Goal: Communication & Community: Ask a question

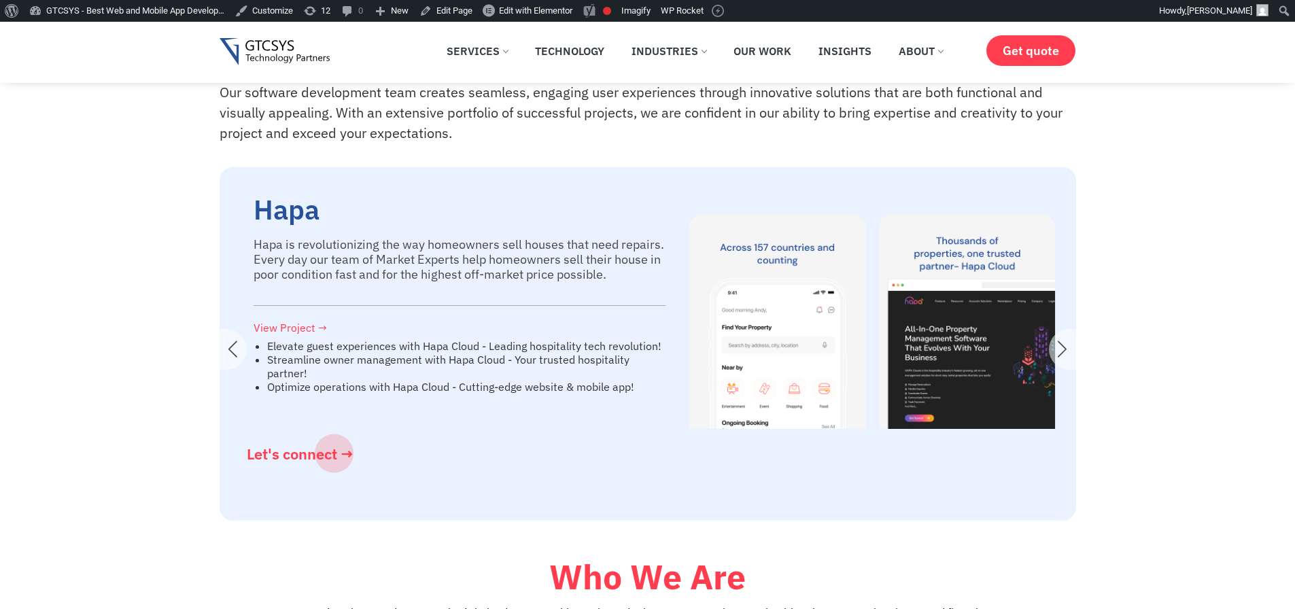
scroll to position [2203, 0]
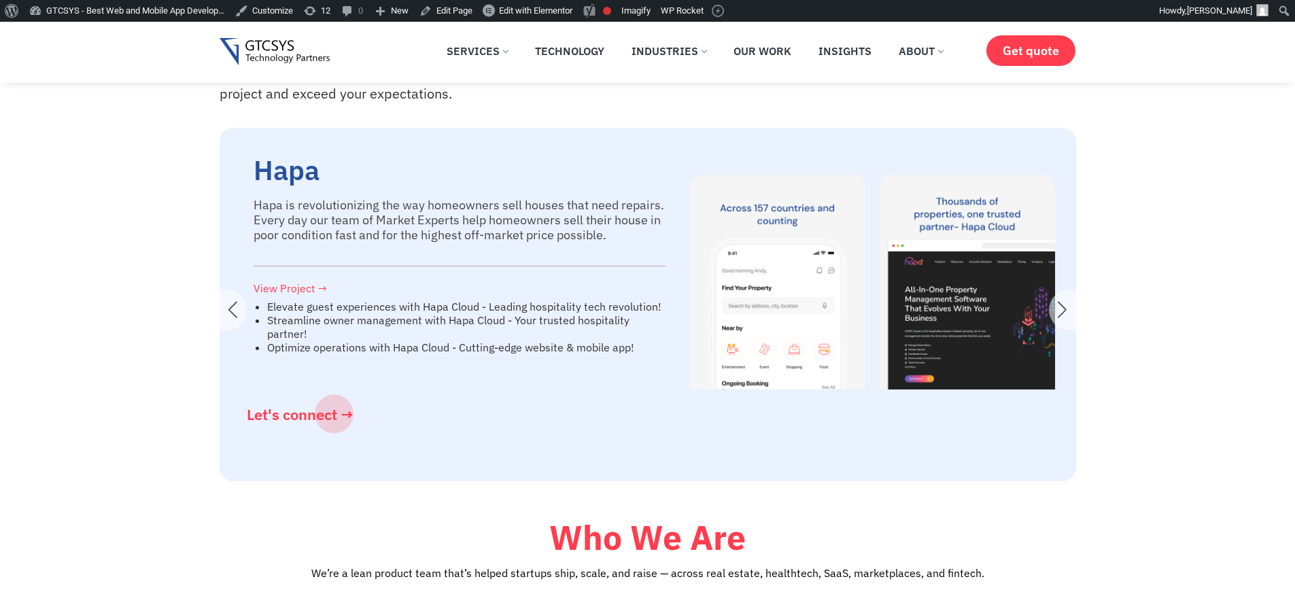
click at [1065, 330] on div "Next slide" at bounding box center [1062, 310] width 27 height 41
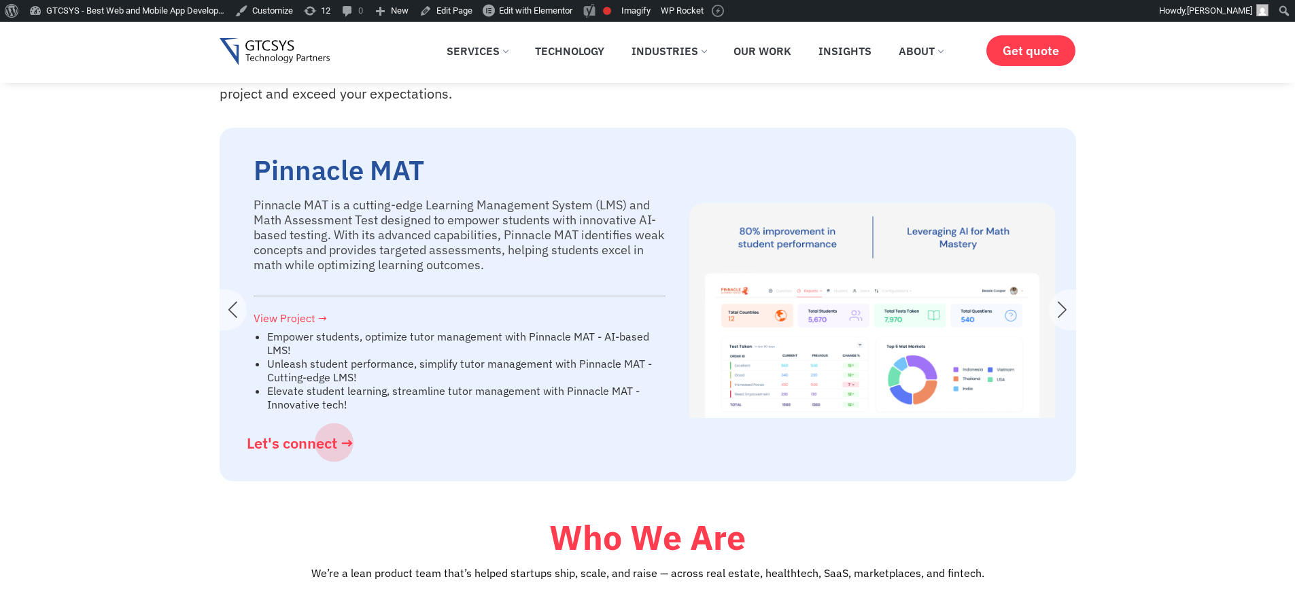
click at [1065, 330] on div "Next slide" at bounding box center [1062, 310] width 27 height 41
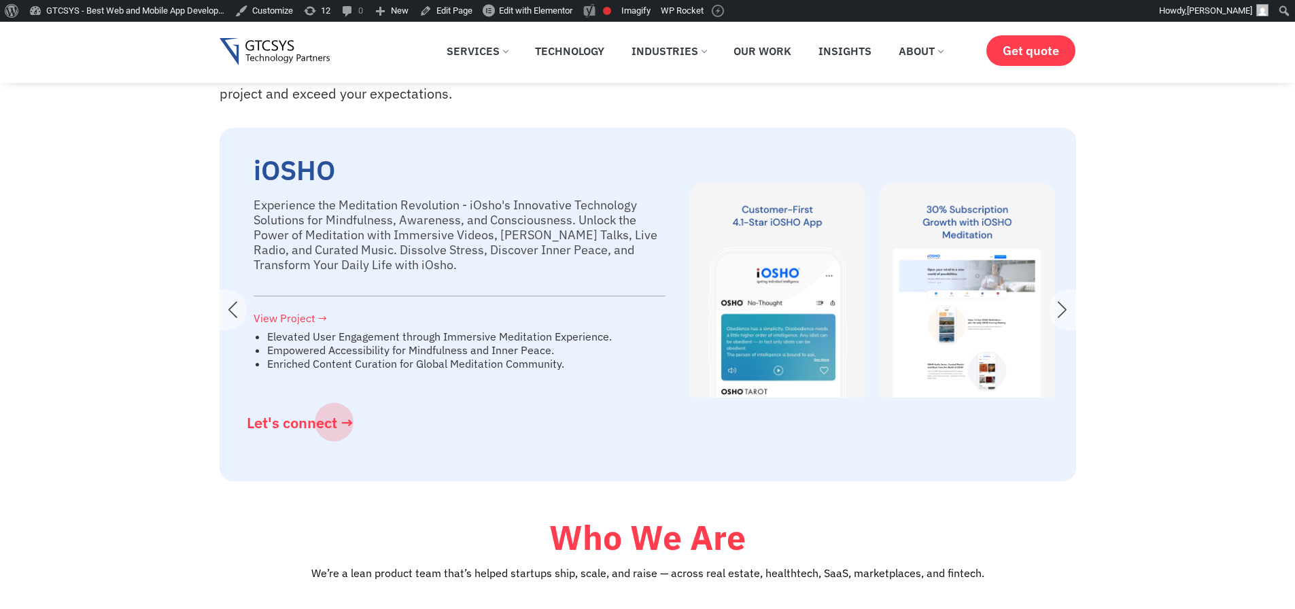
click at [1065, 330] on div "Next slide" at bounding box center [1062, 310] width 27 height 41
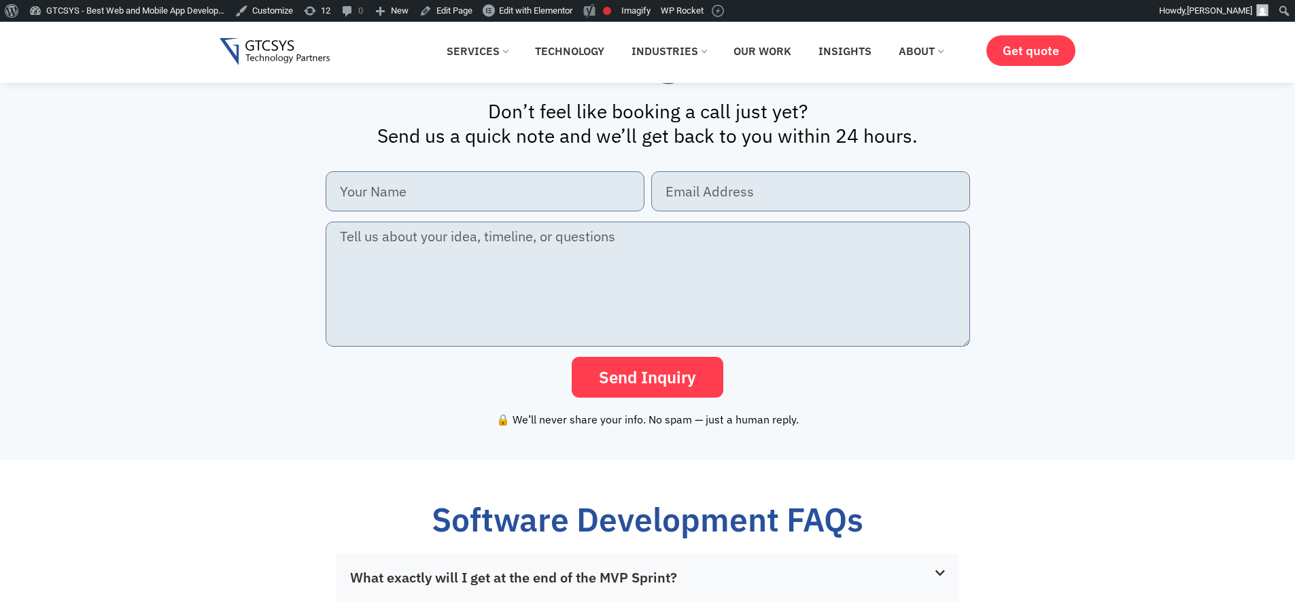
scroll to position [3018, 0]
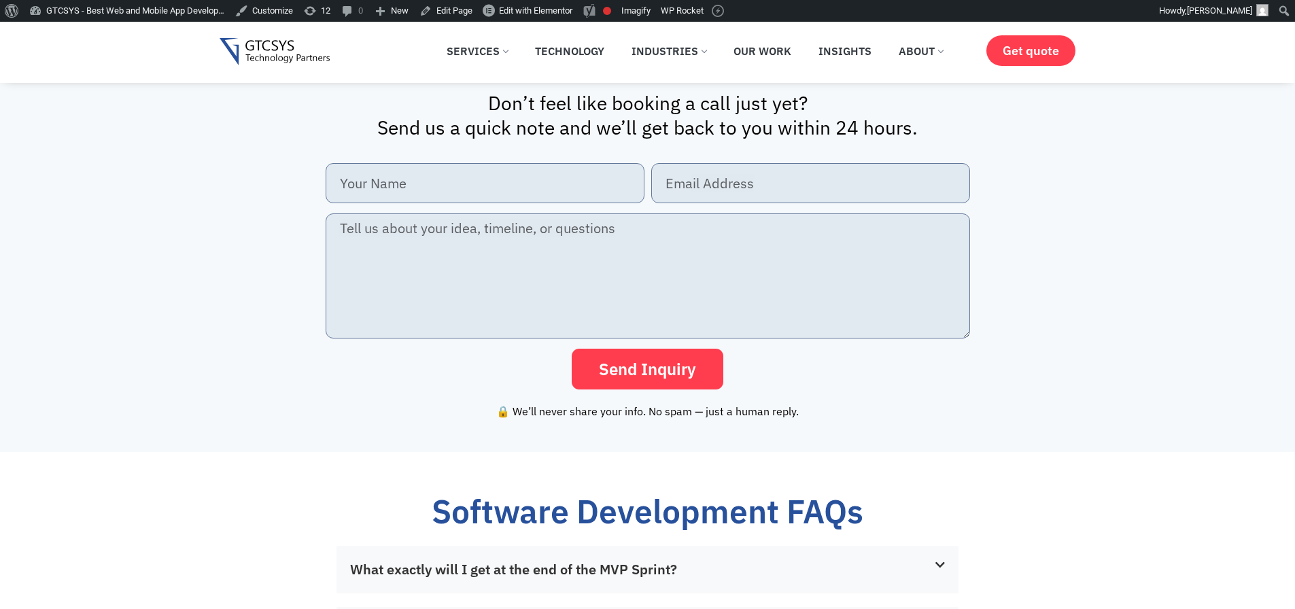
click at [677, 377] on span "Send Inquiry" at bounding box center [647, 369] width 97 height 16
click at [385, 203] on input "New Form" at bounding box center [485, 183] width 319 height 40
type input "Vikas"
type input "[EMAIL_ADDRESS][PERSON_NAME][DOMAIN_NAME]"
click at [455, 284] on textarea "New Form" at bounding box center [648, 275] width 644 height 125
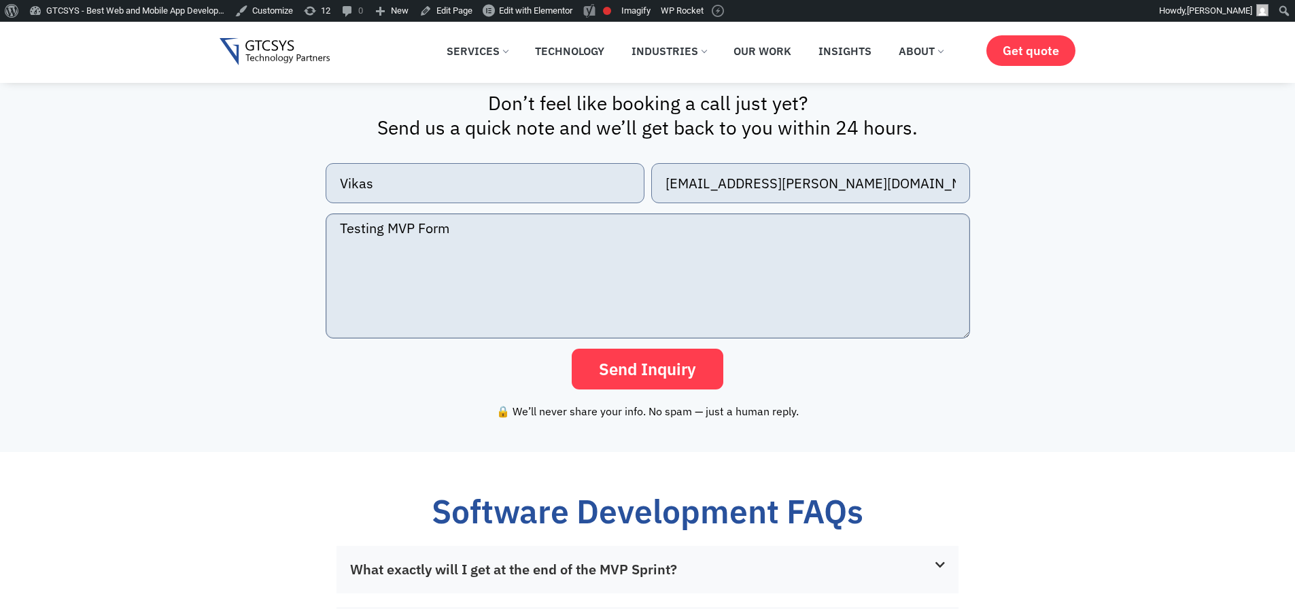
click at [631, 334] on textarea "Testing MVP Form" at bounding box center [648, 275] width 644 height 125
type textarea "Testing MVP Form"
click at [642, 377] on span "Send Inquiry" at bounding box center [647, 369] width 97 height 16
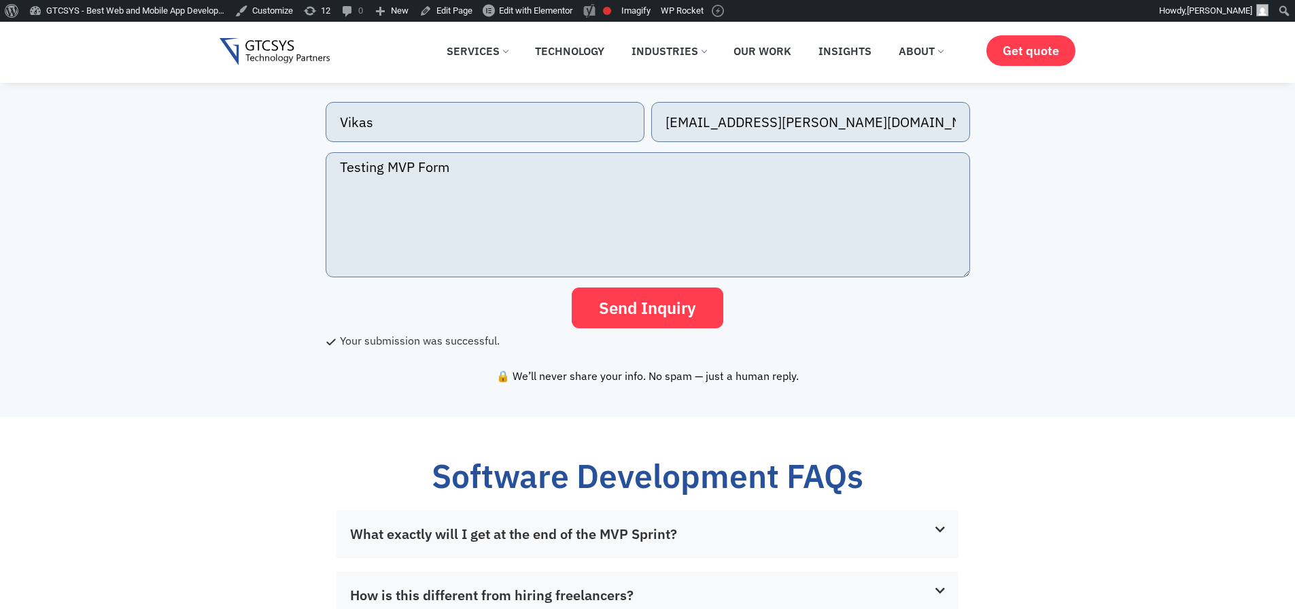
scroll to position [3202, 0]
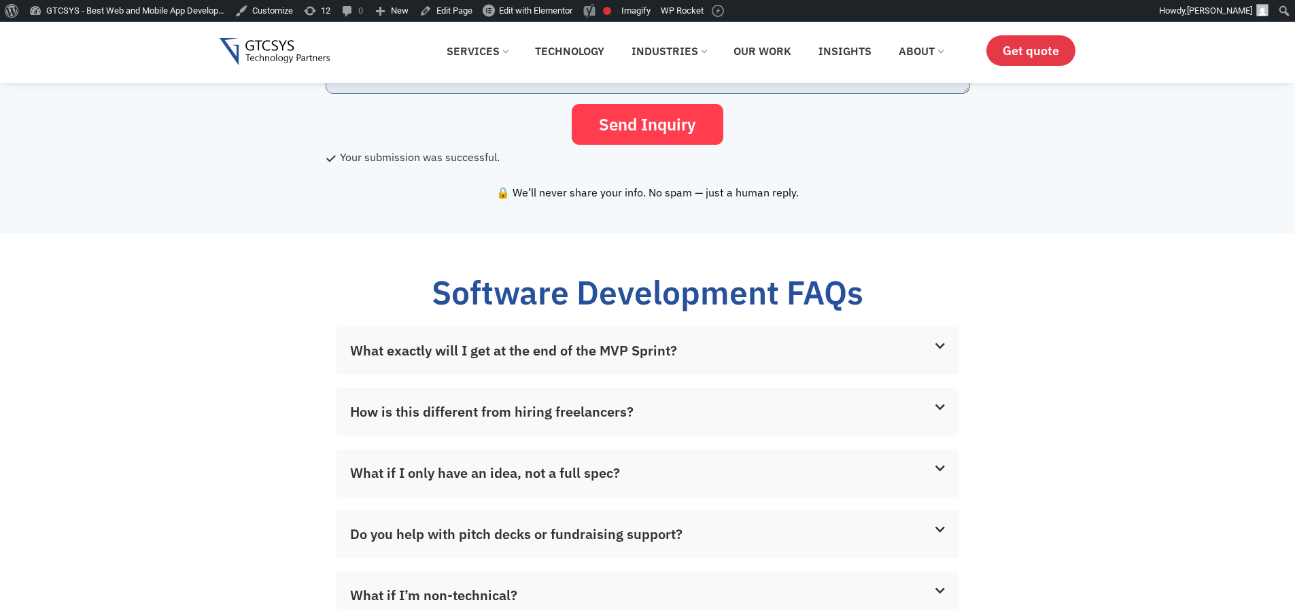
click at [1037, 50] on span "Get quote" at bounding box center [1031, 51] width 56 height 14
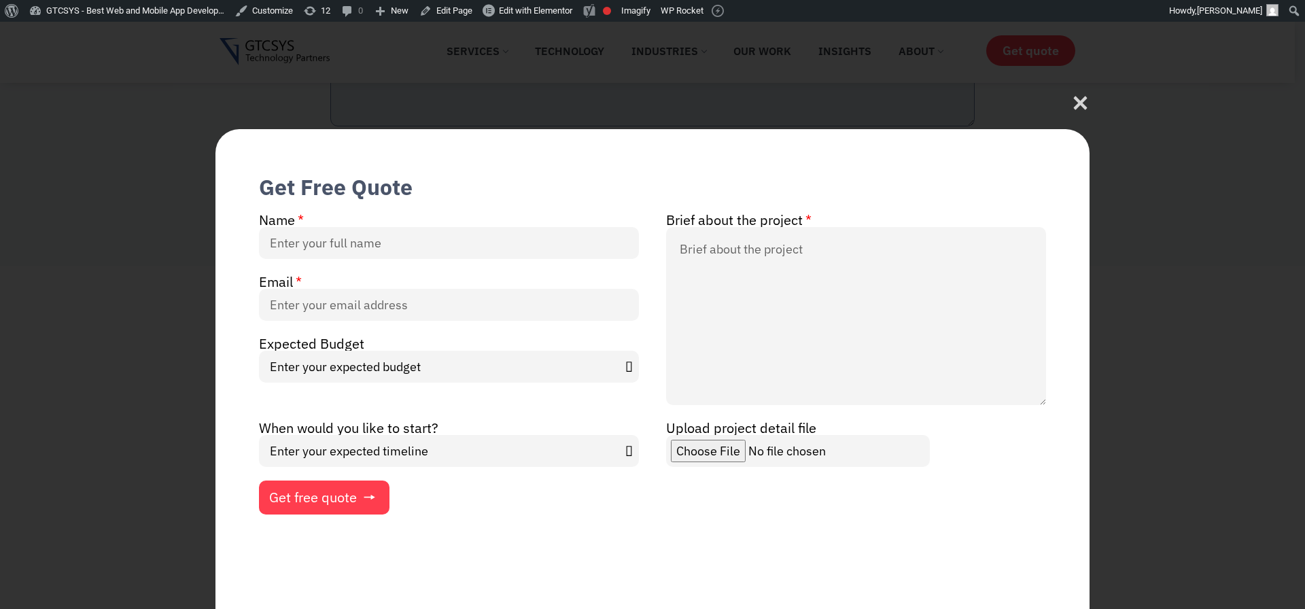
click at [319, 511] on button "Get free quote" at bounding box center [324, 498] width 131 height 34
click at [1082, 105] on icon at bounding box center [1081, 108] width 14 height 14
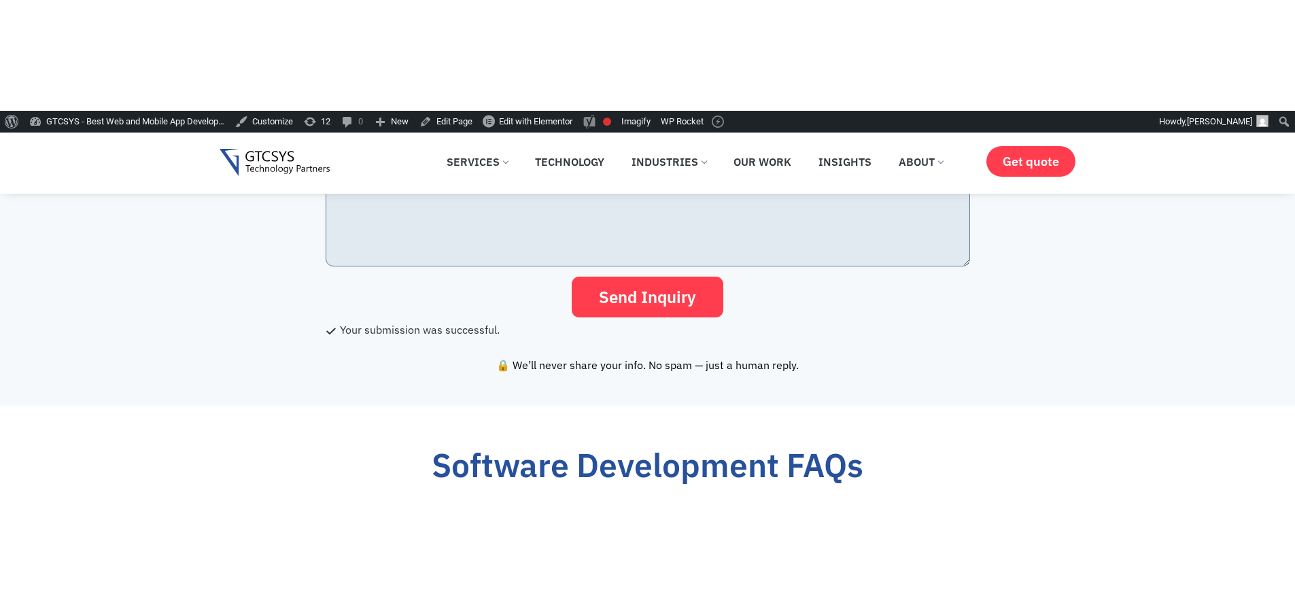
scroll to position [3202, 0]
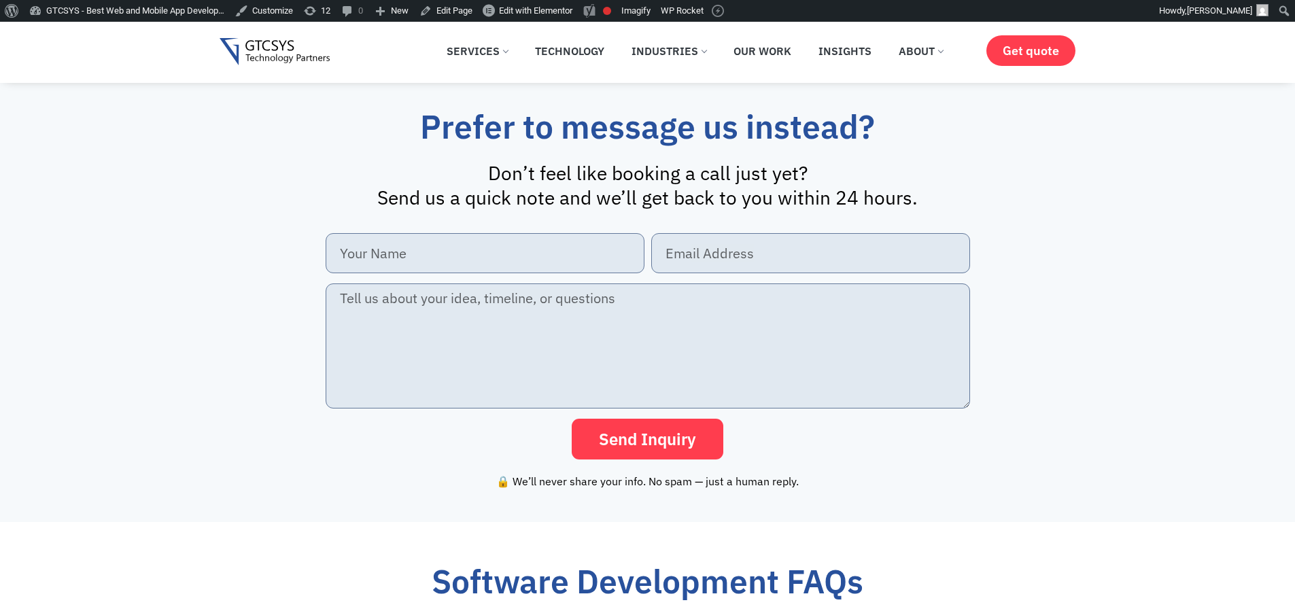
scroll to position [2915, 0]
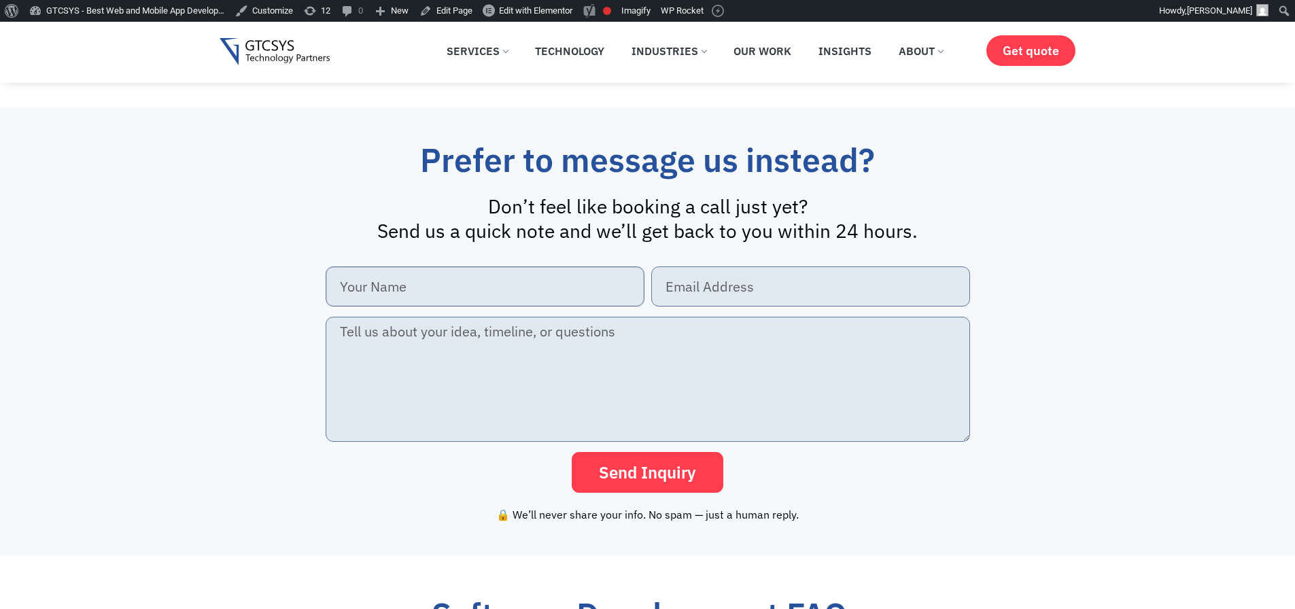
click at [467, 297] on input "New Form" at bounding box center [485, 286] width 319 height 40
type input "Vikas"
click at [723, 307] on input "New Form" at bounding box center [810, 286] width 319 height 40
type input "vikas.patel@gtcsys.com"
click at [566, 371] on textarea "New Form" at bounding box center [648, 379] width 644 height 125
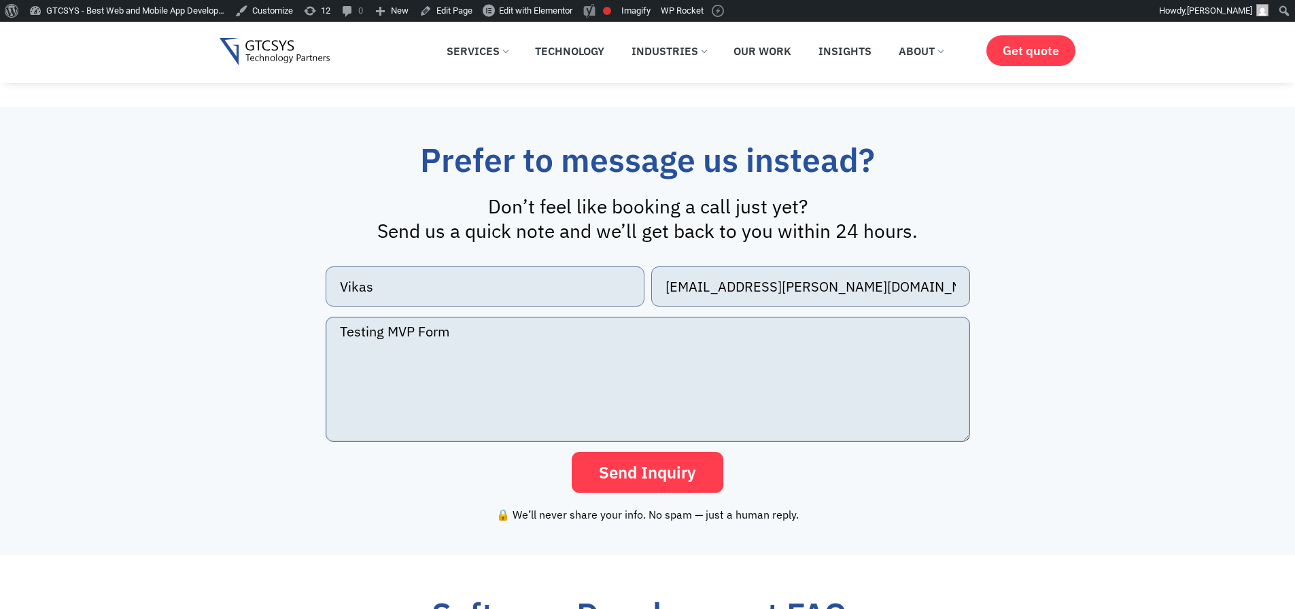
type textarea "Testing MVP Form"
click at [1051, 230] on p "Don’t feel like booking a call just yet? Send us a quick note and we’ll get bac…" at bounding box center [648, 218] width 857 height 49
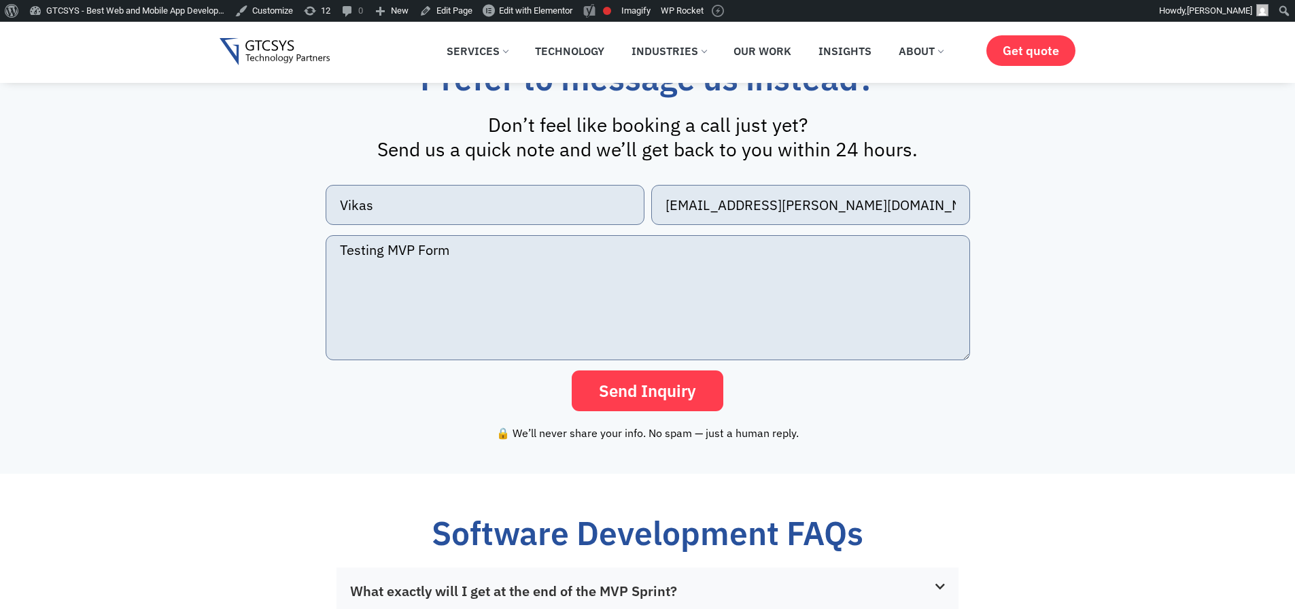
click at [645, 399] on span "Send Inquiry" at bounding box center [647, 391] width 97 height 16
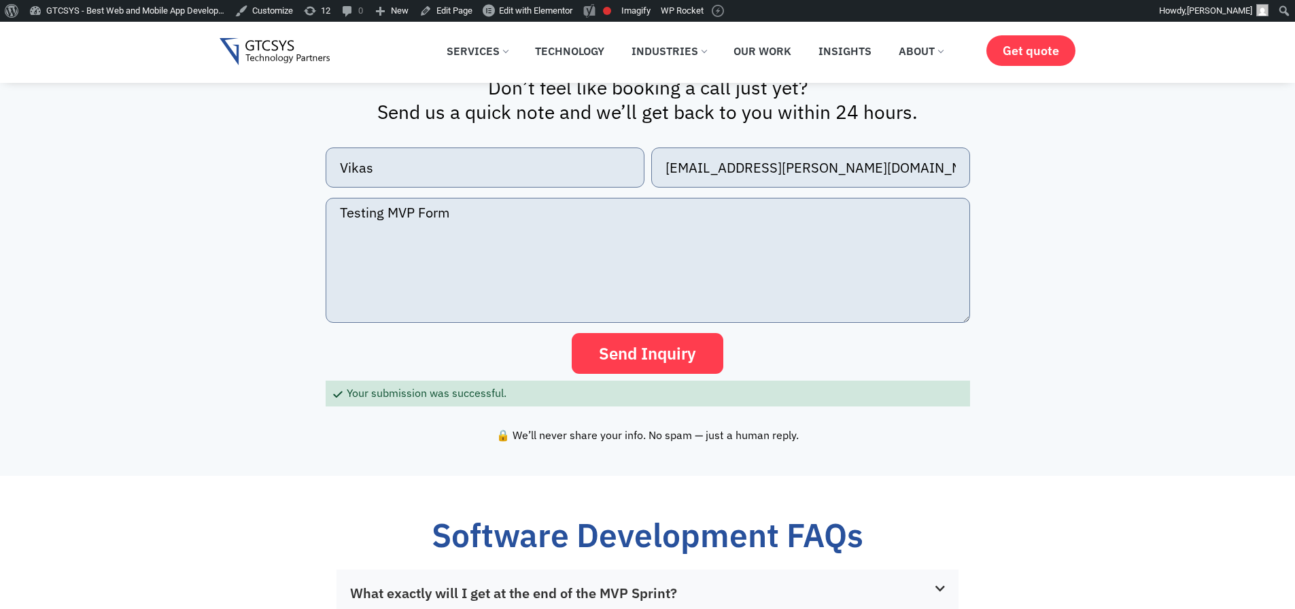
scroll to position [2935, 0]
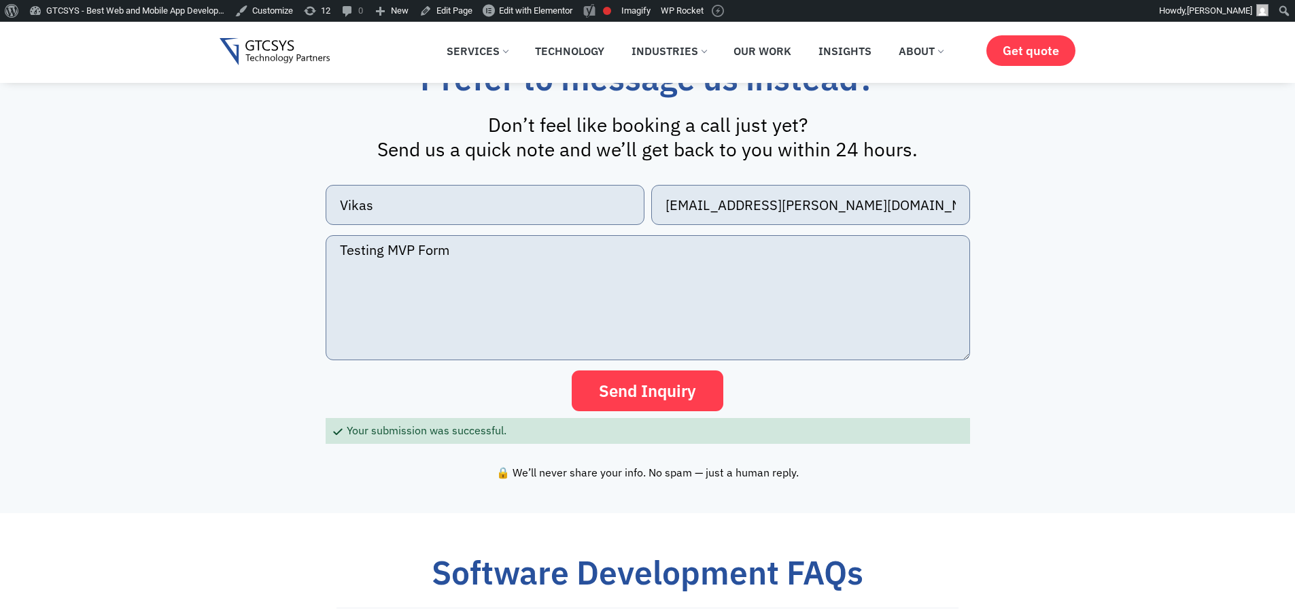
click at [814, 162] on p "Don’t feel like booking a call just yet? Send us a quick note and we’ll get bac…" at bounding box center [648, 137] width 857 height 49
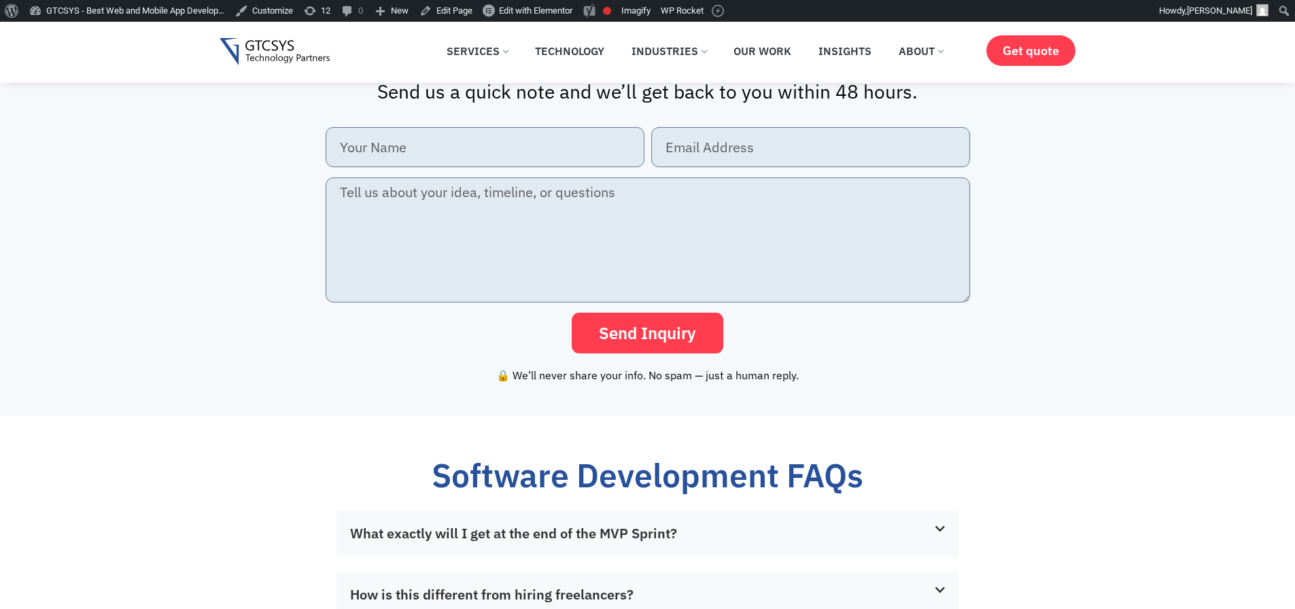
scroll to position [3018, 0]
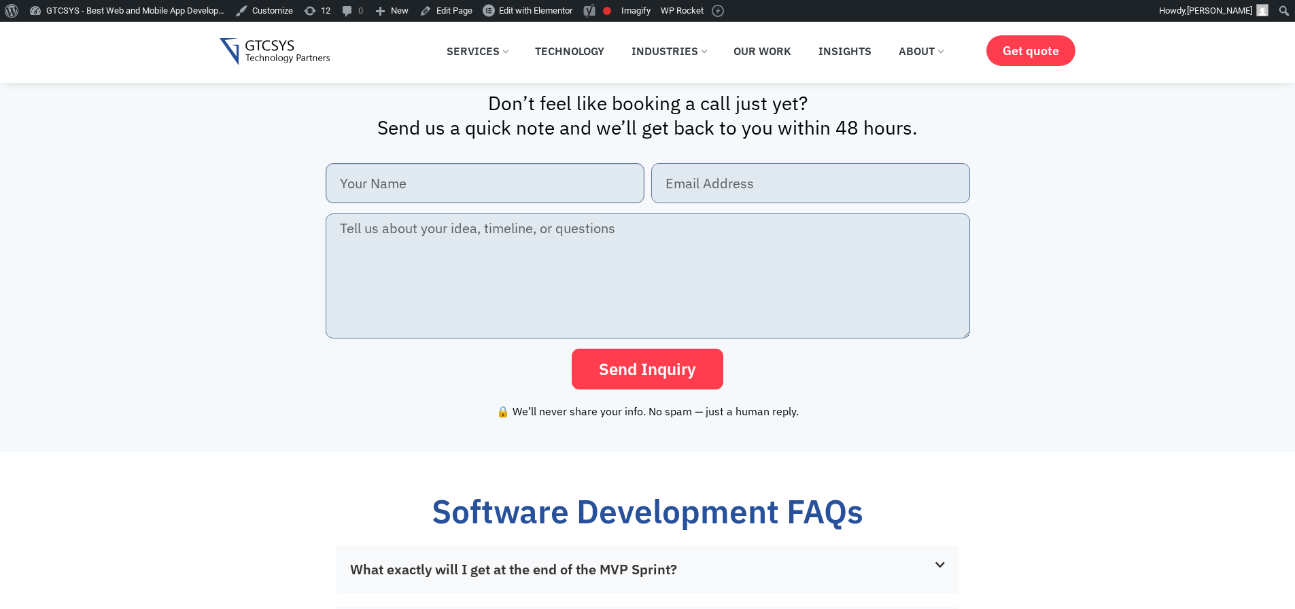
click at [481, 203] on input "New Form" at bounding box center [485, 183] width 319 height 40
type input "Vikas"
click at [745, 203] on input "New Form" at bounding box center [810, 183] width 319 height 40
type input "[EMAIL_ADDRESS][PERSON_NAME][DOMAIN_NAME]"
click at [635, 287] on textarea "New Form" at bounding box center [648, 275] width 644 height 125
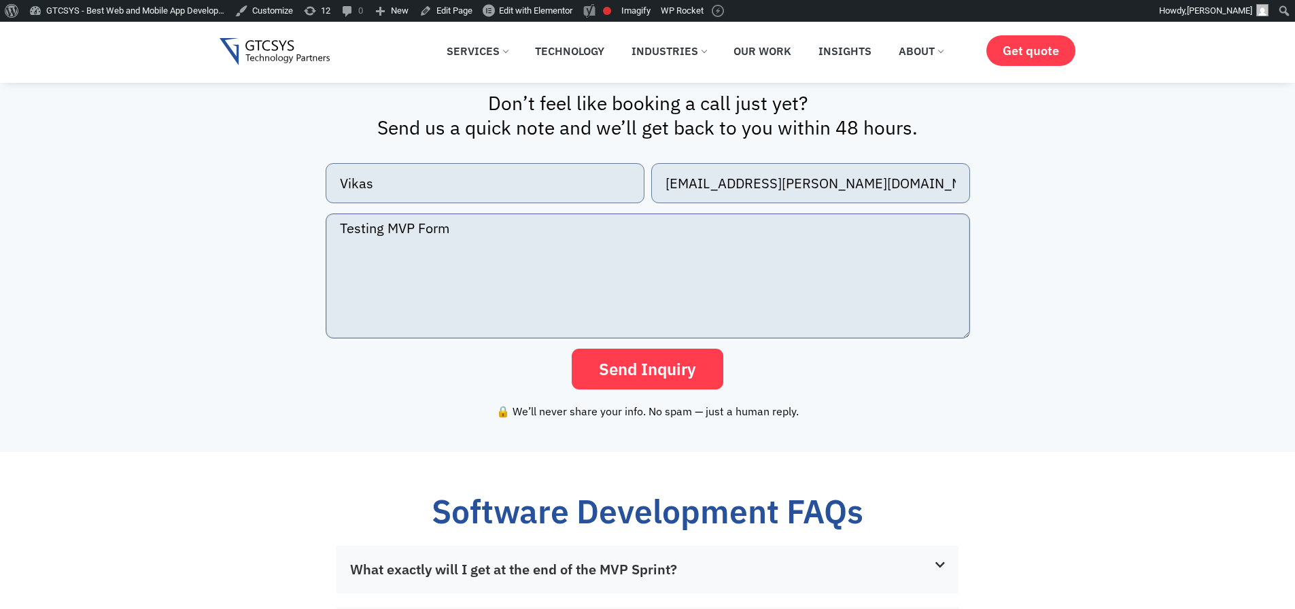
type textarea "Testing MVP Form"
click at [1035, 390] on div "Vikas vikas.patel@gtcsys.com Testing MVP Form Send Inquiry" at bounding box center [648, 276] width 857 height 226
click at [647, 377] on span "Send Inquiry" at bounding box center [647, 369] width 97 height 16
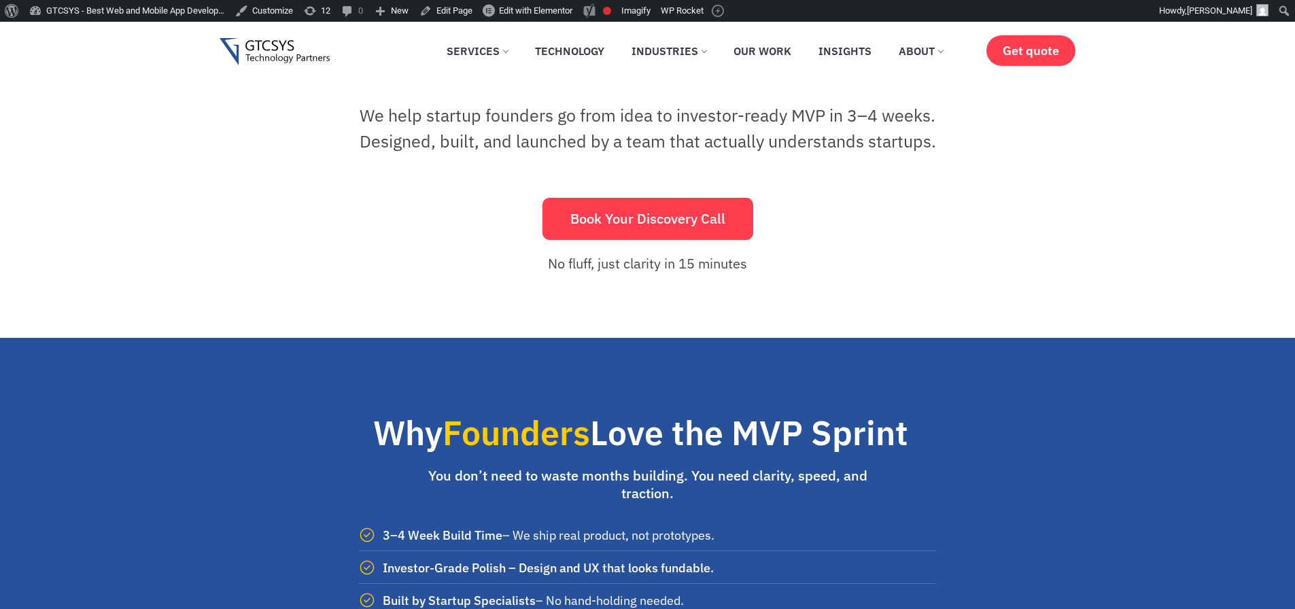
scroll to position [0, 0]
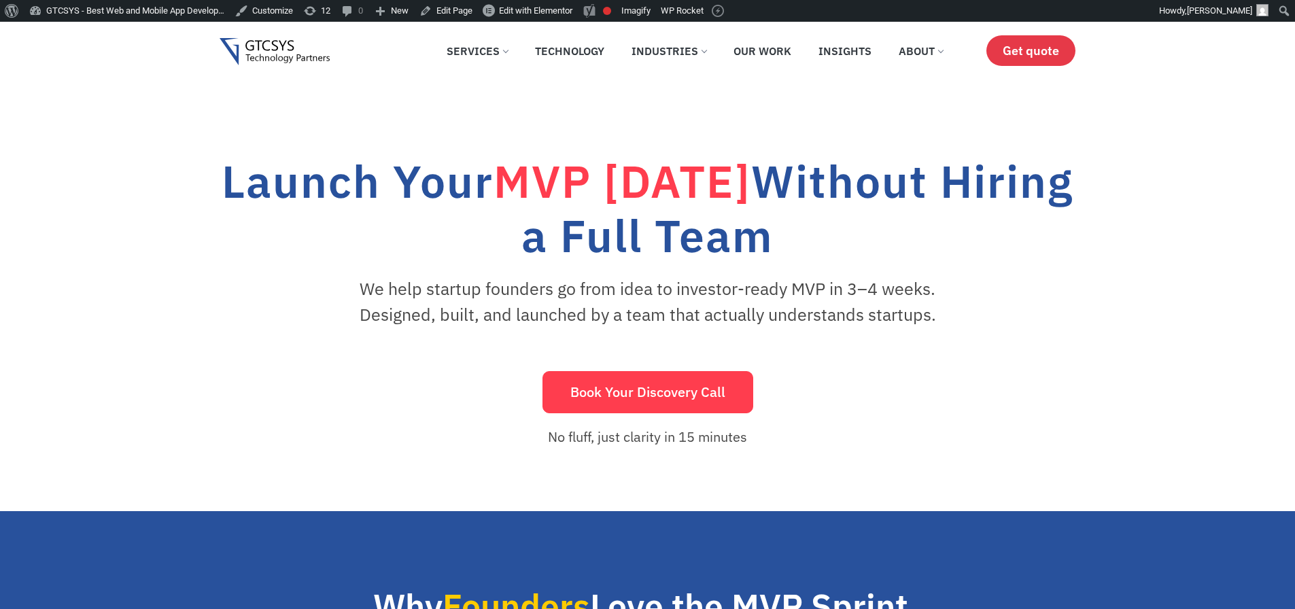
click at [1022, 52] on span "Get quote" at bounding box center [1031, 51] width 56 height 14
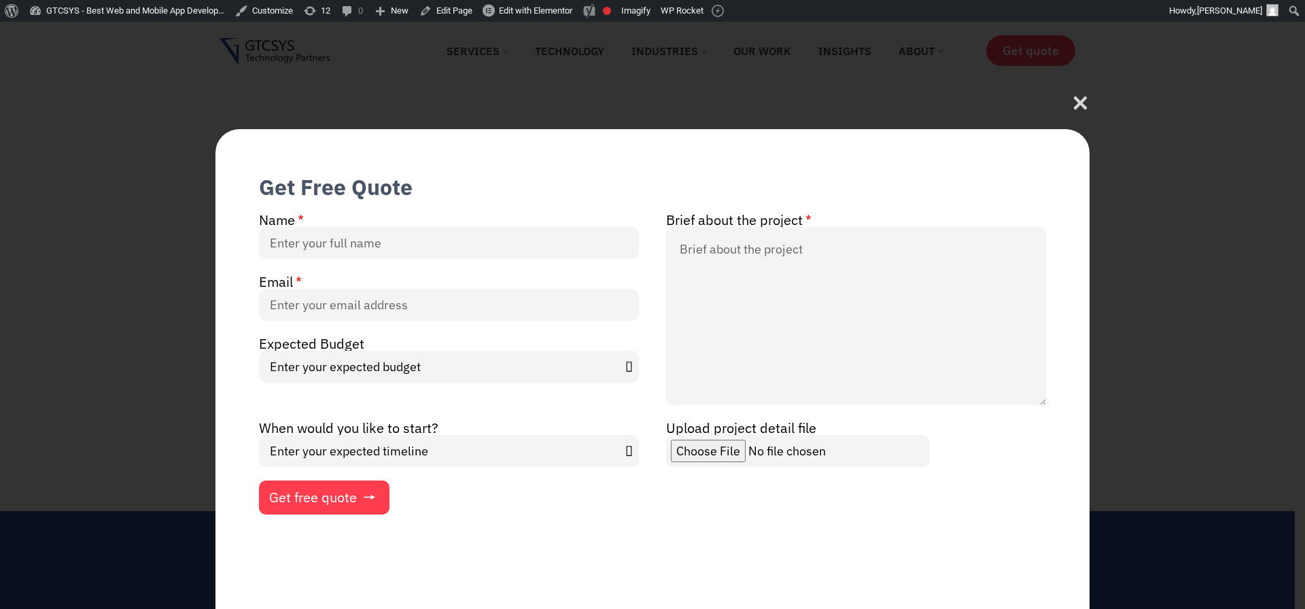
click at [298, 499] on span "Get free quote" at bounding box center [313, 498] width 88 height 14
click at [1082, 101] on icon at bounding box center [1080, 107] width 18 height 18
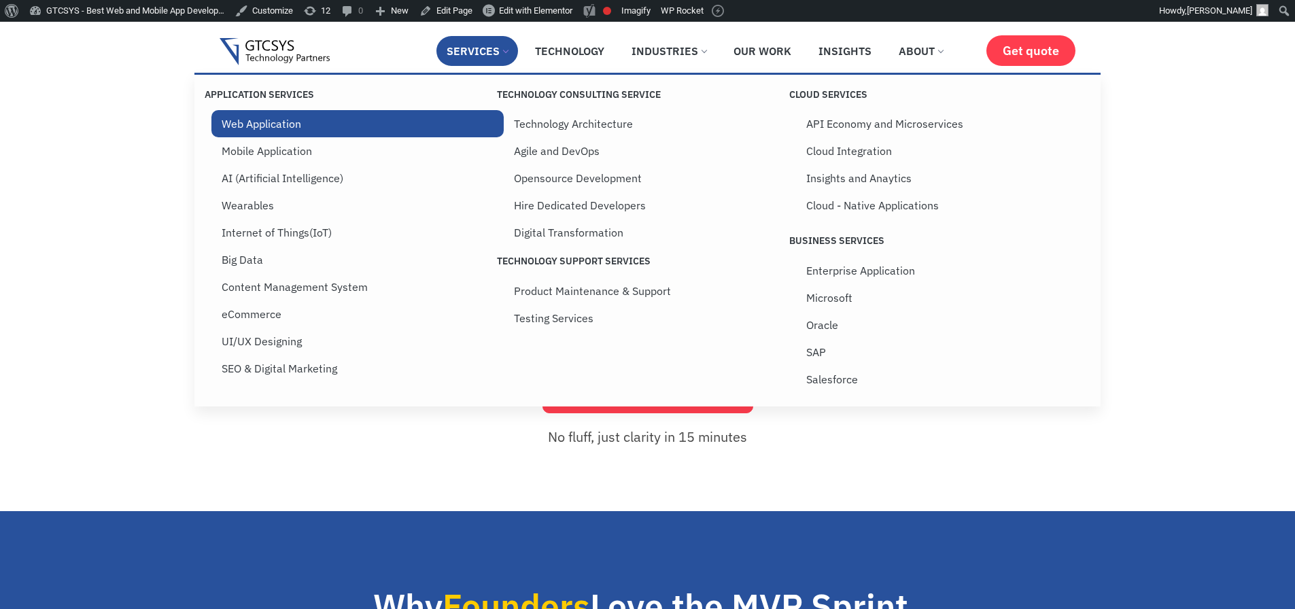
click at [259, 126] on link "Web Application" at bounding box center [357, 123] width 292 height 27
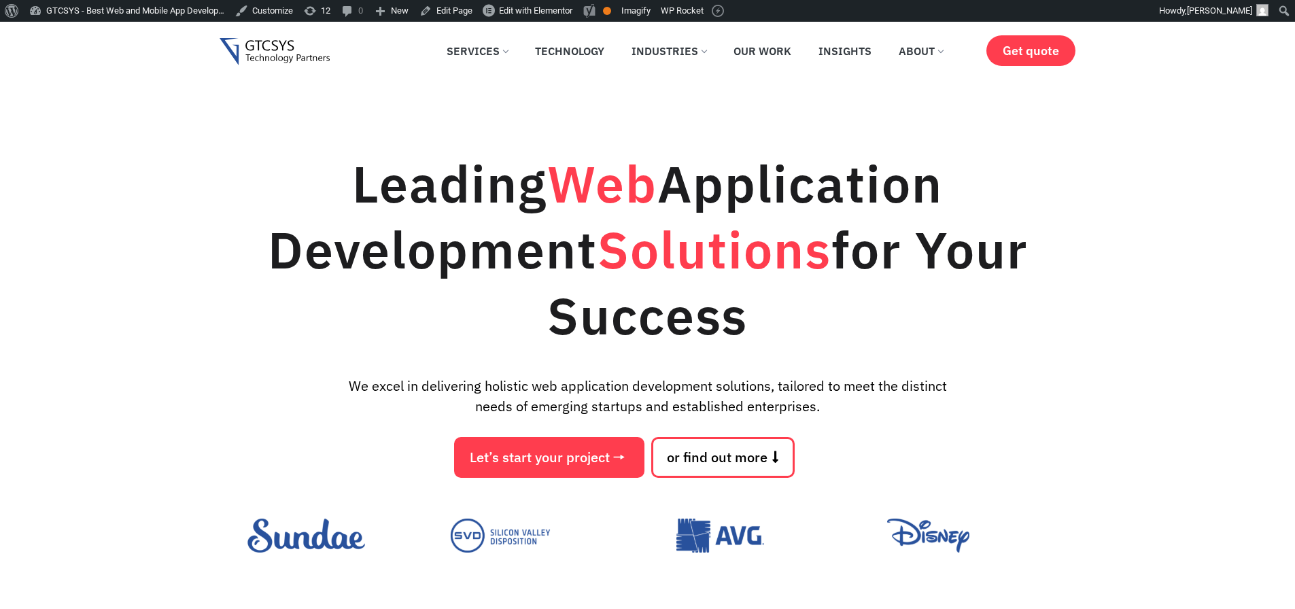
click at [503, 455] on span "Let’s start your project" at bounding box center [540, 458] width 140 height 14
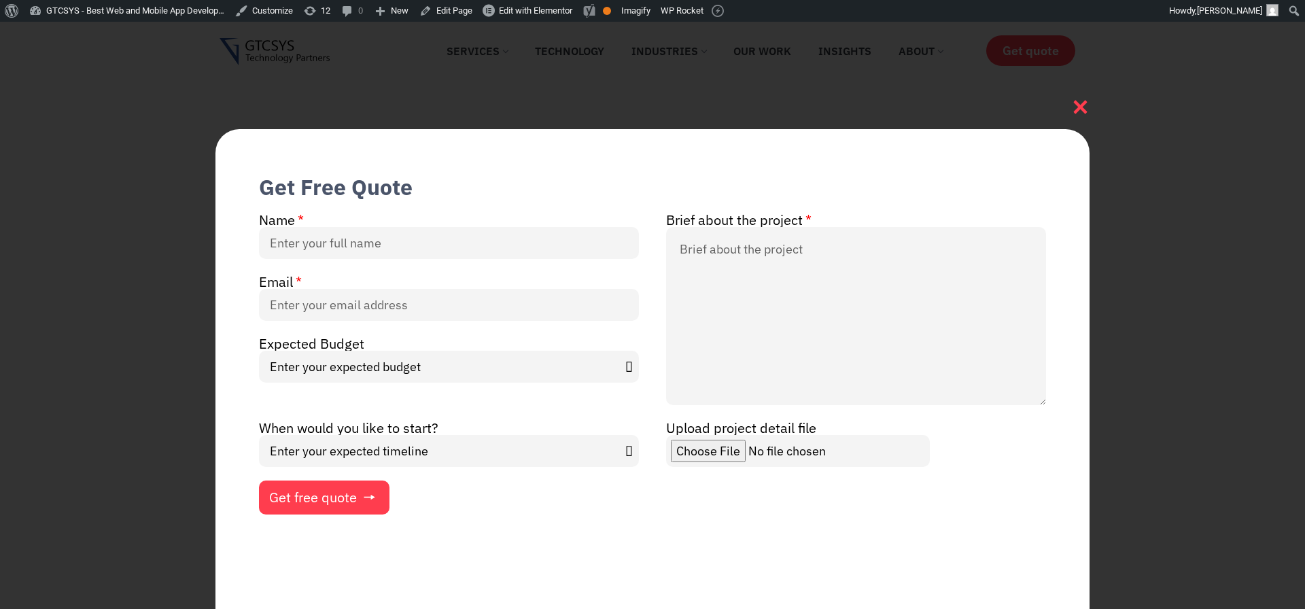
click at [1077, 103] on icon at bounding box center [1080, 107] width 18 height 18
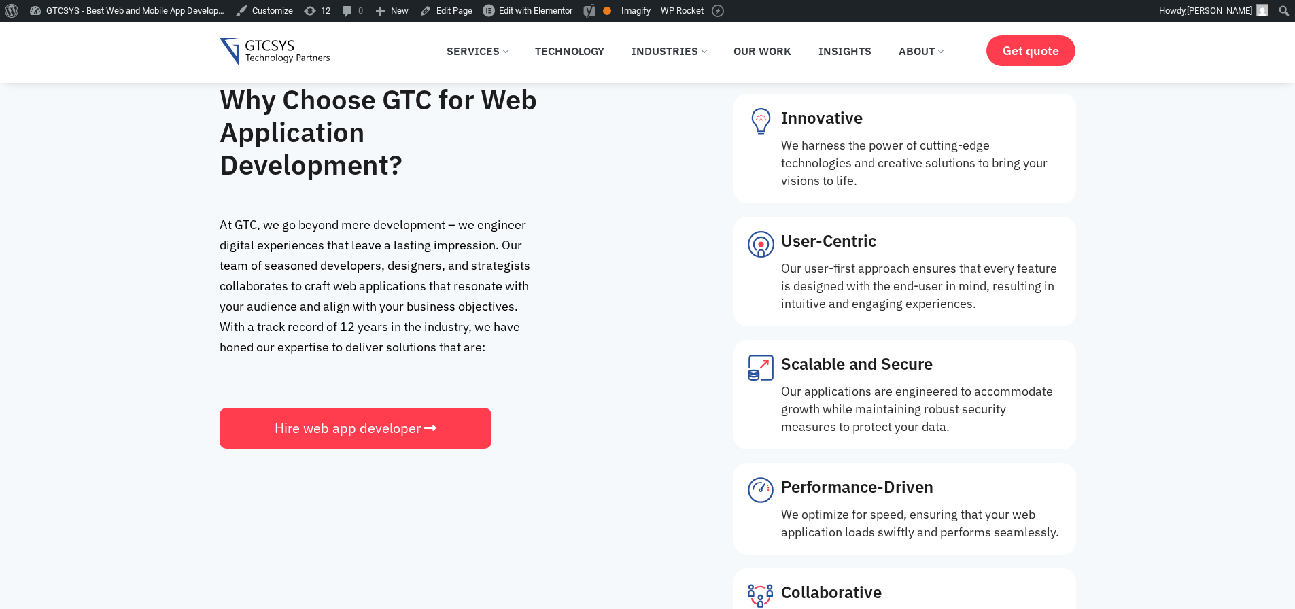
scroll to position [1795, 0]
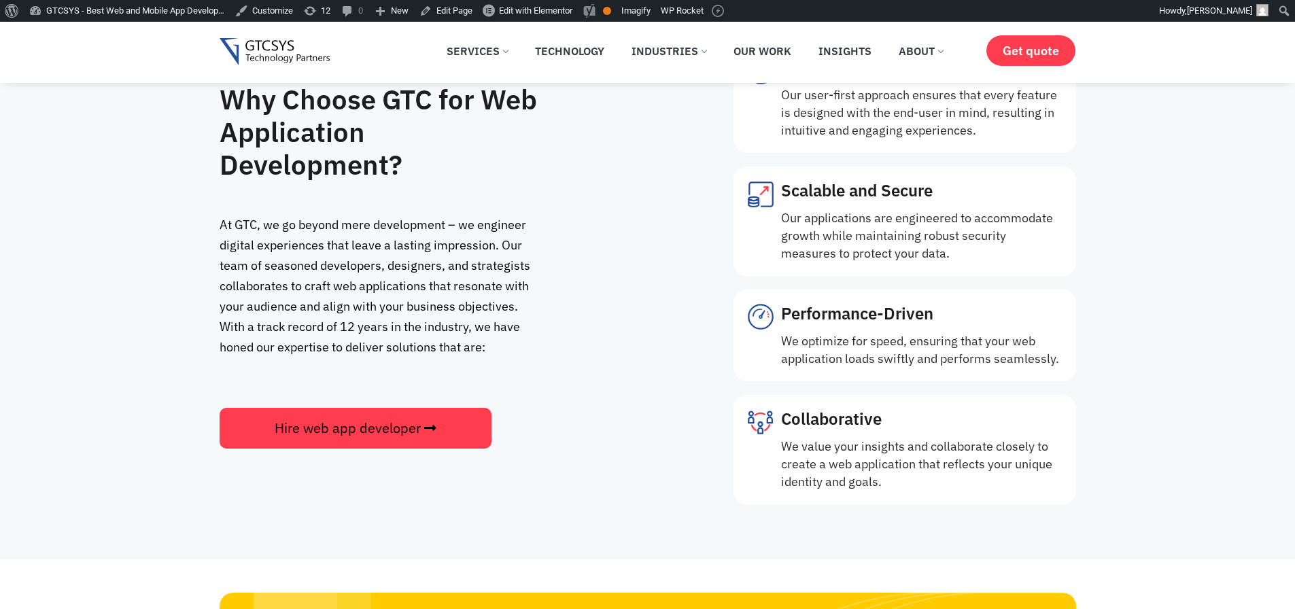
click at [348, 430] on span "Hire web app developer" at bounding box center [348, 428] width 146 height 19
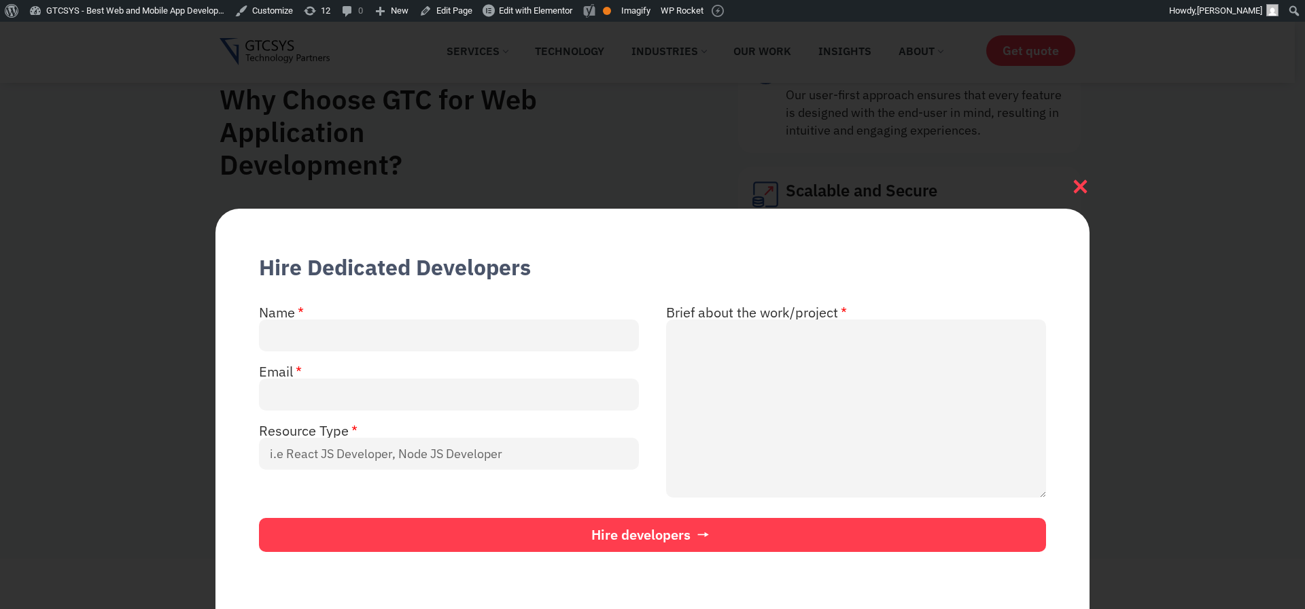
click at [1083, 188] on icon at bounding box center [1081, 187] width 14 height 14
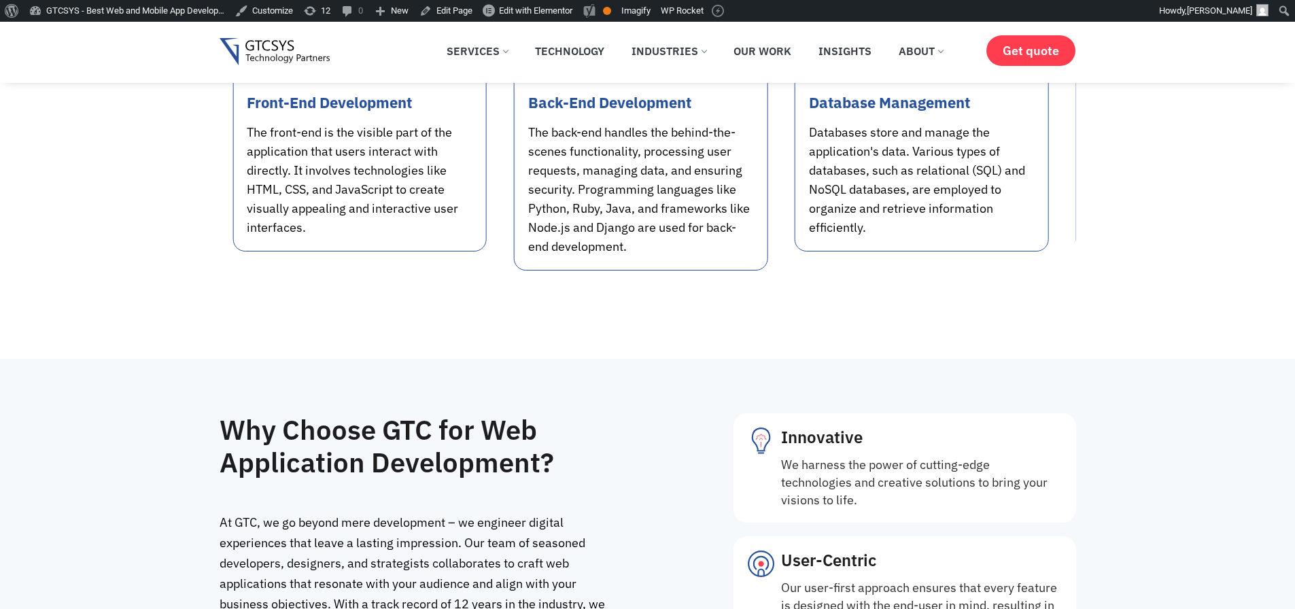
scroll to position [1529, 0]
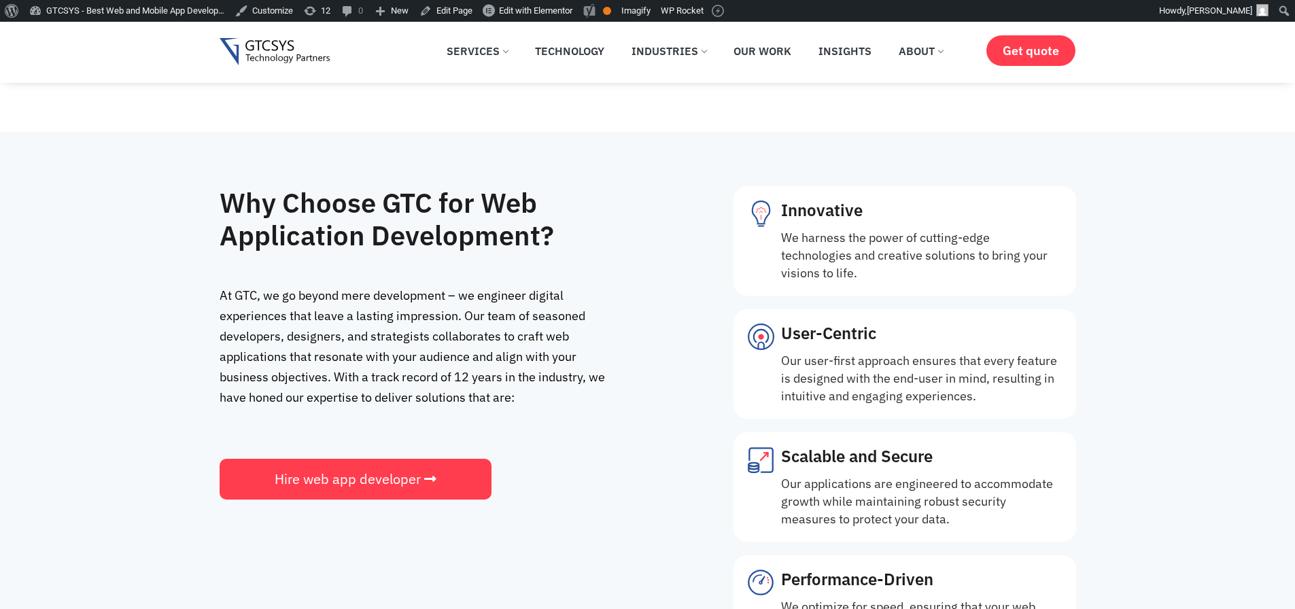
click at [657, 521] on div "Why Choose GTC for Web Application Development? At GTC, we go beyond mere devel…" at bounding box center [477, 478] width 514 height 584
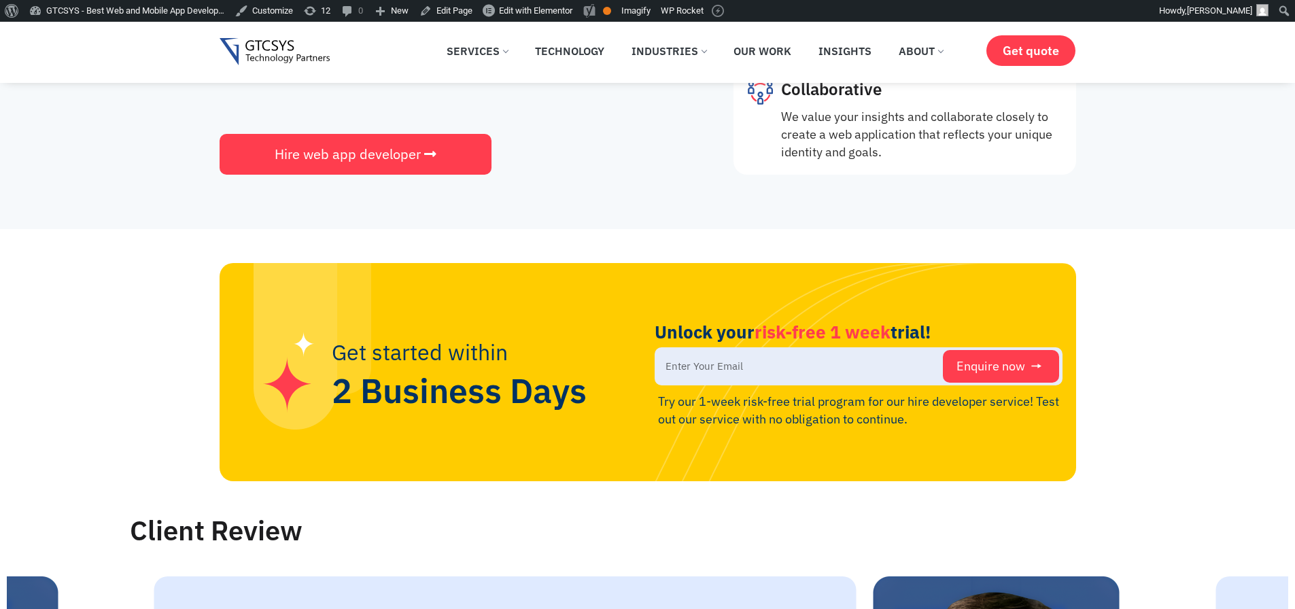
scroll to position [2181, 0]
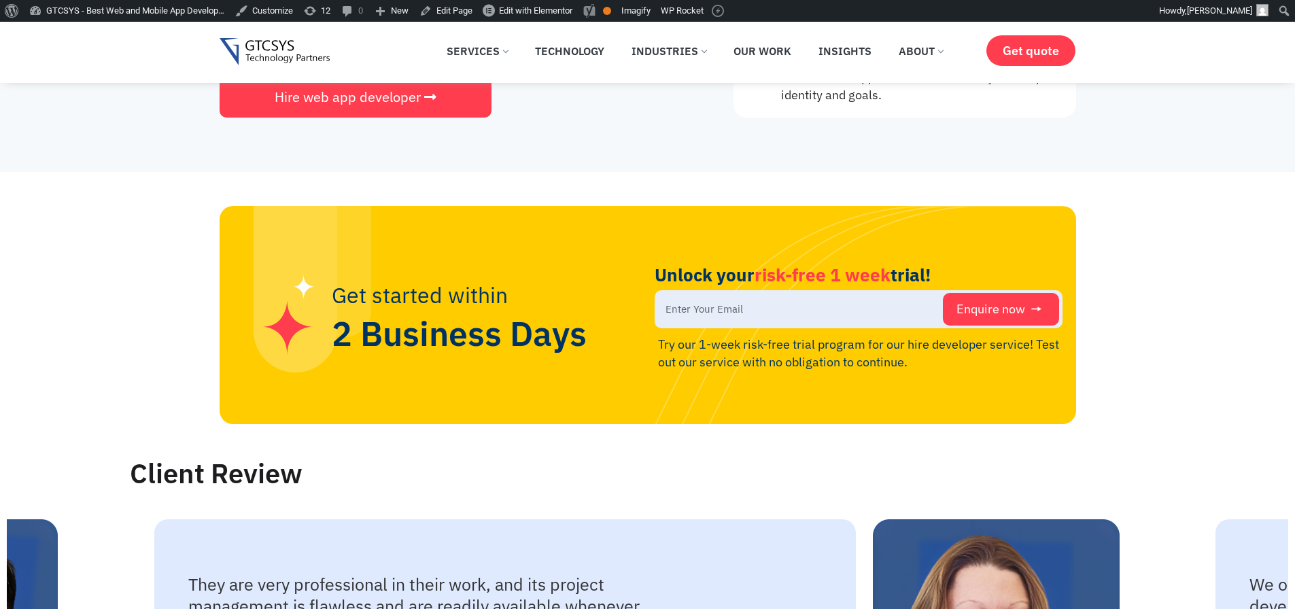
click at [1128, 353] on div "Get started within 2 Business Days Unlock your risk-free 1 week trial! Enquire …" at bounding box center [647, 315] width 1295 height 218
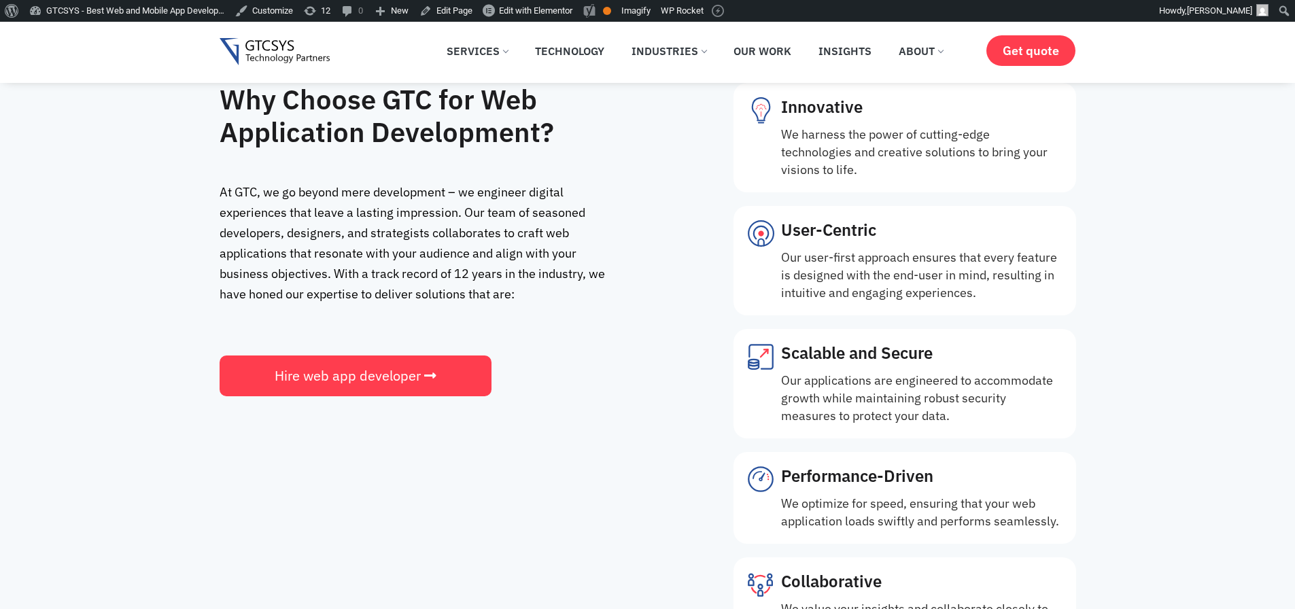
scroll to position [1774, 0]
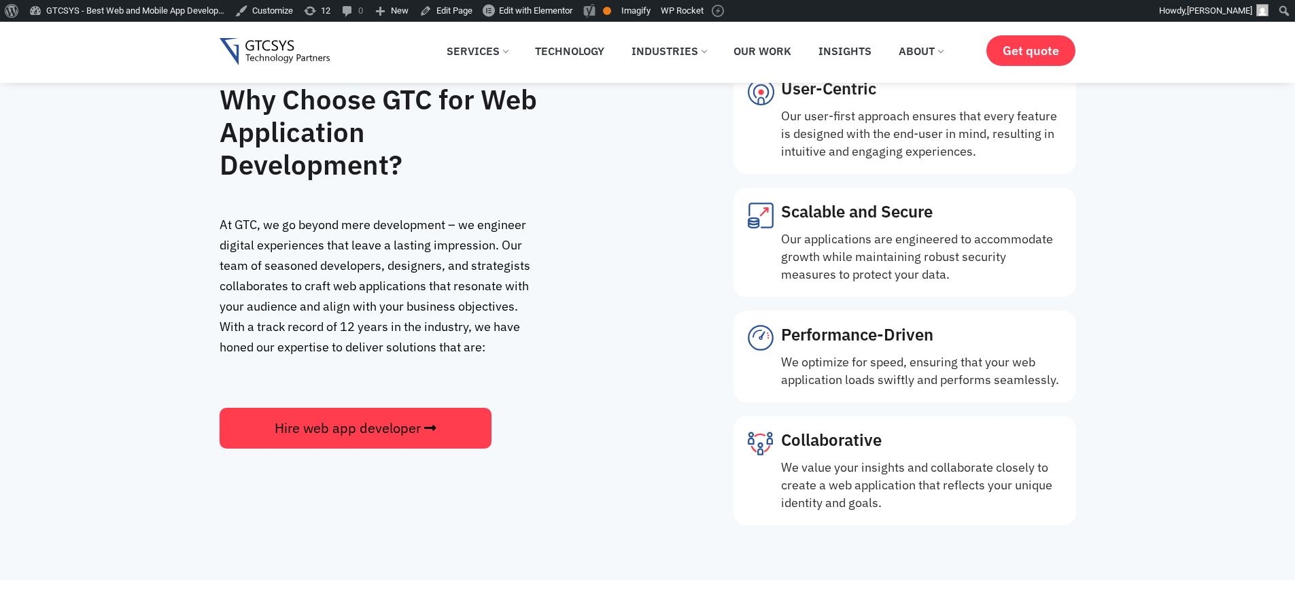
click at [329, 427] on span "Hire web app developer" at bounding box center [348, 428] width 146 height 19
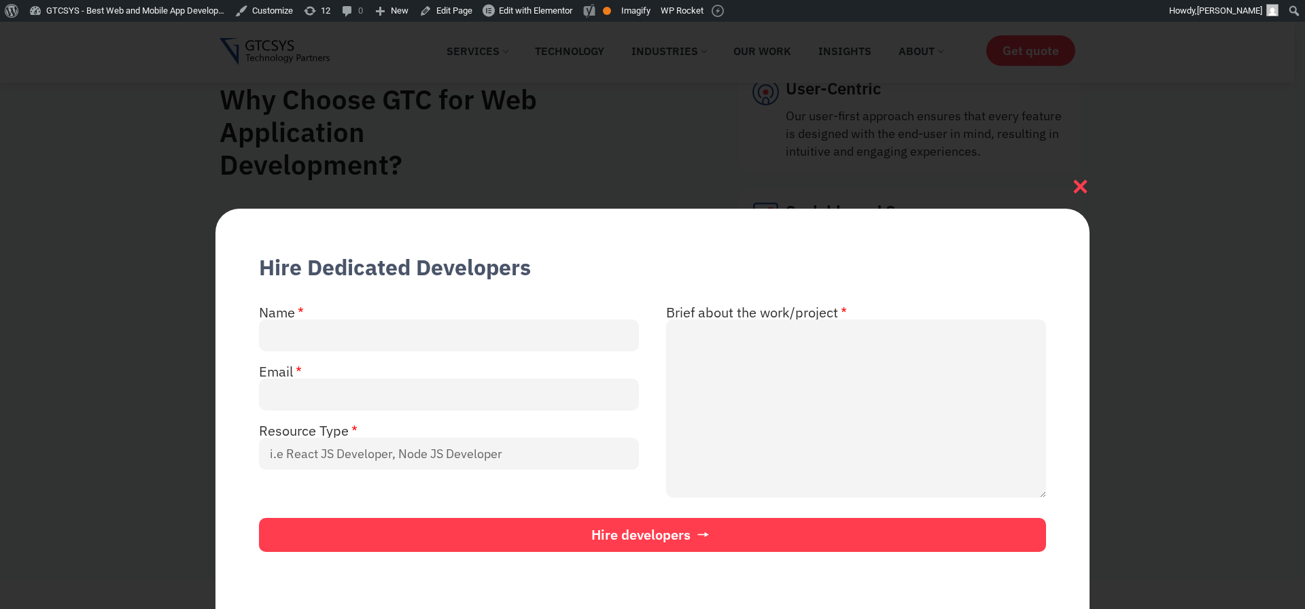
click at [1080, 186] on icon at bounding box center [1081, 187] width 14 height 14
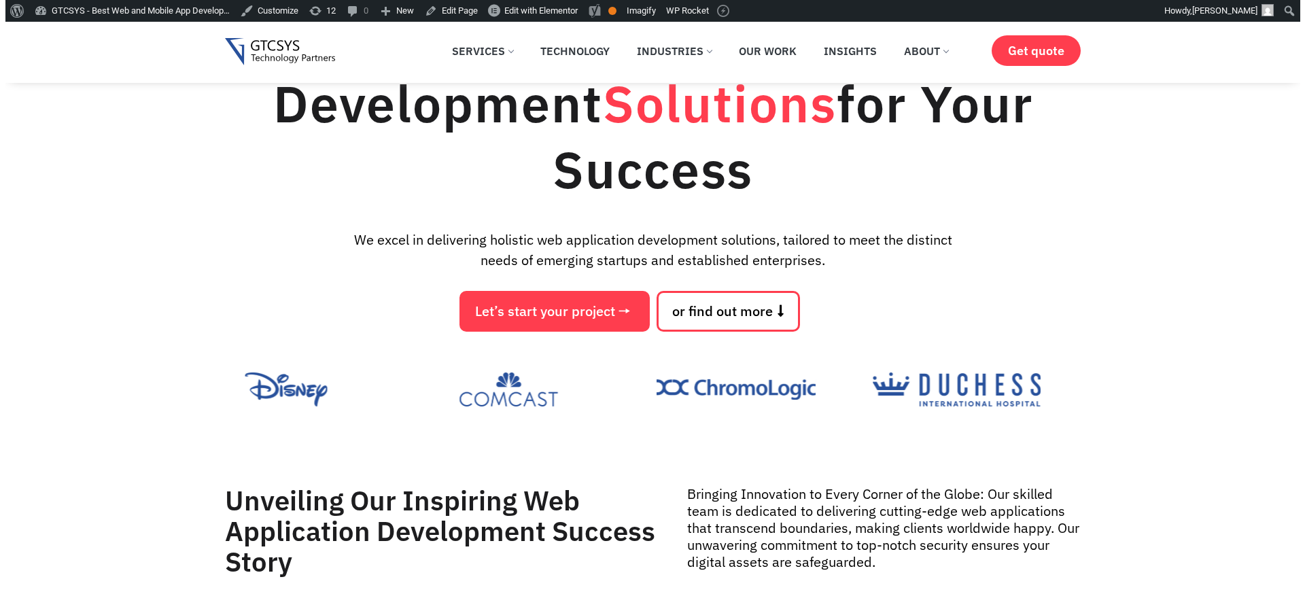
scroll to position [142, 0]
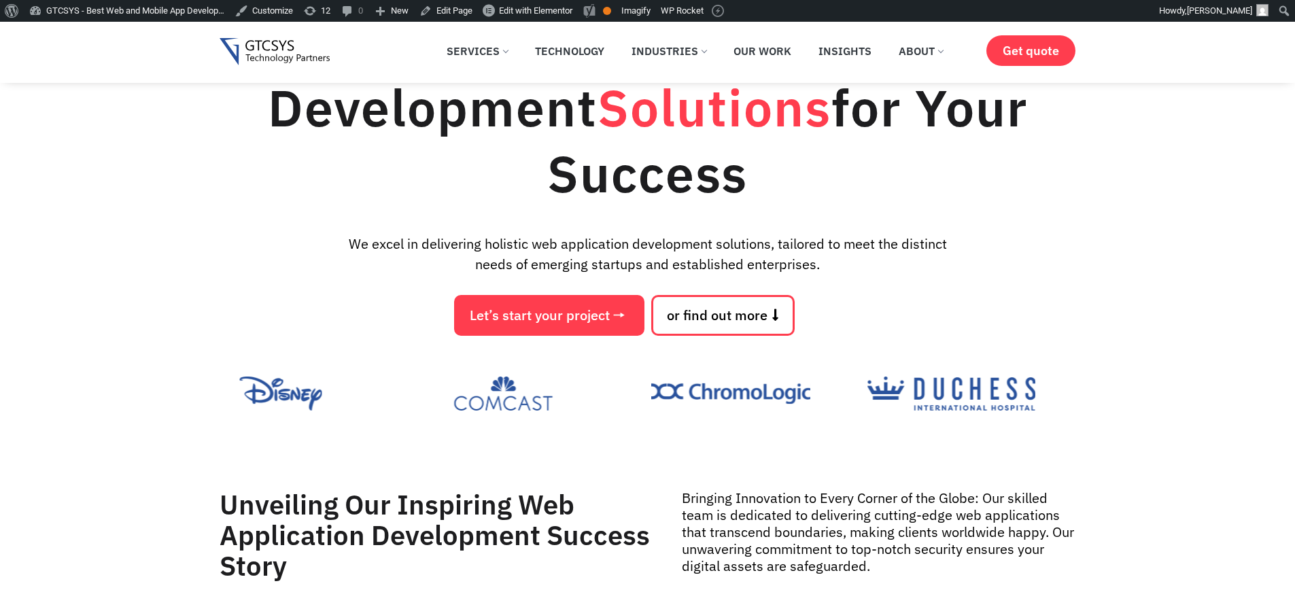
click at [570, 320] on span "Let’s start your project" at bounding box center [540, 316] width 140 height 14
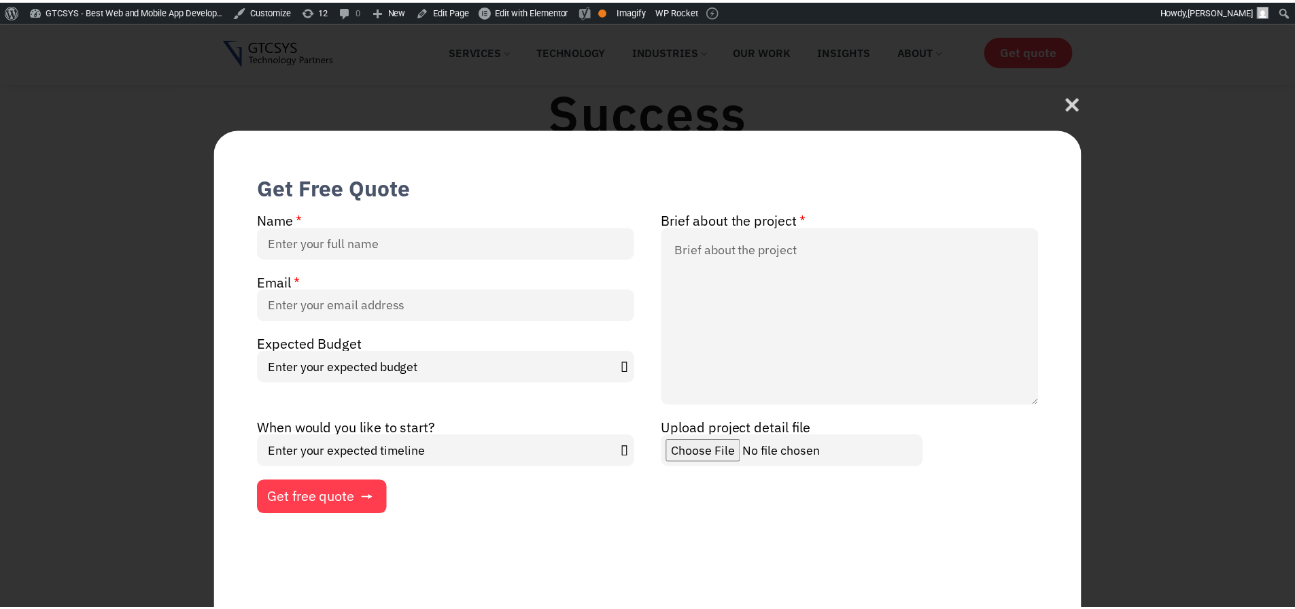
scroll to position [81, 0]
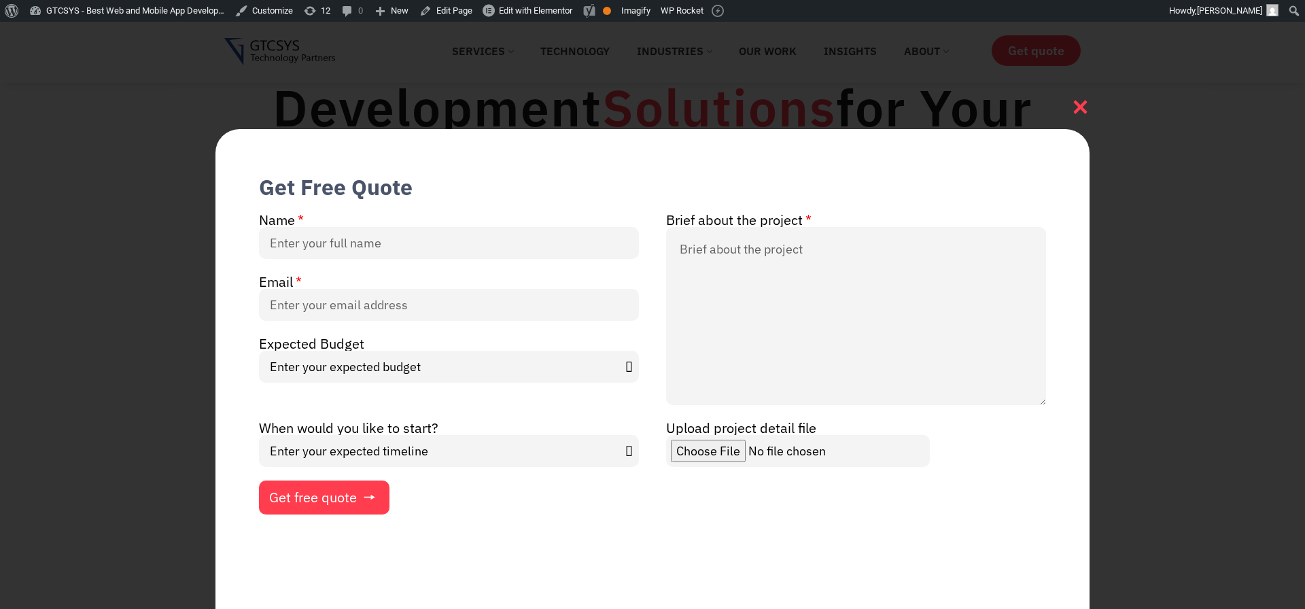
click at [1086, 103] on icon at bounding box center [1080, 107] width 18 height 18
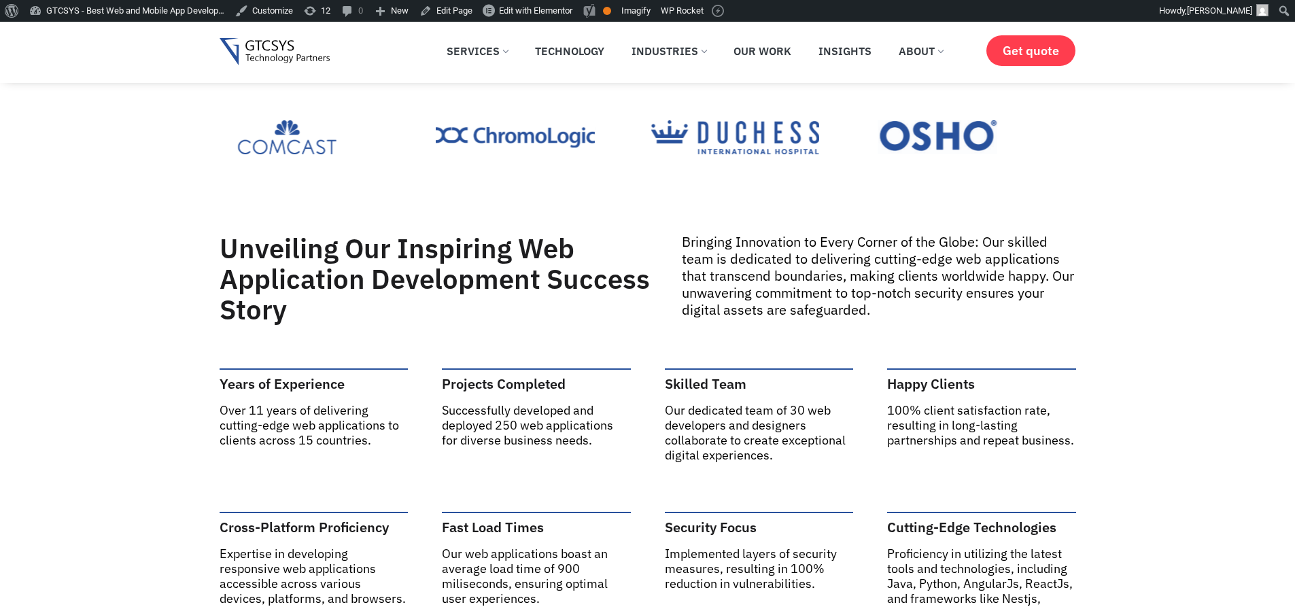
scroll to position [0, 0]
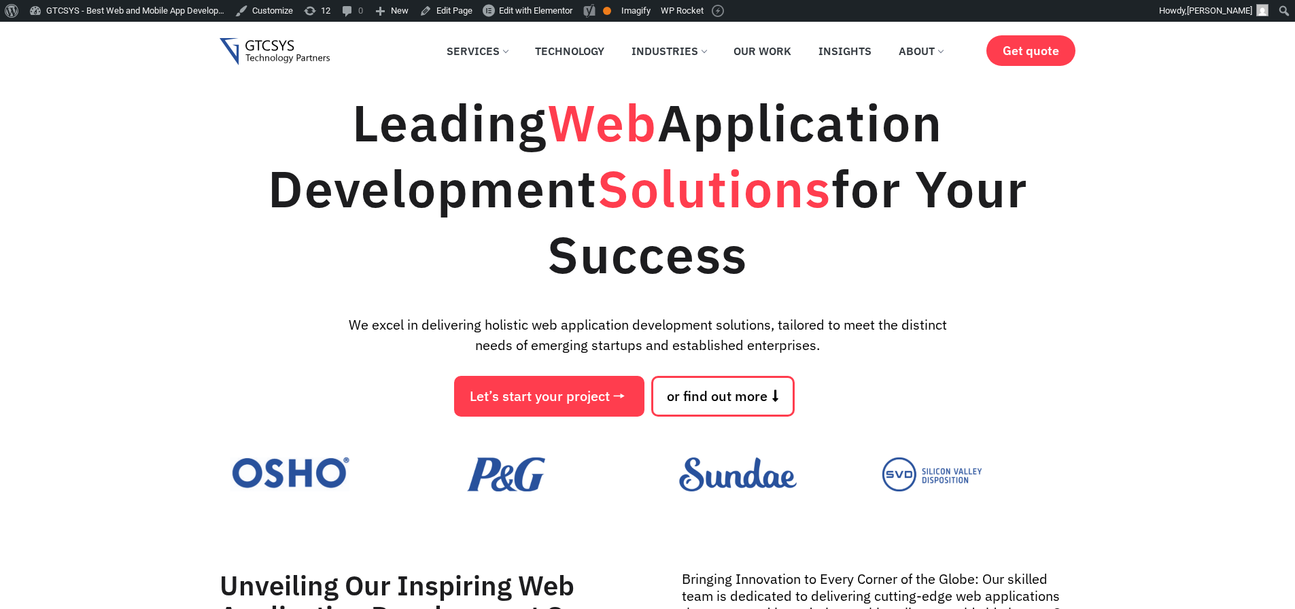
drag, startPoint x: 340, startPoint y: 115, endPoint x: 746, endPoint y: 262, distance: 431.6
click at [746, 262] on h1 "Leading Web Application Development Solutions for Your Success" at bounding box center [648, 189] width 857 height 198
click at [834, 309] on div "Leading Web Application Development Solutions for Your Success We excel in deli…" at bounding box center [648, 253] width 857 height 327
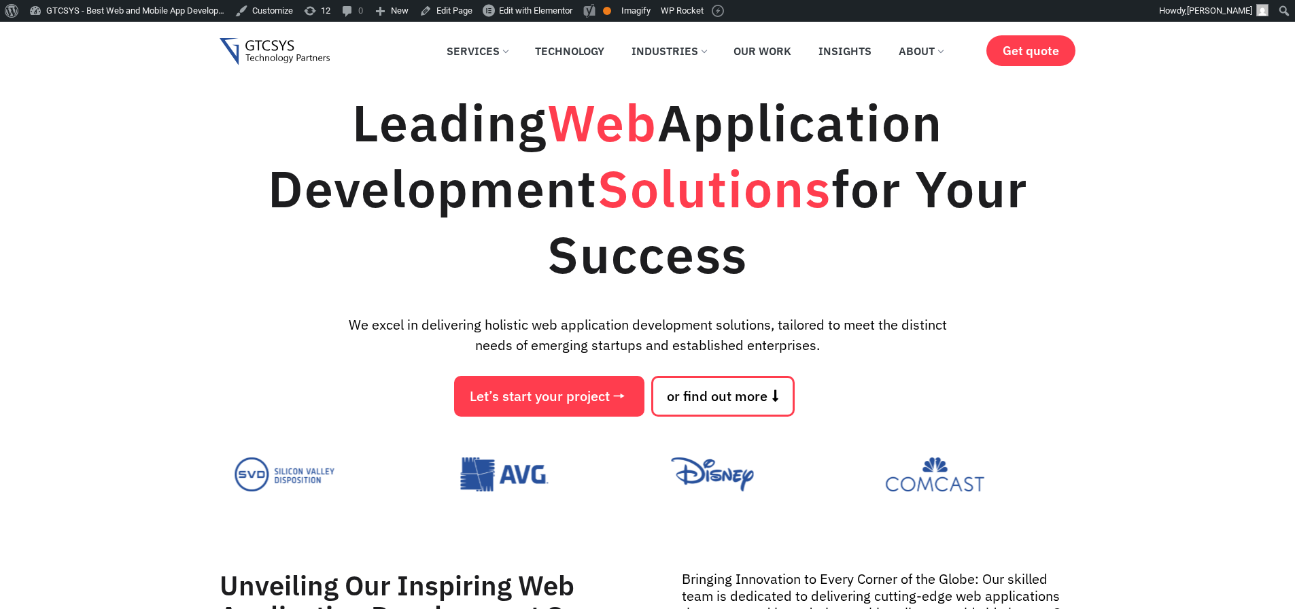
click at [261, 54] on img at bounding box center [275, 52] width 111 height 28
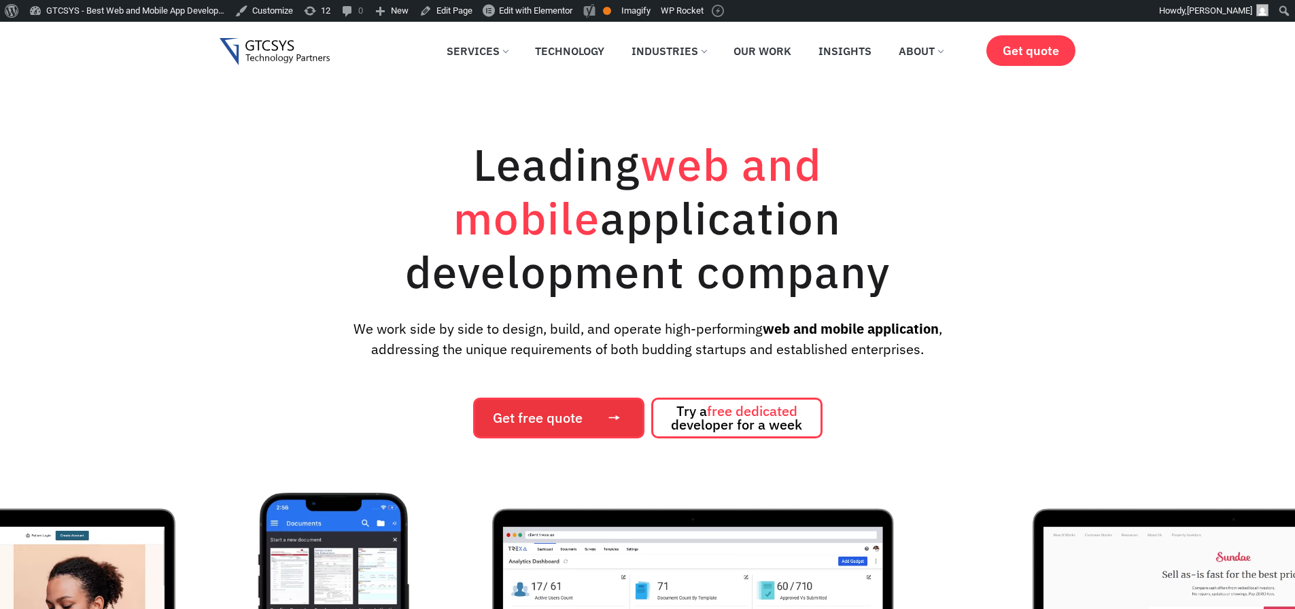
click at [598, 416] on span "Get free quote" at bounding box center [558, 418] width 131 height 14
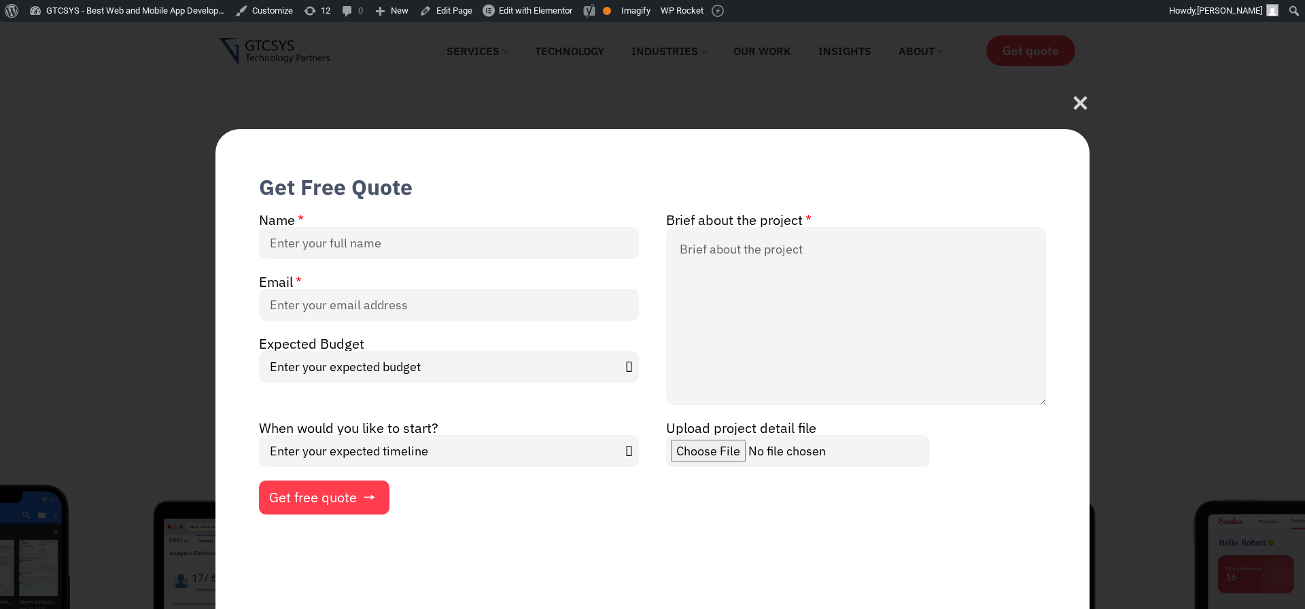
click at [315, 504] on span "Get free quote" at bounding box center [313, 498] width 88 height 14
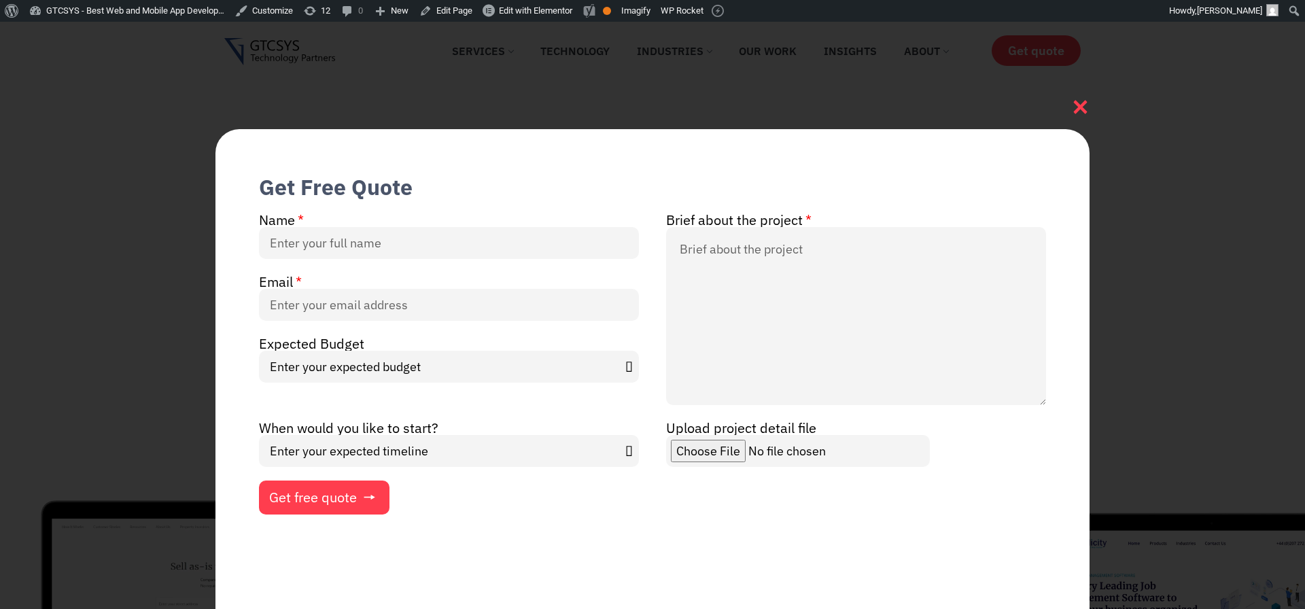
click at [1076, 109] on icon at bounding box center [1080, 107] width 18 height 18
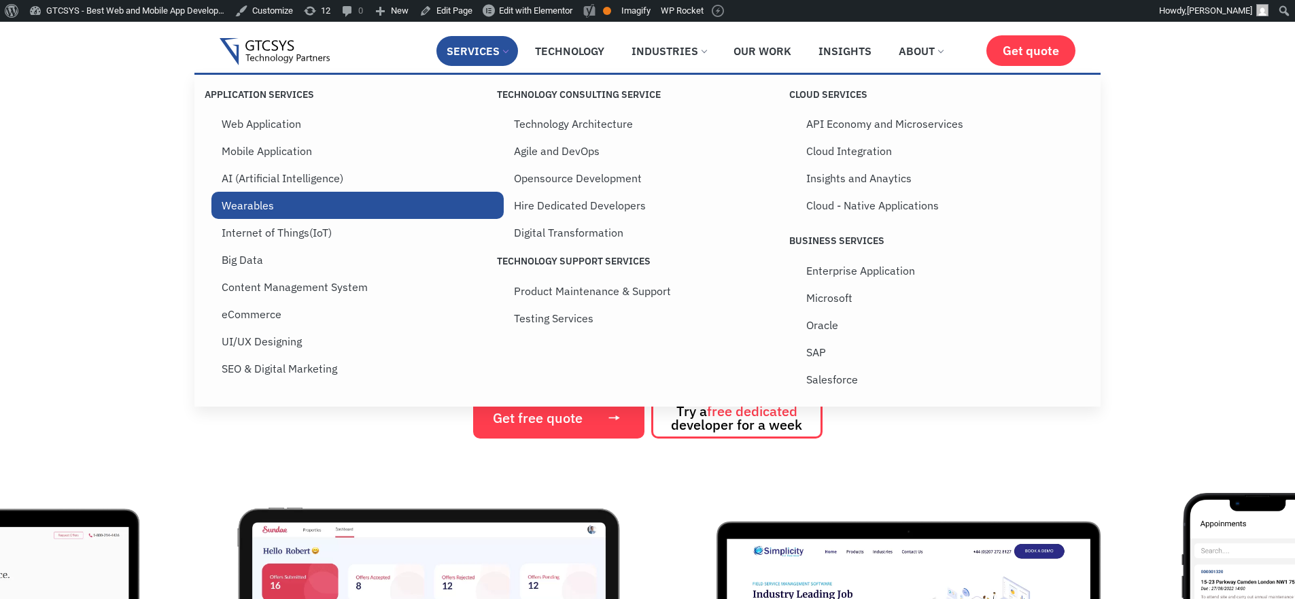
click at [245, 207] on link "Wearables" at bounding box center [357, 205] width 292 height 27
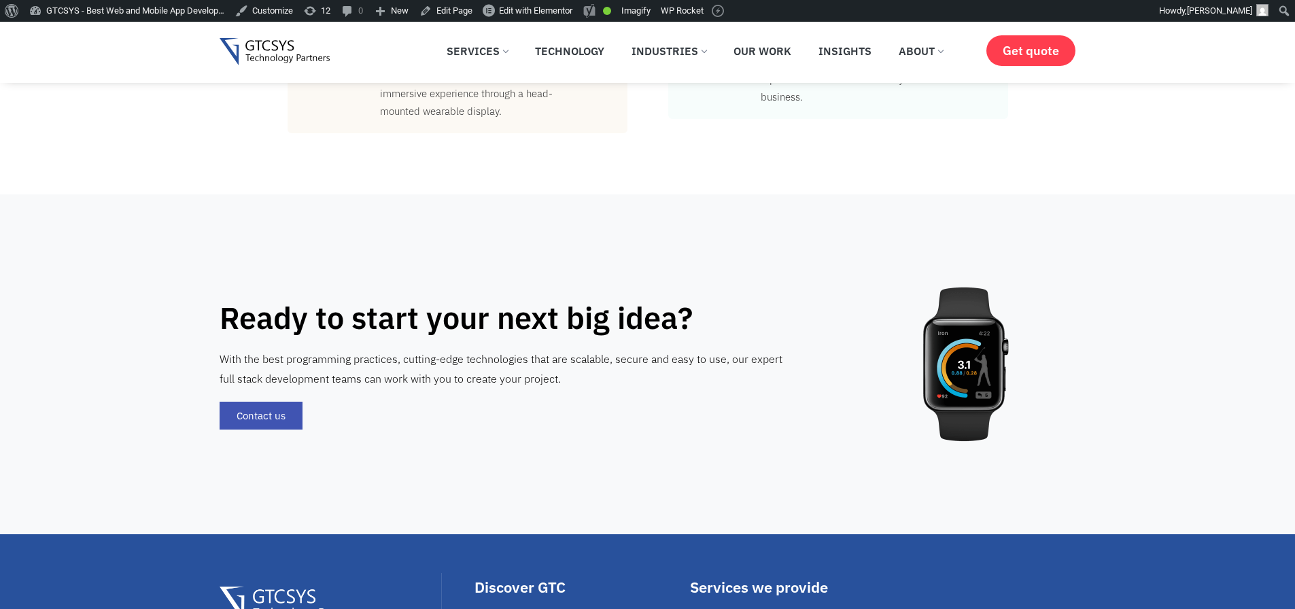
scroll to position [2447, 0]
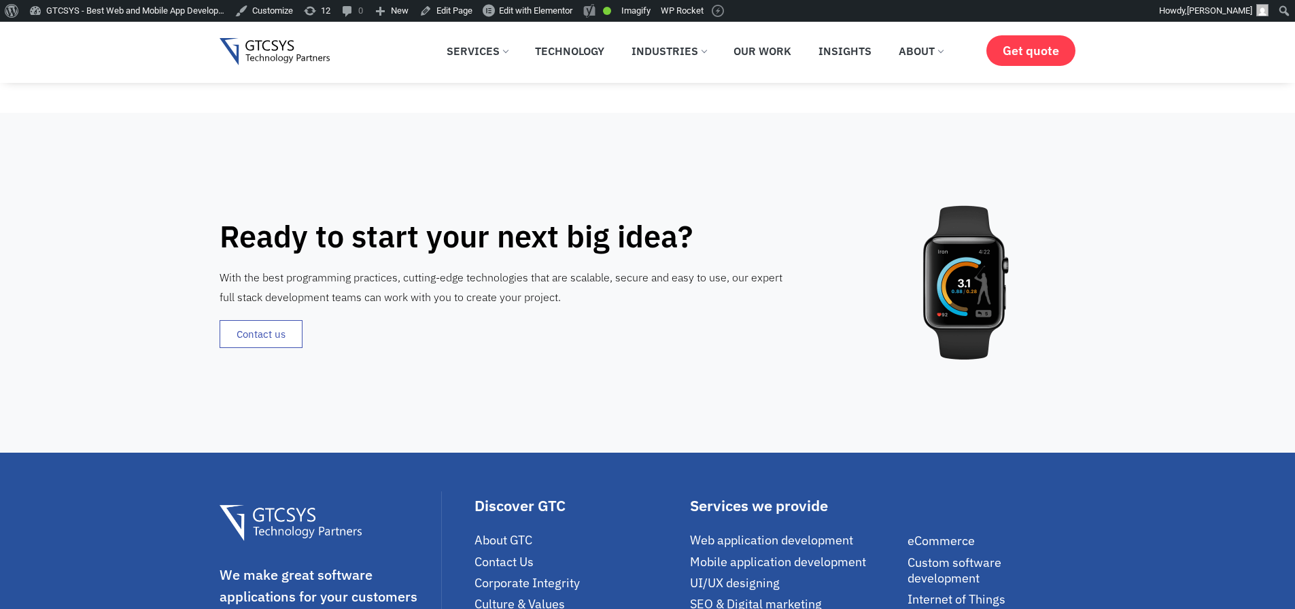
click at [251, 332] on span "Contact us" at bounding box center [261, 334] width 49 height 10
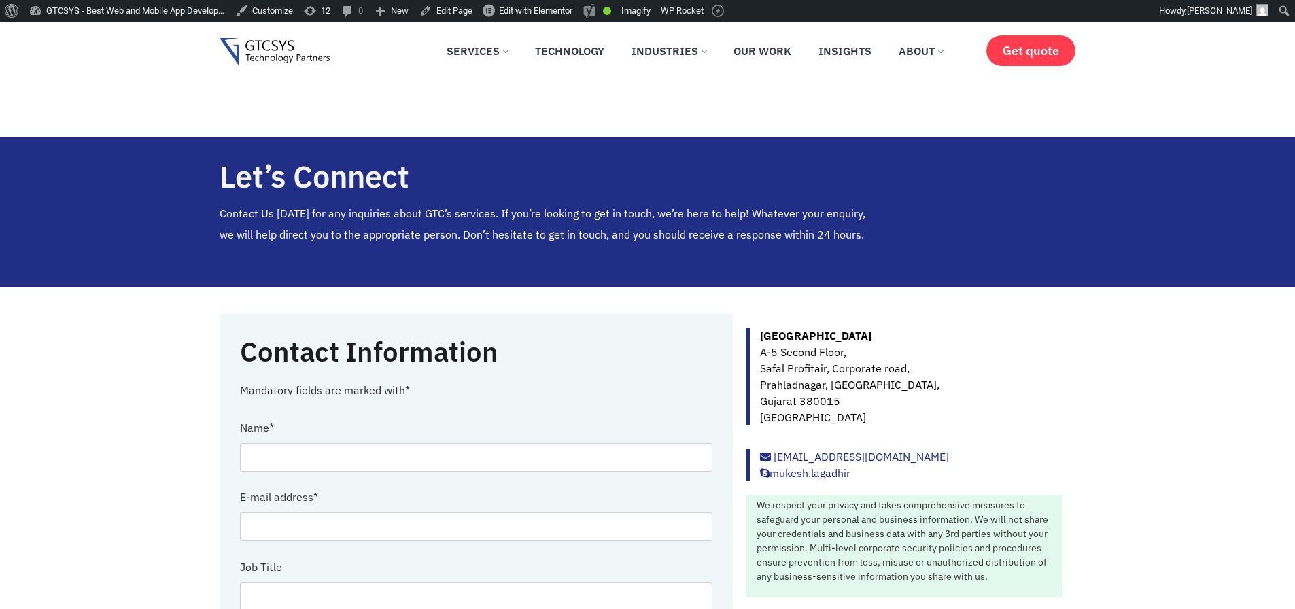
click at [567, 31] on div "✕ Services Application Services Web Application Mobile Application AI (Artifici…" at bounding box center [694, 52] width 517 height 42
click at [566, 54] on link "Technology" at bounding box center [570, 51] width 90 height 30
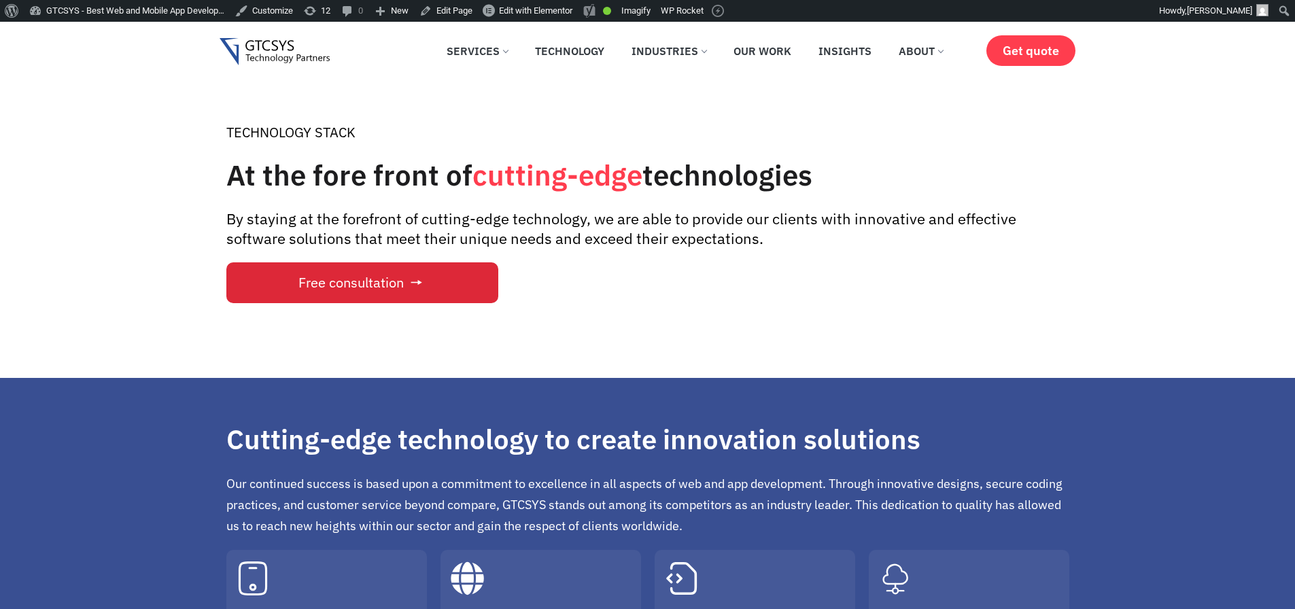
click at [339, 282] on span "Free consultation" at bounding box center [350, 283] width 105 height 14
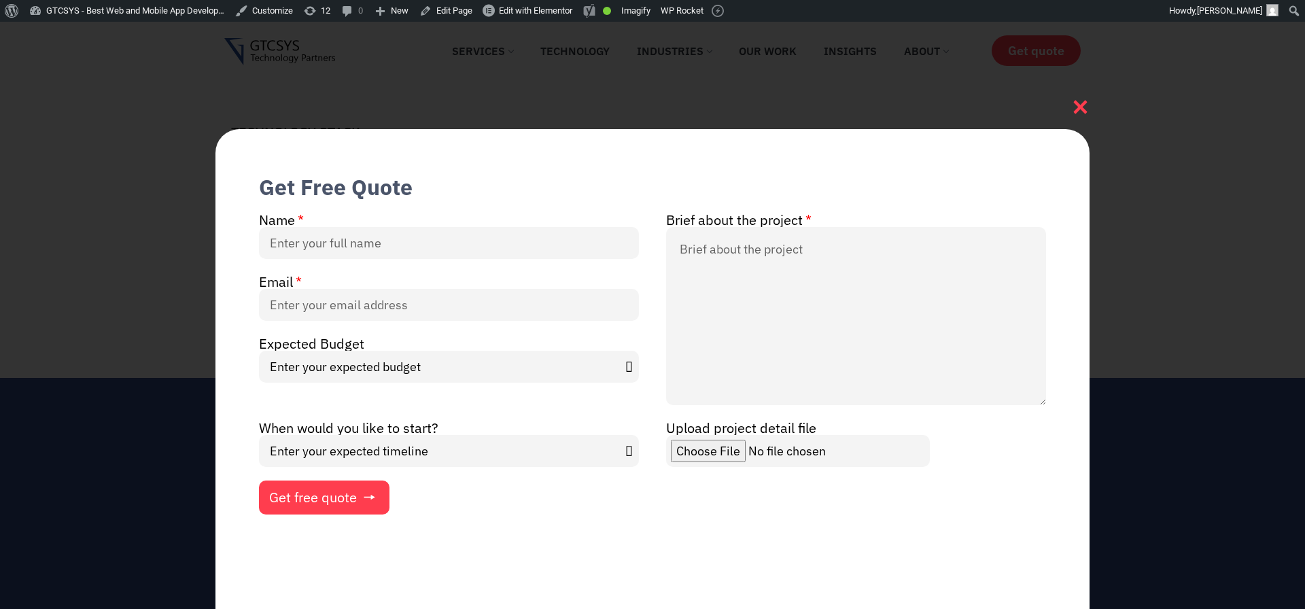
click at [1076, 108] on icon at bounding box center [1080, 107] width 18 height 18
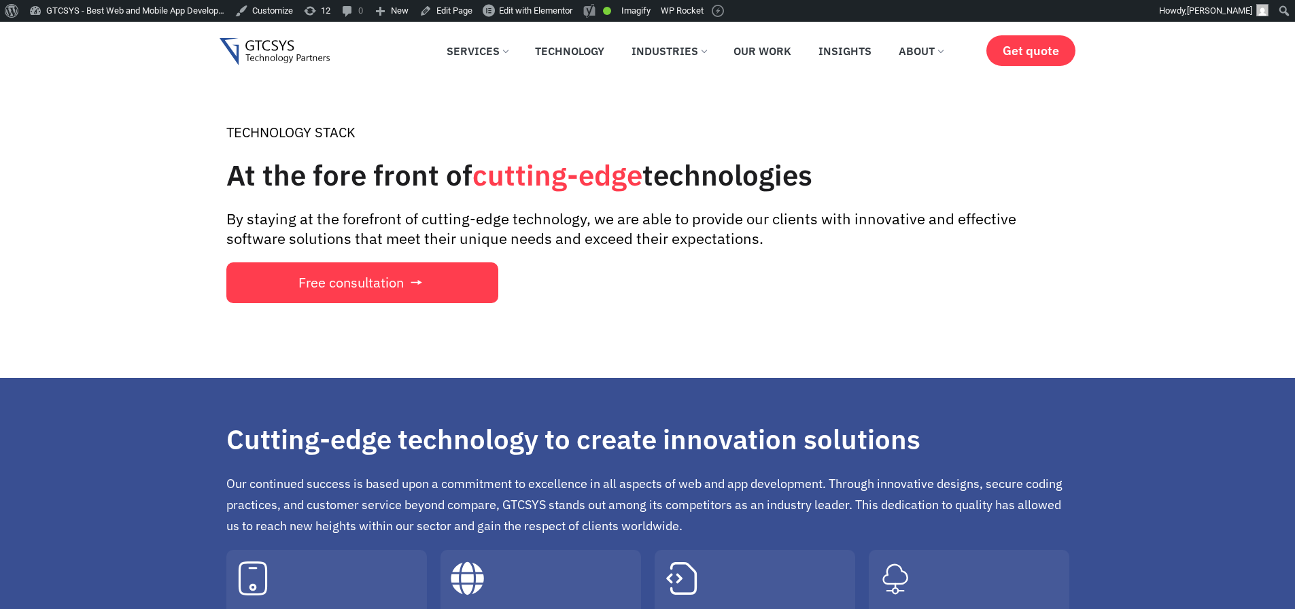
click at [270, 56] on img at bounding box center [275, 52] width 111 height 28
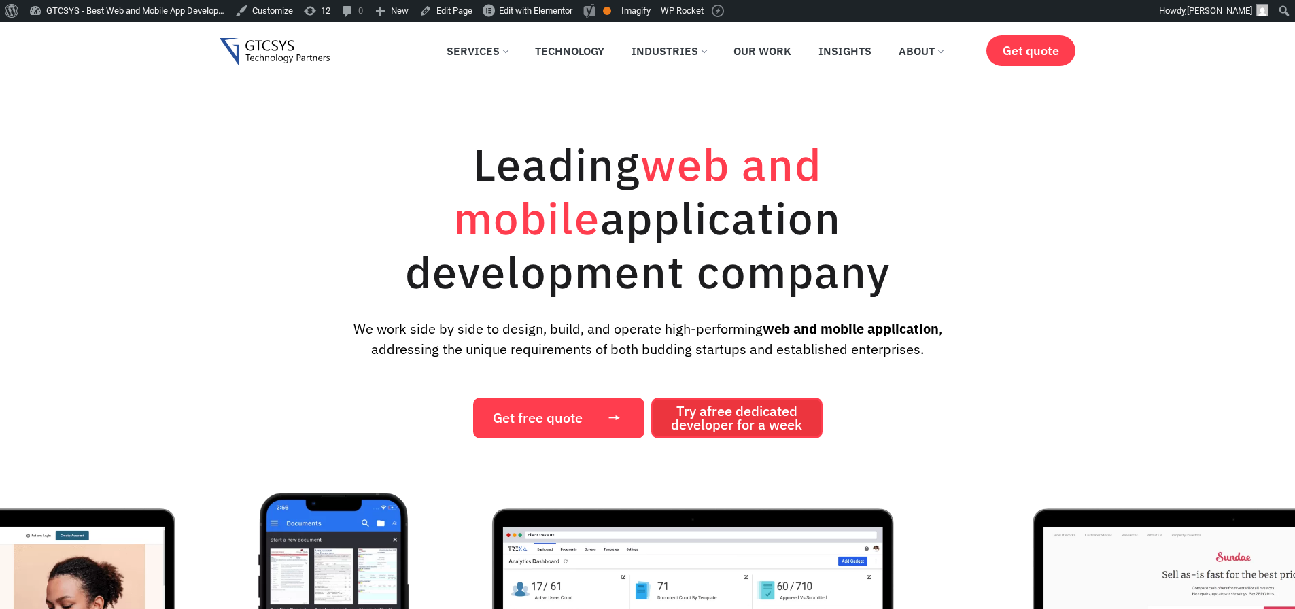
click at [765, 415] on span "Try a free dedicated developer for a week" at bounding box center [736, 417] width 131 height 27
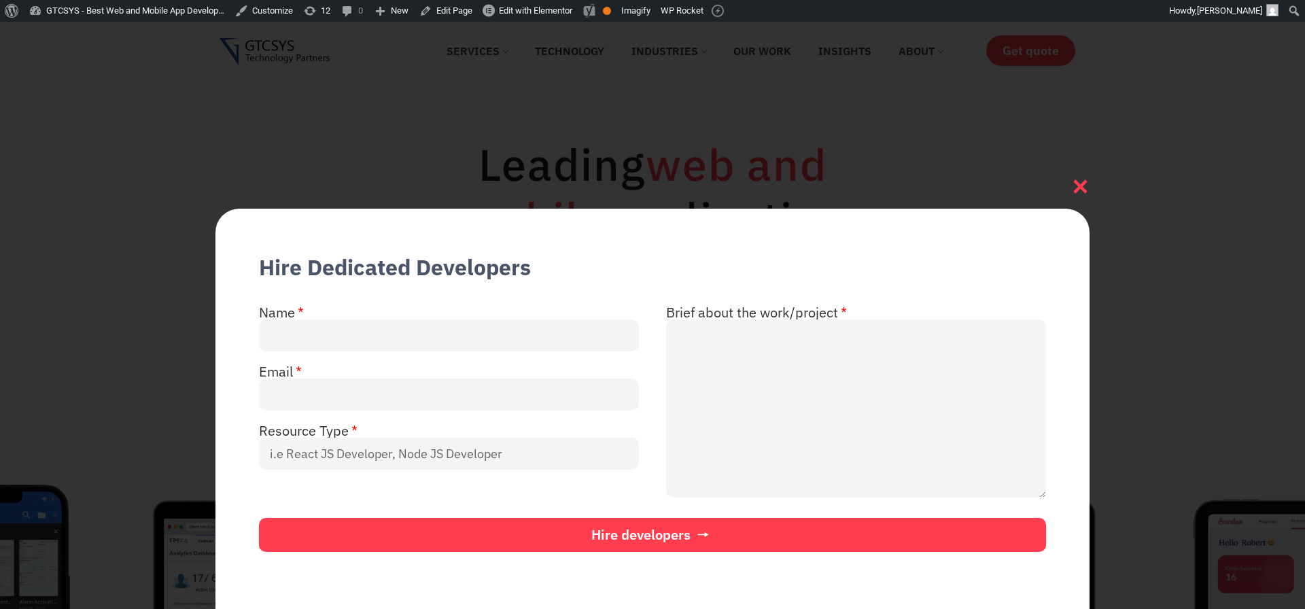
click at [1086, 187] on icon at bounding box center [1080, 186] width 18 height 18
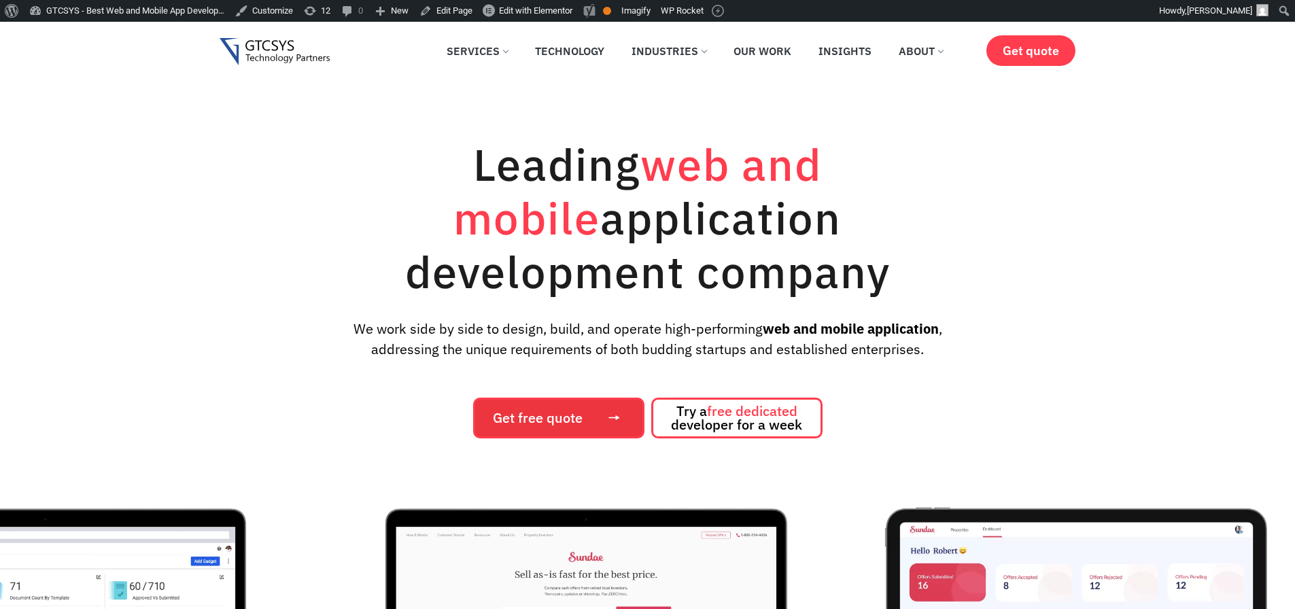
click at [569, 418] on span "Get free quote" at bounding box center [538, 418] width 90 height 14
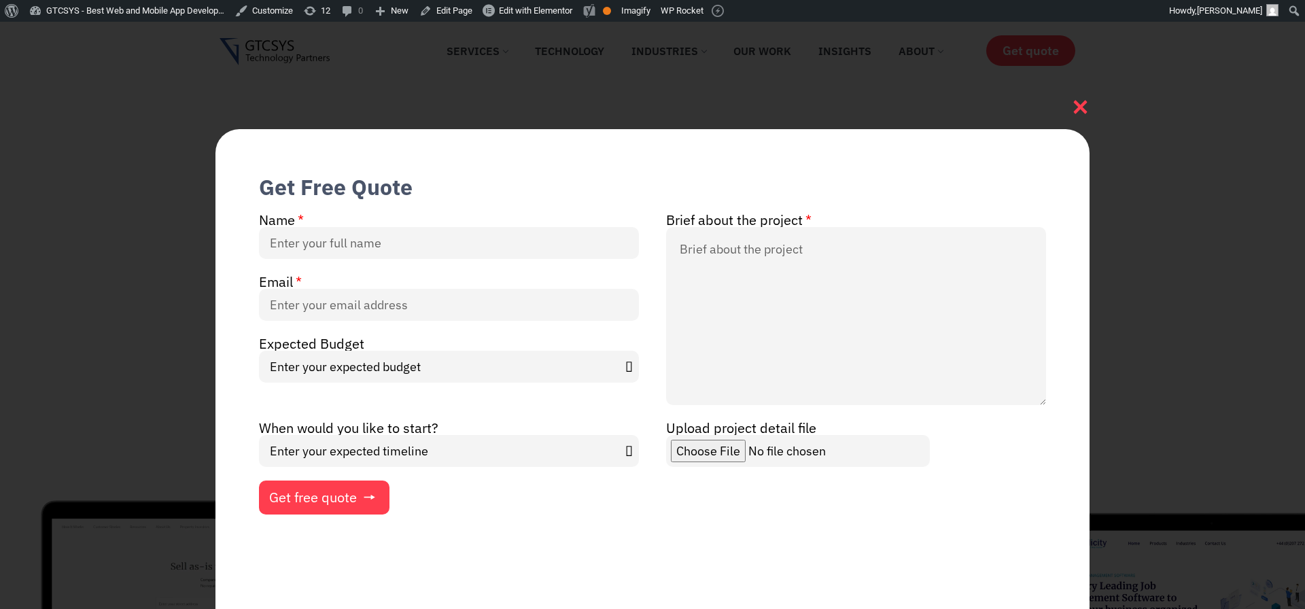
click at [1074, 107] on icon at bounding box center [1080, 107] width 18 height 18
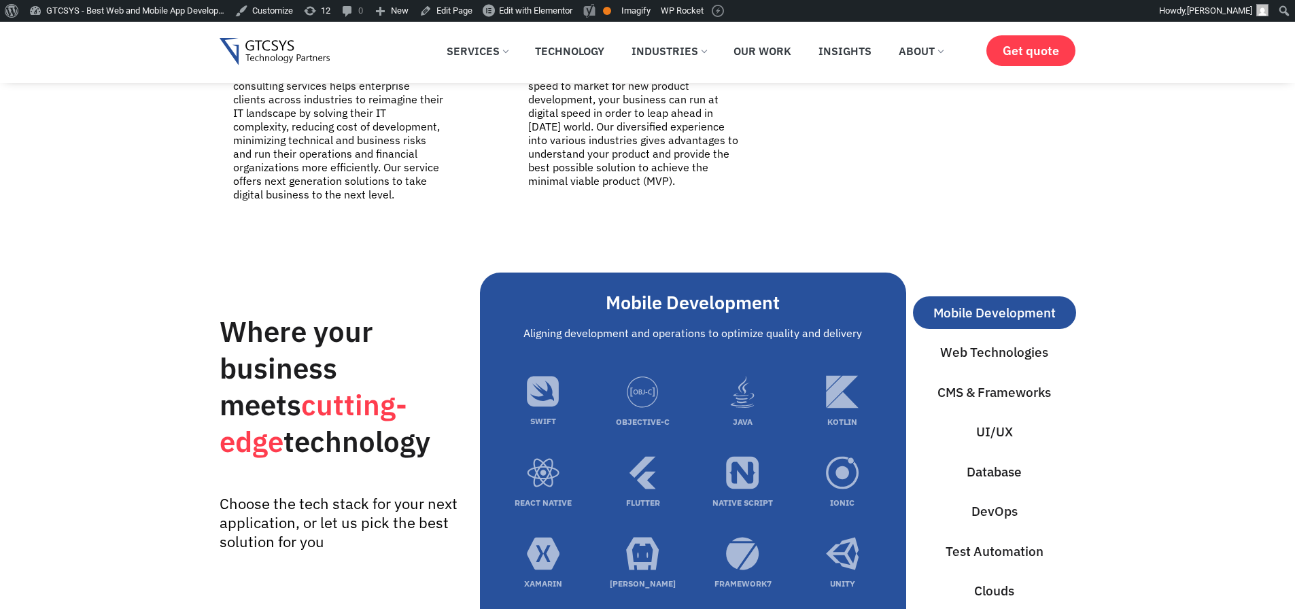
scroll to position [4405, 0]
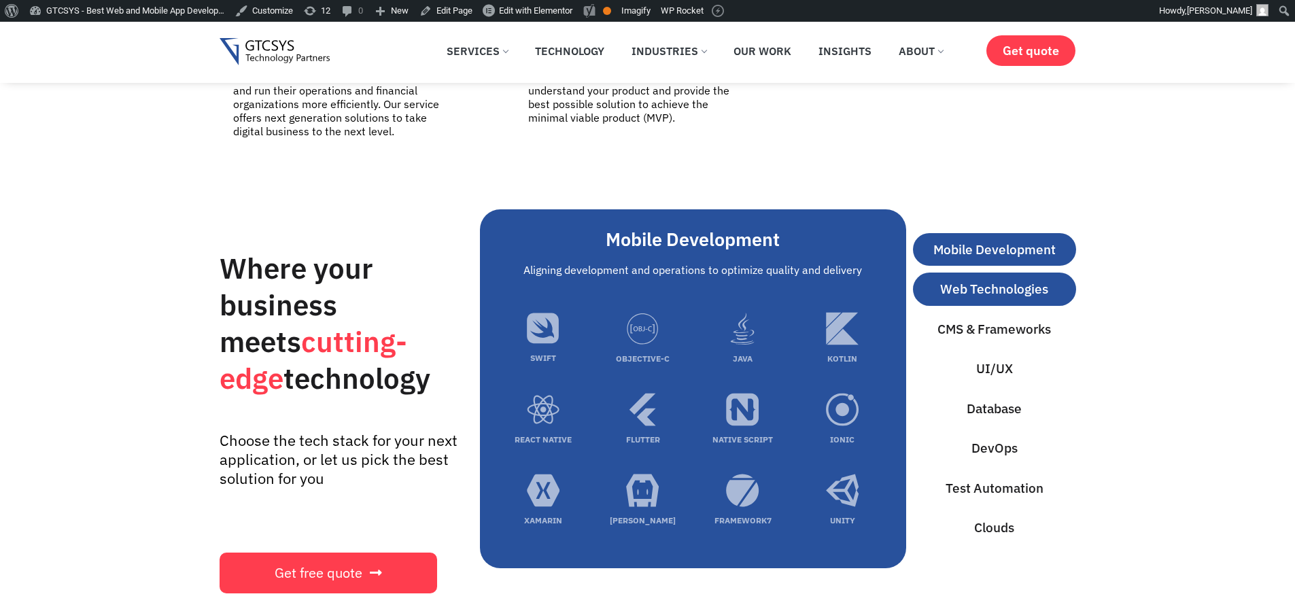
click at [976, 286] on button "Web Technologies" at bounding box center [994, 289] width 163 height 33
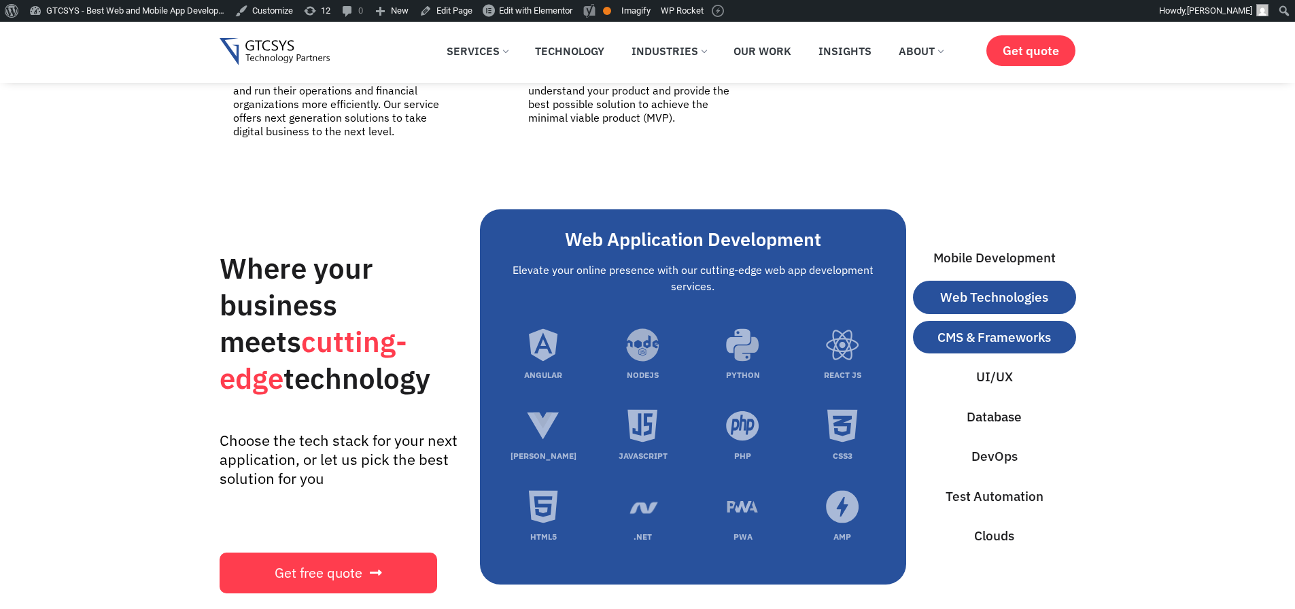
click at [982, 328] on span "CMS & Frameworks" at bounding box center [994, 338] width 114 height 20
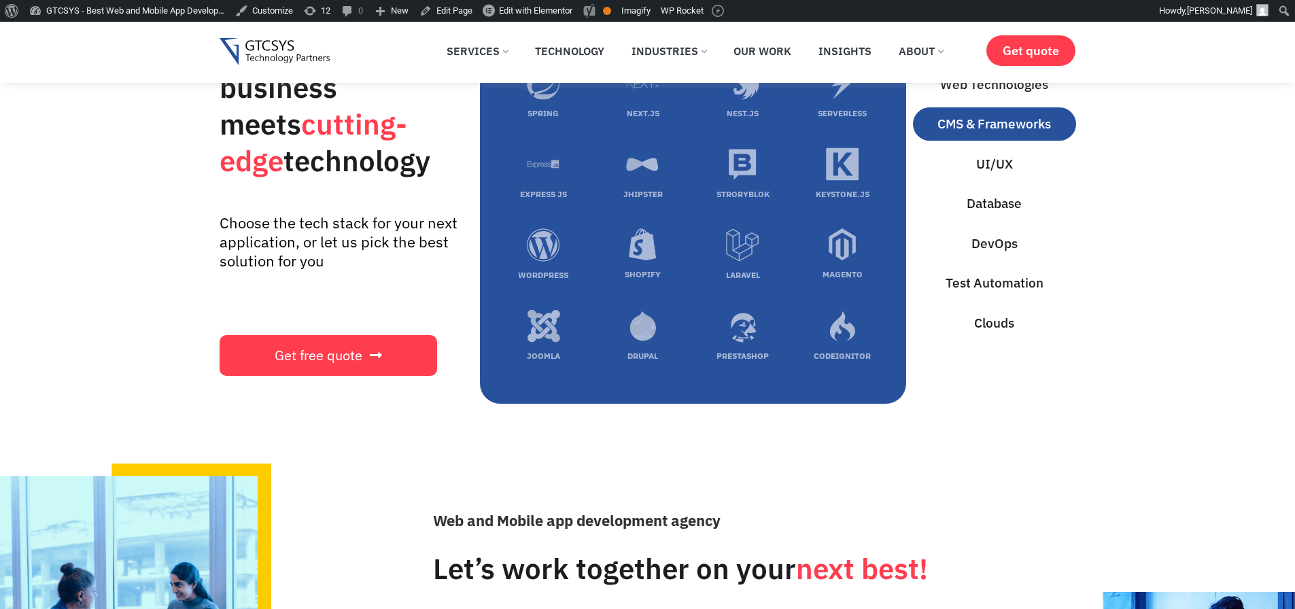
scroll to position [4650, 0]
click at [337, 349] on span "Get free quote" at bounding box center [319, 356] width 88 height 14
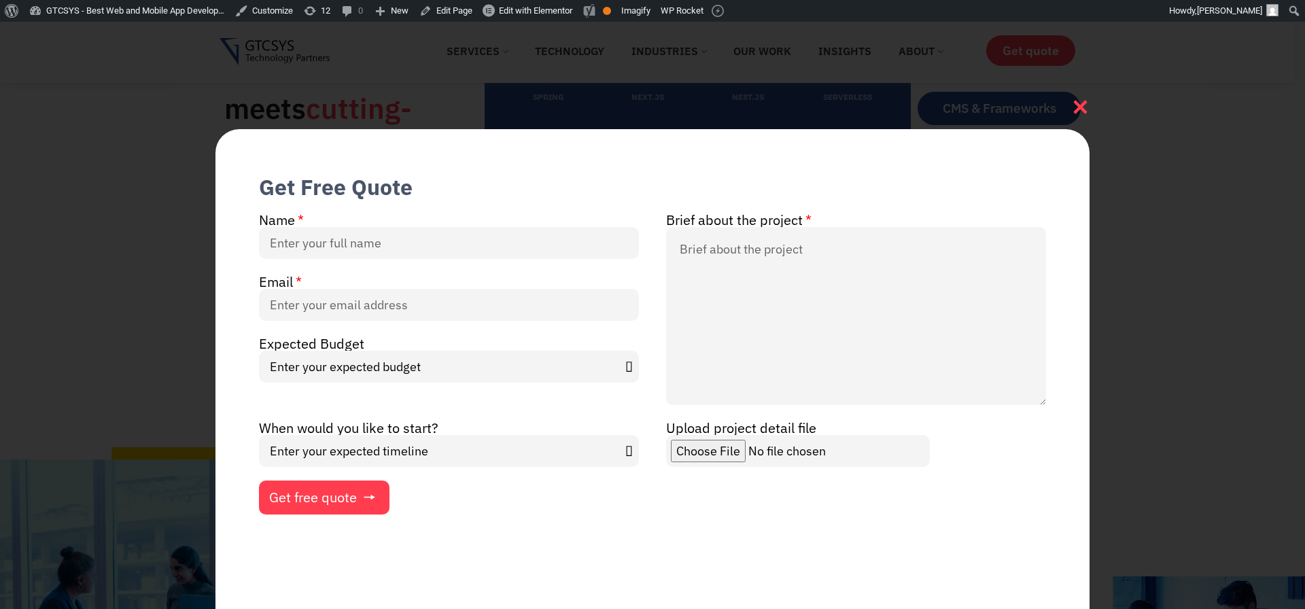
click at [1079, 101] on icon at bounding box center [1080, 107] width 18 height 18
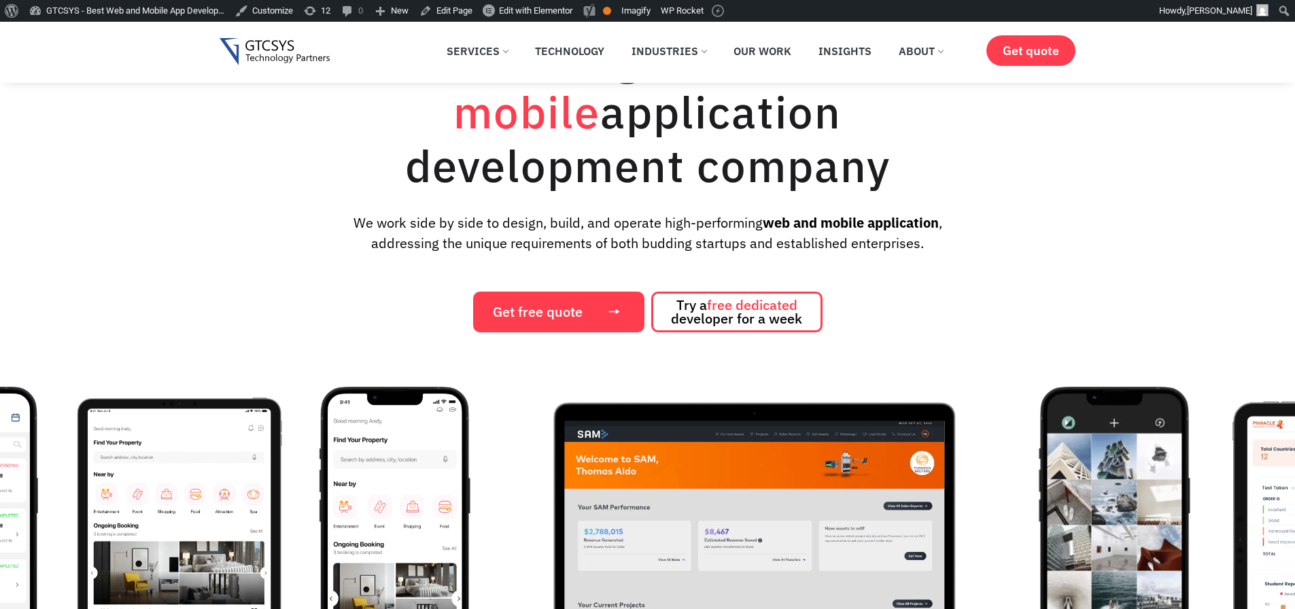
scroll to position [94, 0]
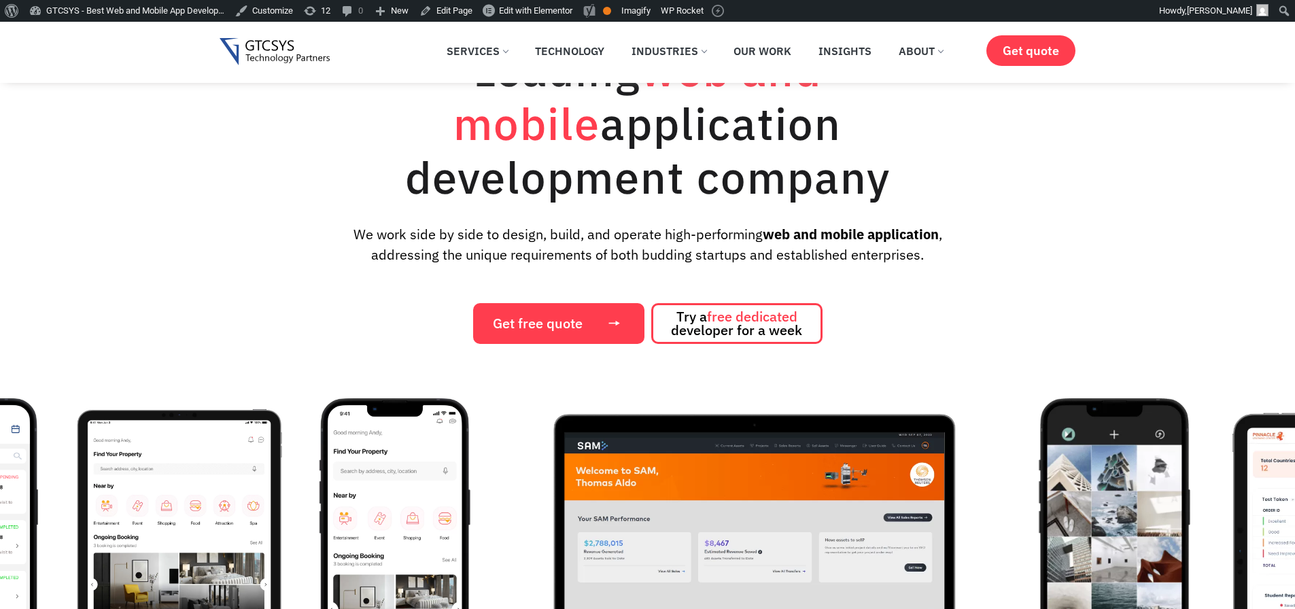
click at [994, 302] on div "Get free quote Try a free dedicated developer for a week" at bounding box center [648, 319] width 857 height 49
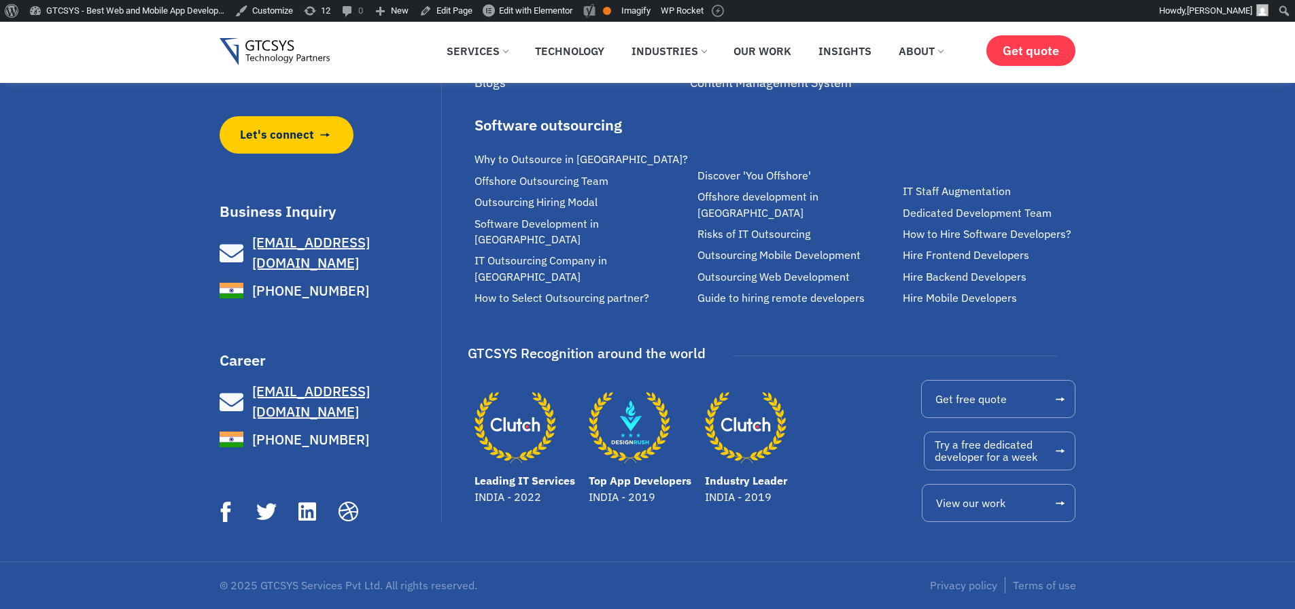
scroll to position [9682, 0]
click at [980, 501] on span "View our work" at bounding box center [970, 503] width 69 height 11
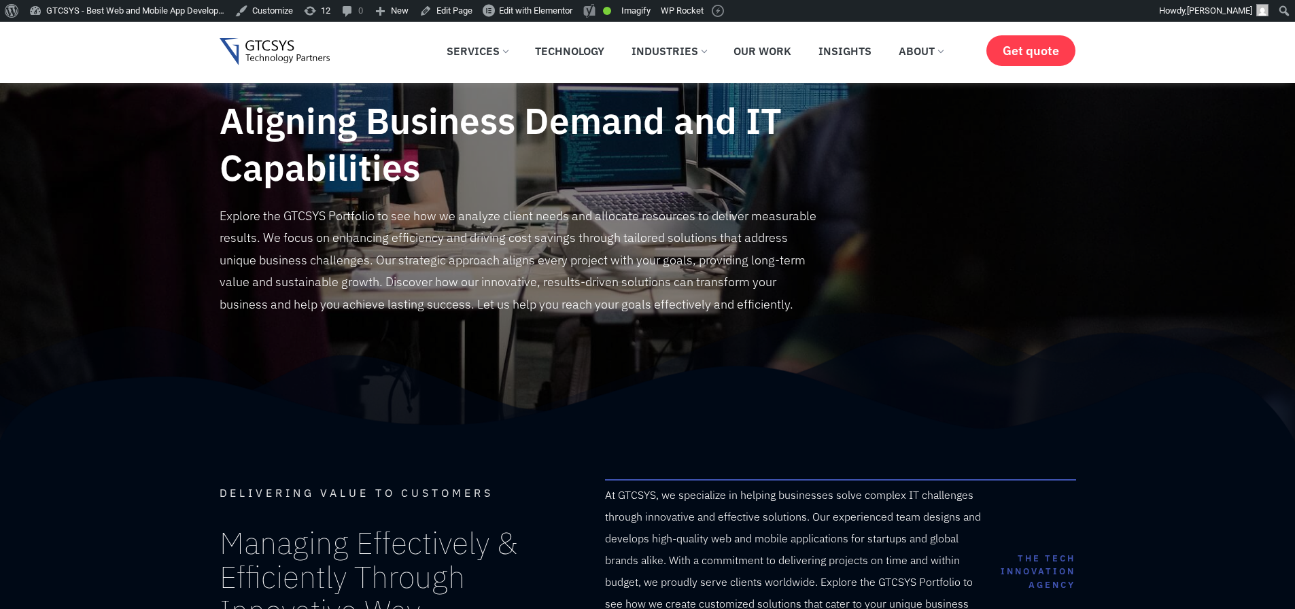
scroll to position [82, 0]
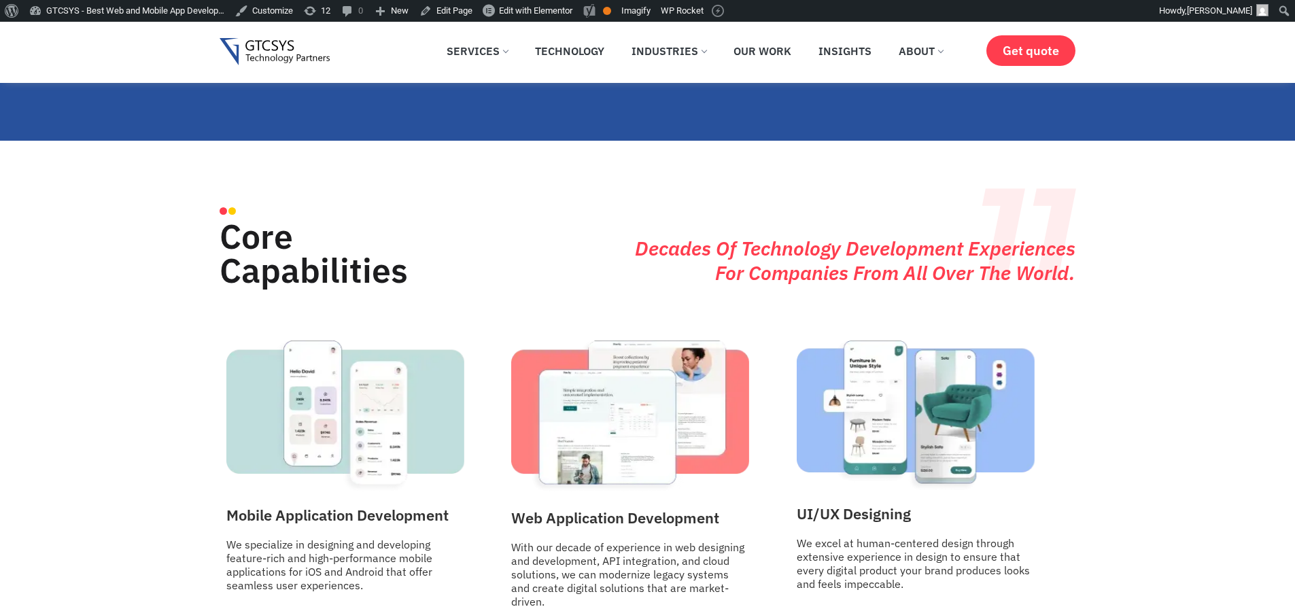
scroll to position [1443, 0]
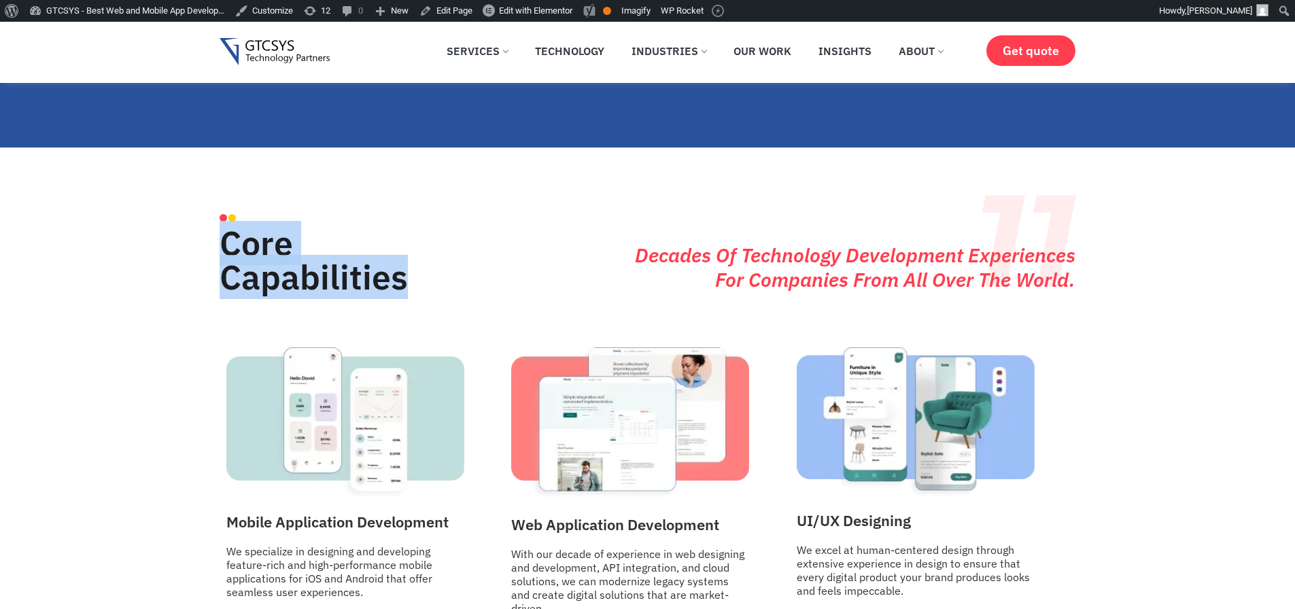
drag, startPoint x: 433, startPoint y: 265, endPoint x: 193, endPoint y: 252, distance: 240.3
click at [193, 252] on section "Core Capabilities 11 Decades of technology development experiences for companie…" at bounding box center [647, 575] width 1295 height 855
click at [531, 239] on div "Core Capabilities" at bounding box center [420, 267] width 400 height 56
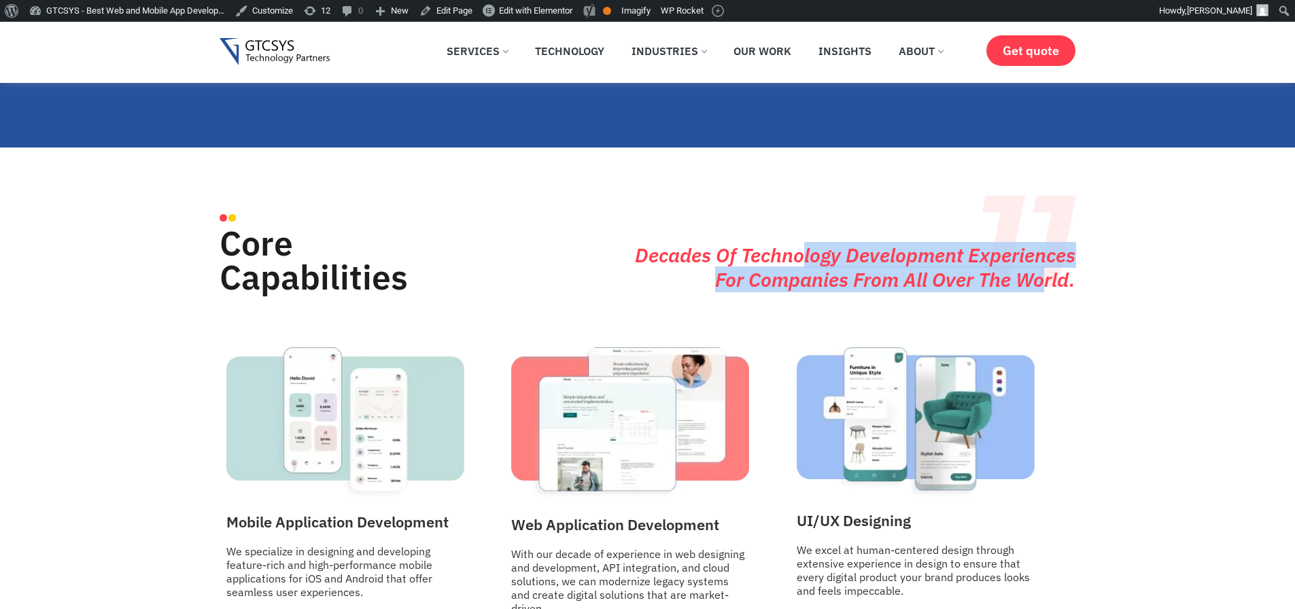
drag, startPoint x: 808, startPoint y: 240, endPoint x: 1042, endPoint y: 272, distance: 236.7
click at [1042, 272] on h3 "Decades of technology development experiences for companies from All over the w…" at bounding box center [847, 267] width 457 height 49
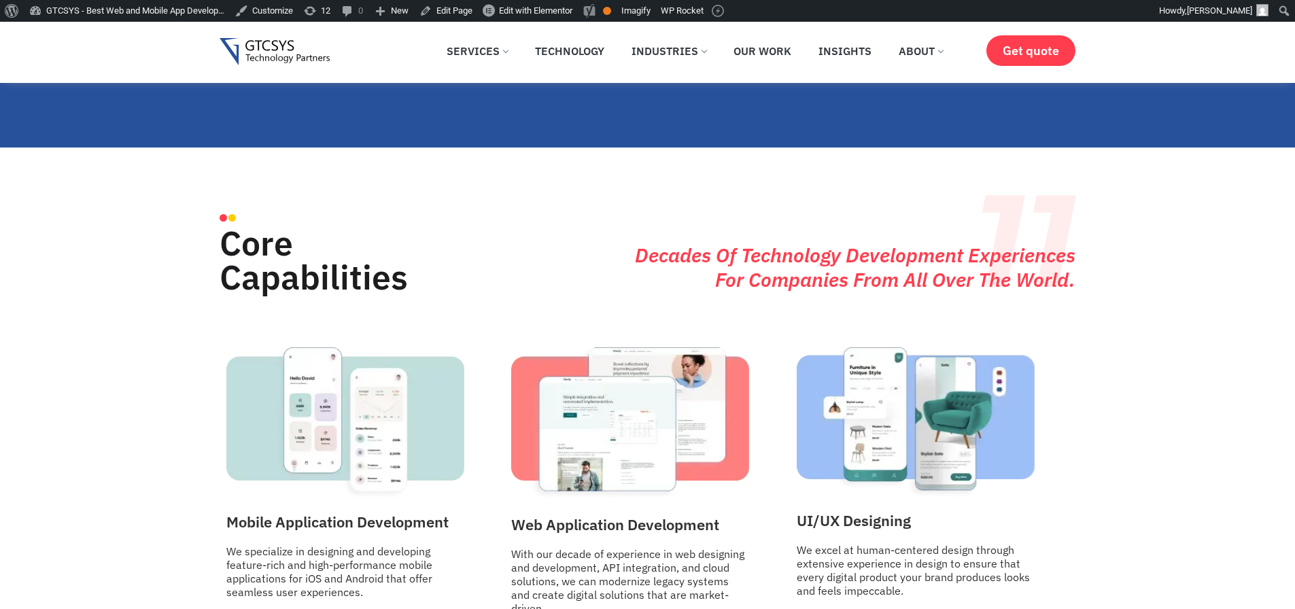
click at [1073, 274] on h3 "Decades of technology development experiences for companies from All over the w…" at bounding box center [847, 267] width 457 height 49
drag, startPoint x: 1000, startPoint y: 222, endPoint x: 967, endPoint y: 225, distance: 32.8
click at [967, 225] on div "11 Decades of technology development experiences for companies from All over th…" at bounding box center [847, 260] width 457 height 90
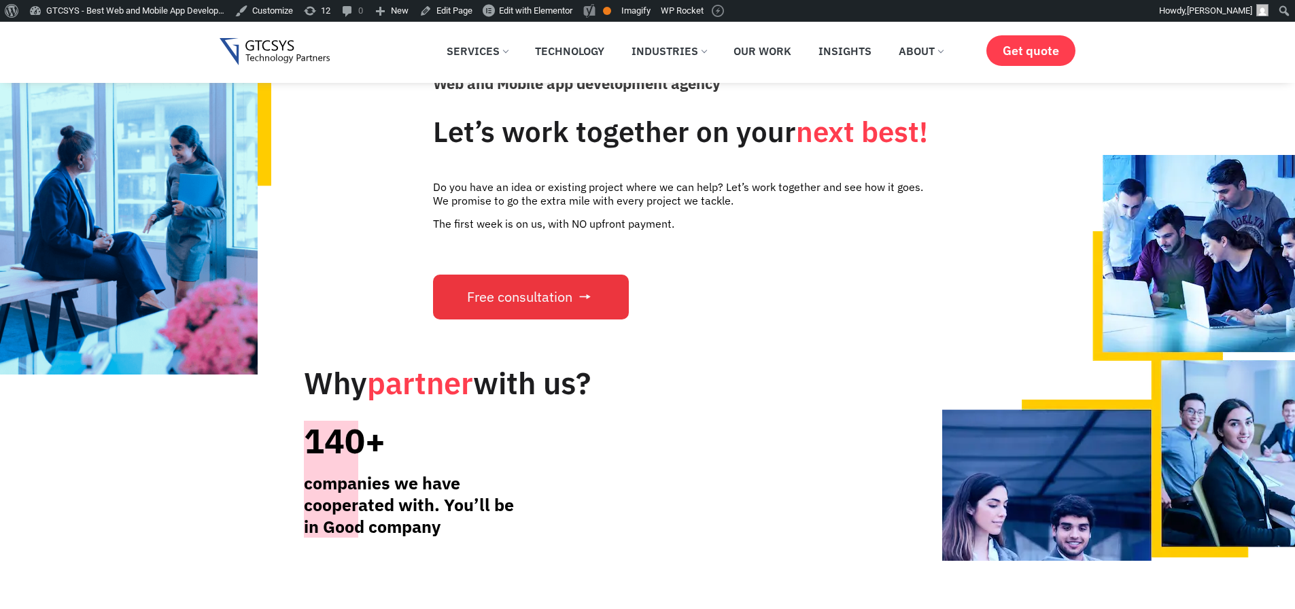
click at [524, 290] on span "Free consultation" at bounding box center [519, 297] width 105 height 14
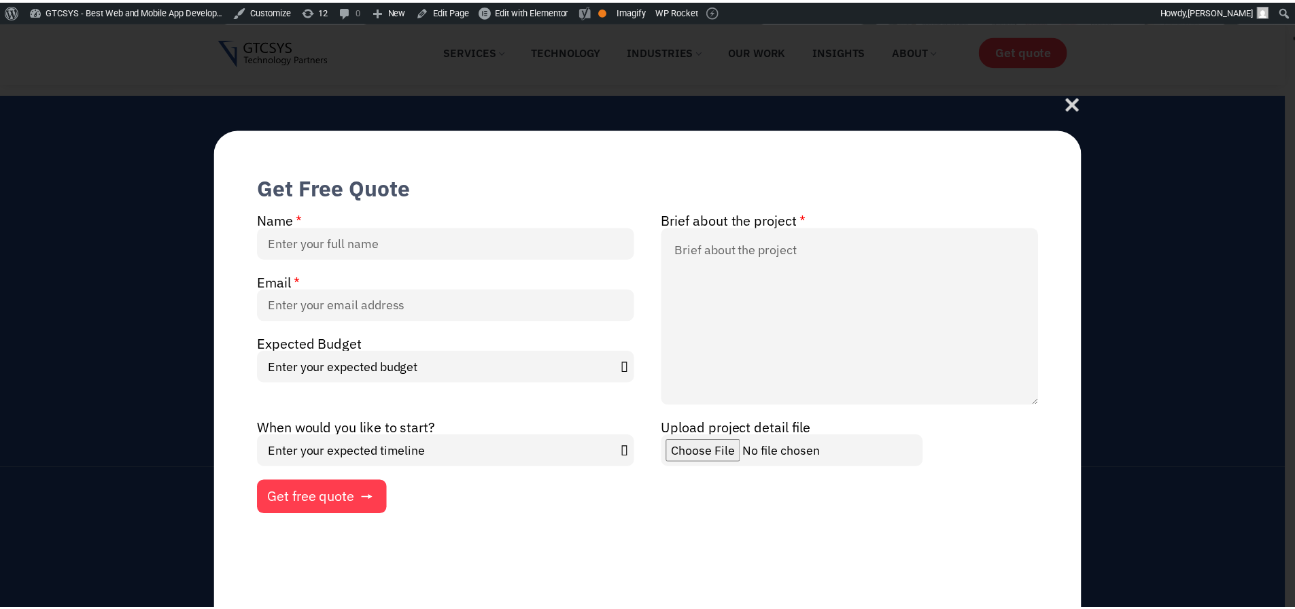
scroll to position [708, 0]
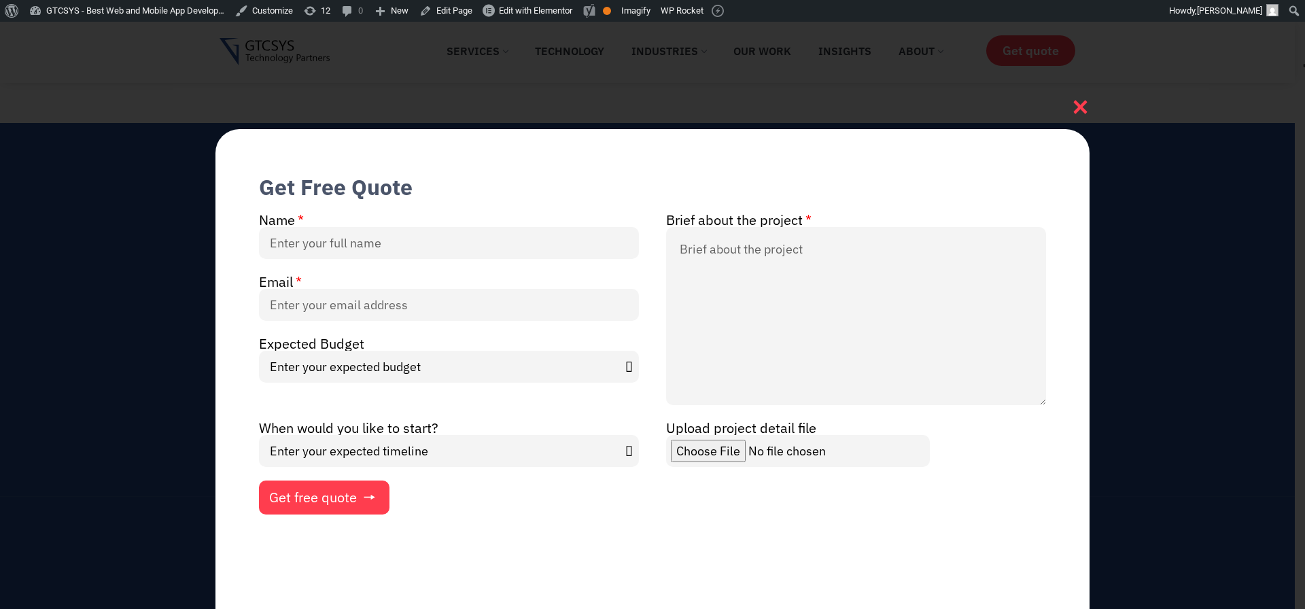
click at [1077, 111] on icon at bounding box center [1081, 108] width 14 height 14
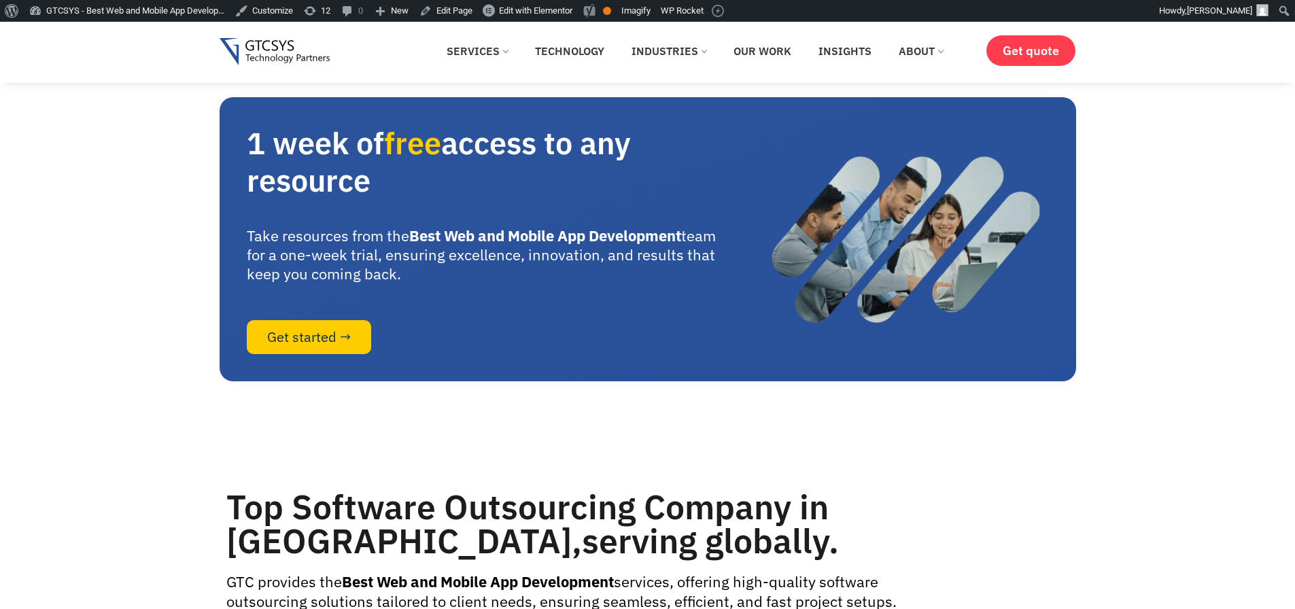
scroll to position [6057, 0]
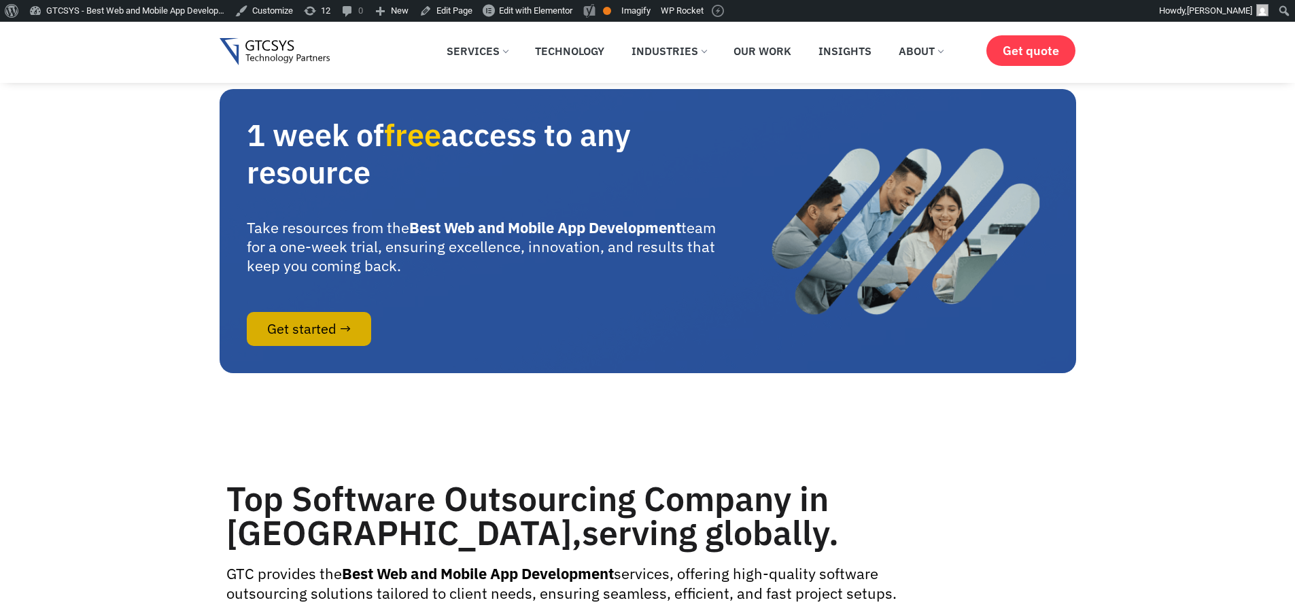
click at [277, 336] on span "Get started →" at bounding box center [309, 329] width 84 height 14
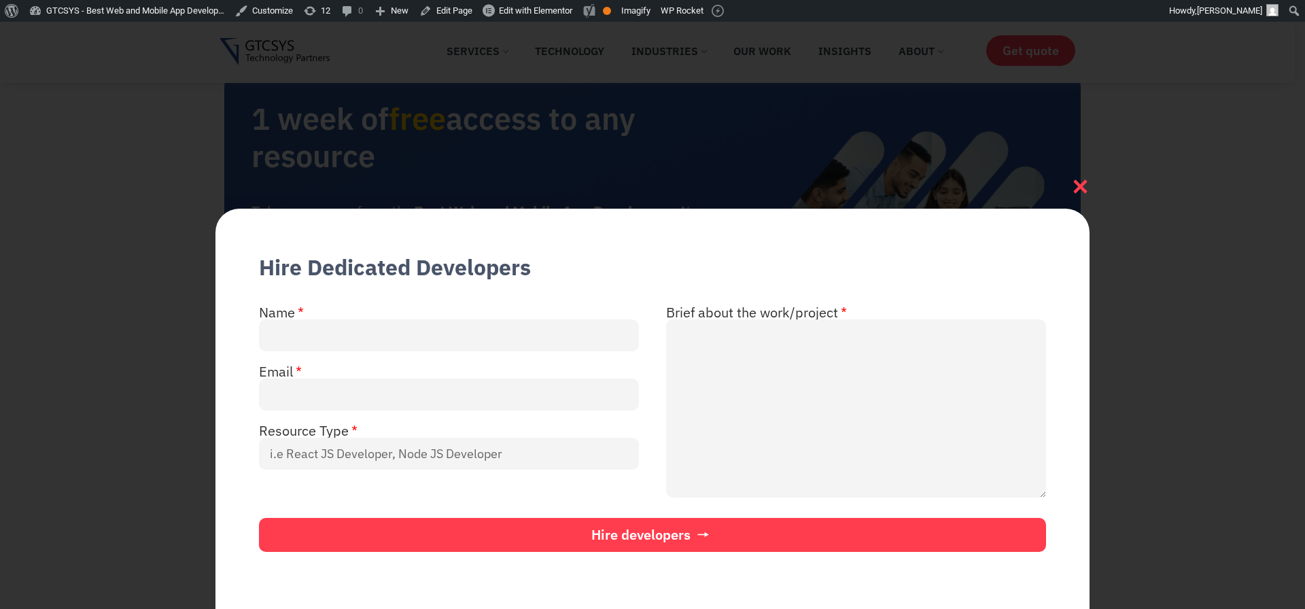
click at [1080, 183] on icon at bounding box center [1080, 186] width 18 height 18
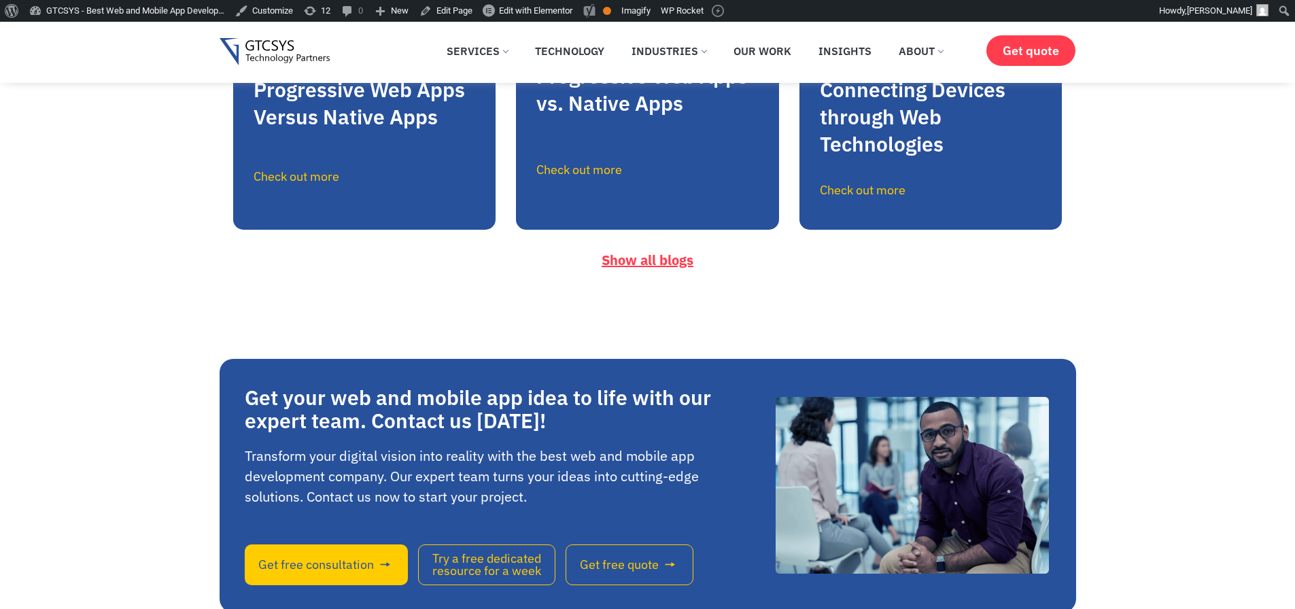
scroll to position [8423, 0]
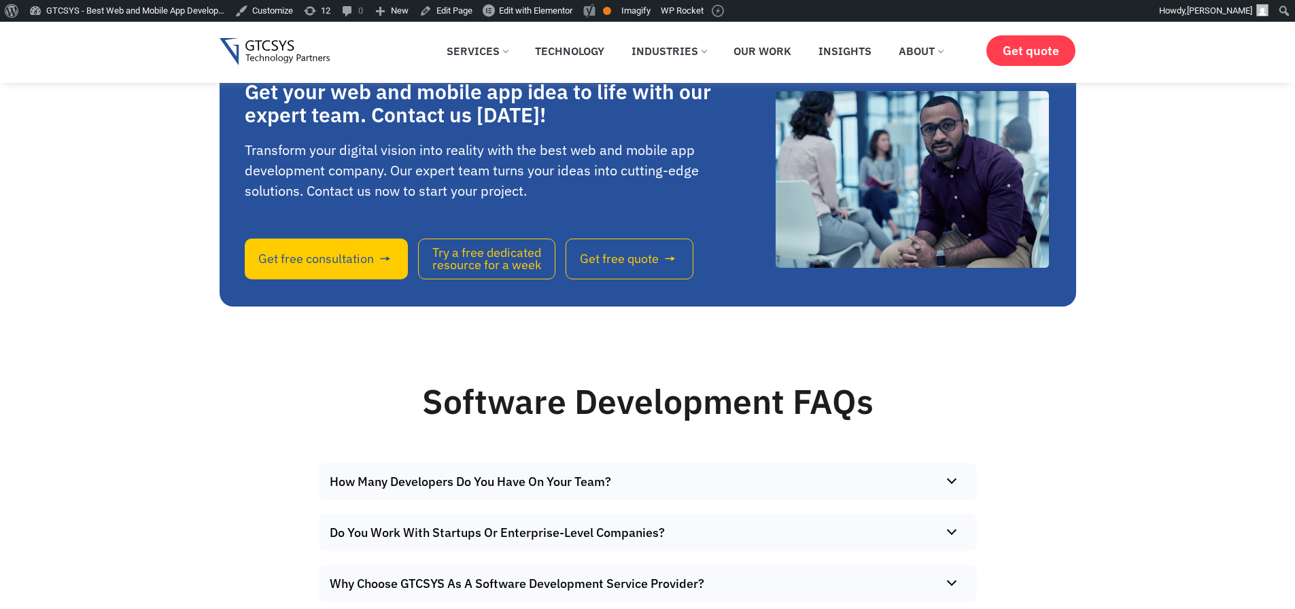
click at [314, 265] on span "Get free consultation" at bounding box center [316, 259] width 116 height 12
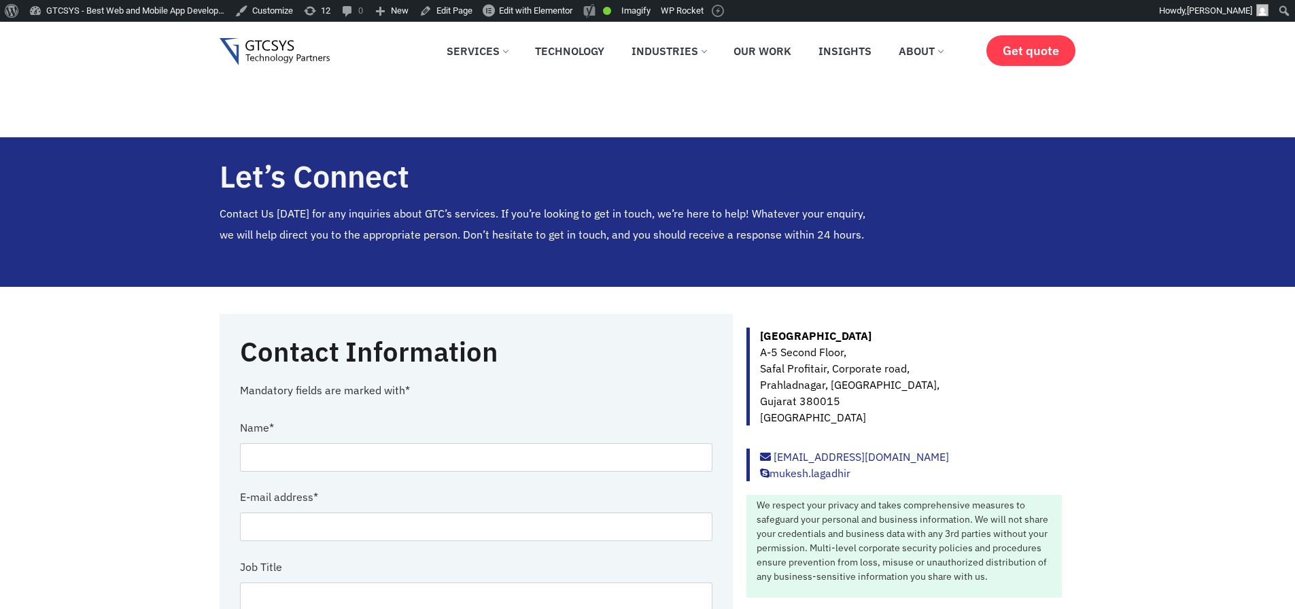
click at [298, 56] on img at bounding box center [275, 52] width 111 height 28
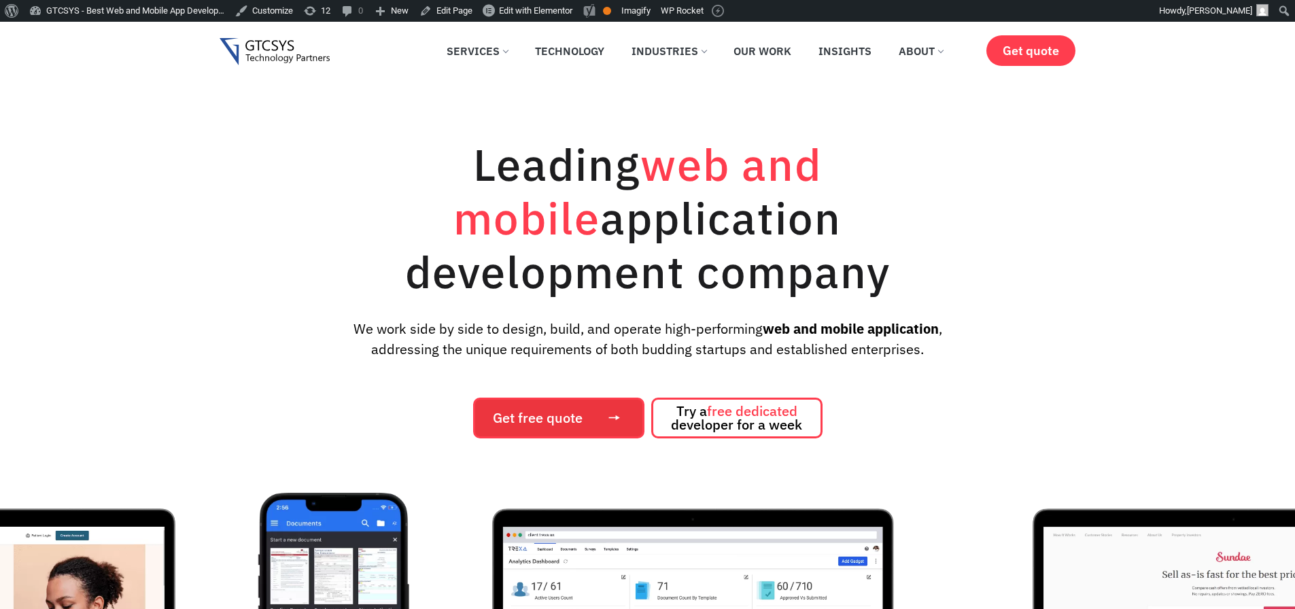
click at [528, 413] on span "Get free quote" at bounding box center [538, 418] width 90 height 14
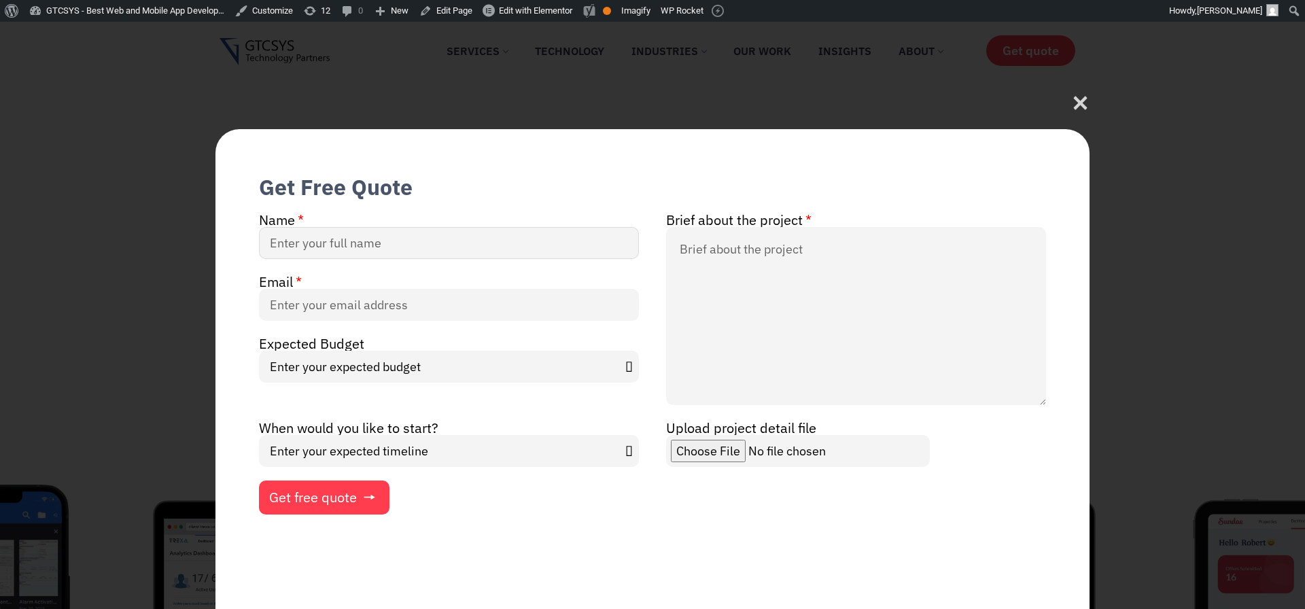
click at [292, 249] on input "Name" at bounding box center [449, 243] width 380 height 32
type input "vikas"
click at [420, 309] on input "Email" at bounding box center [449, 305] width 380 height 32
type input "vikas.patel@gtcsys.com"
select select "Under $10000"
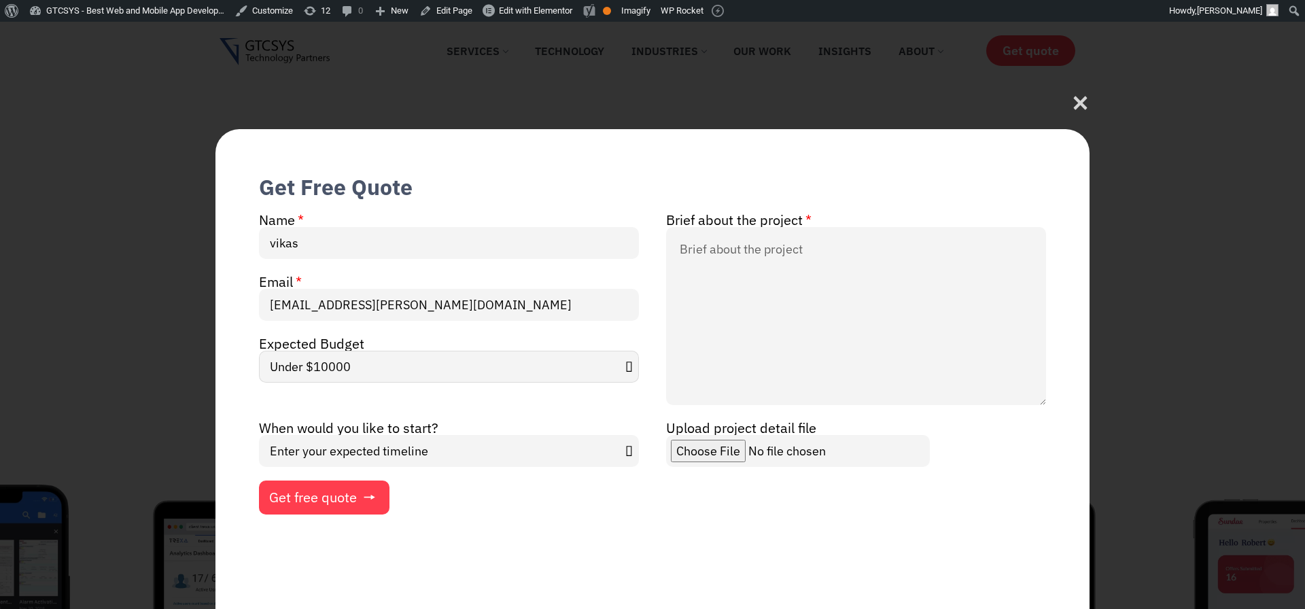
click at [259, 351] on select "Enter your expected budget Under $10000 $50,000 - $1,00,000 $1,00,000 and above" at bounding box center [449, 367] width 380 height 32
drag, startPoint x: 395, startPoint y: 449, endPoint x: 728, endPoint y: 506, distance: 338.0
click at [728, 506] on div "Name vikas Brief about the project Email vikas.patel@gtcsys.com Expected Budget…" at bounding box center [652, 363] width 814 height 304
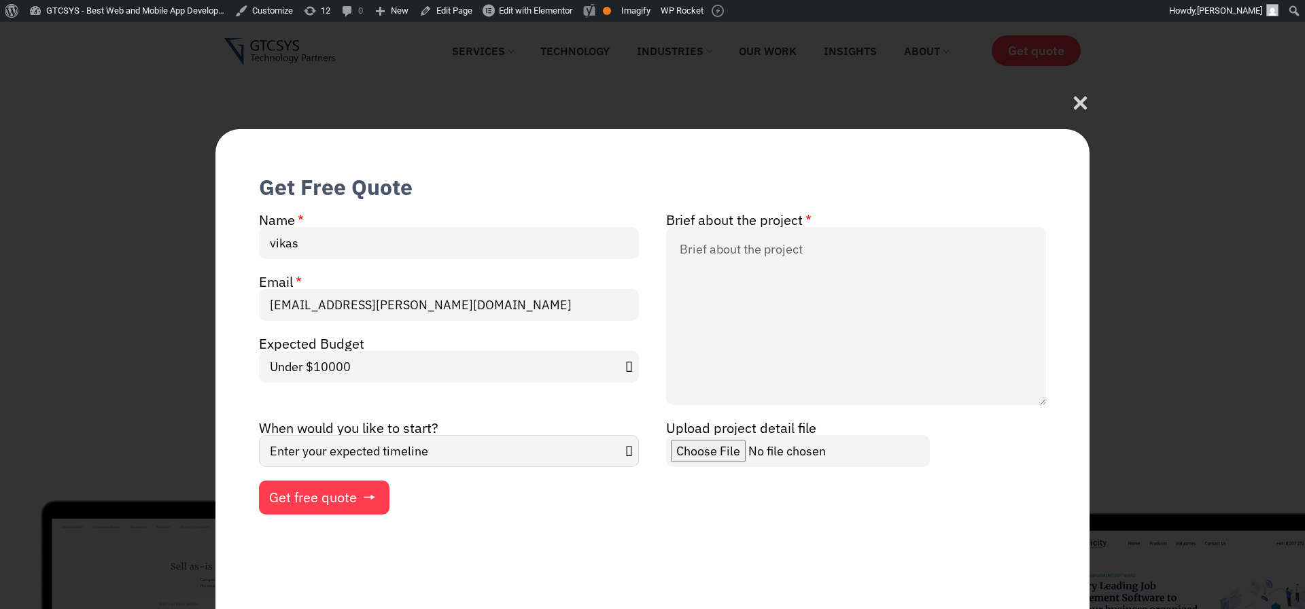
select select "In Months"
click at [259, 435] on select "Enter your expected timeline In Months In Weeks ASAP" at bounding box center [449, 451] width 380 height 32
click at [774, 259] on textarea "Brief about the project" at bounding box center [856, 316] width 380 height 178
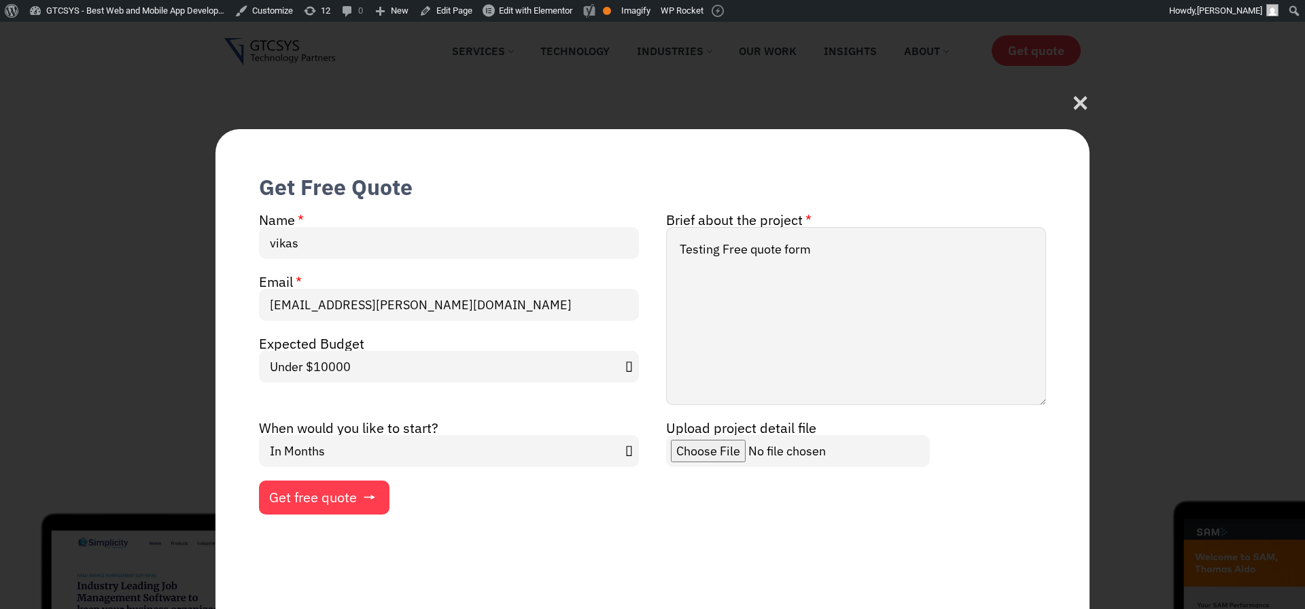
type textarea "Testing Free quote form"
click at [345, 504] on span "Get free quote" at bounding box center [313, 498] width 88 height 14
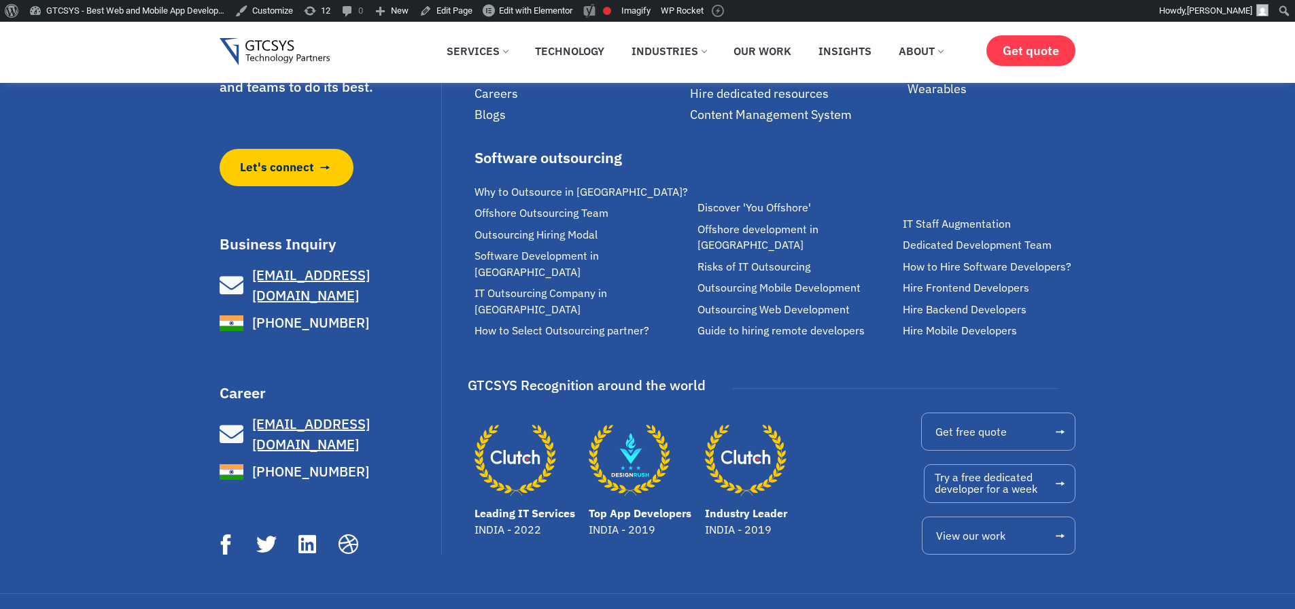
scroll to position [636, 0]
click at [288, 169] on span "Let's connect" at bounding box center [277, 166] width 74 height 17
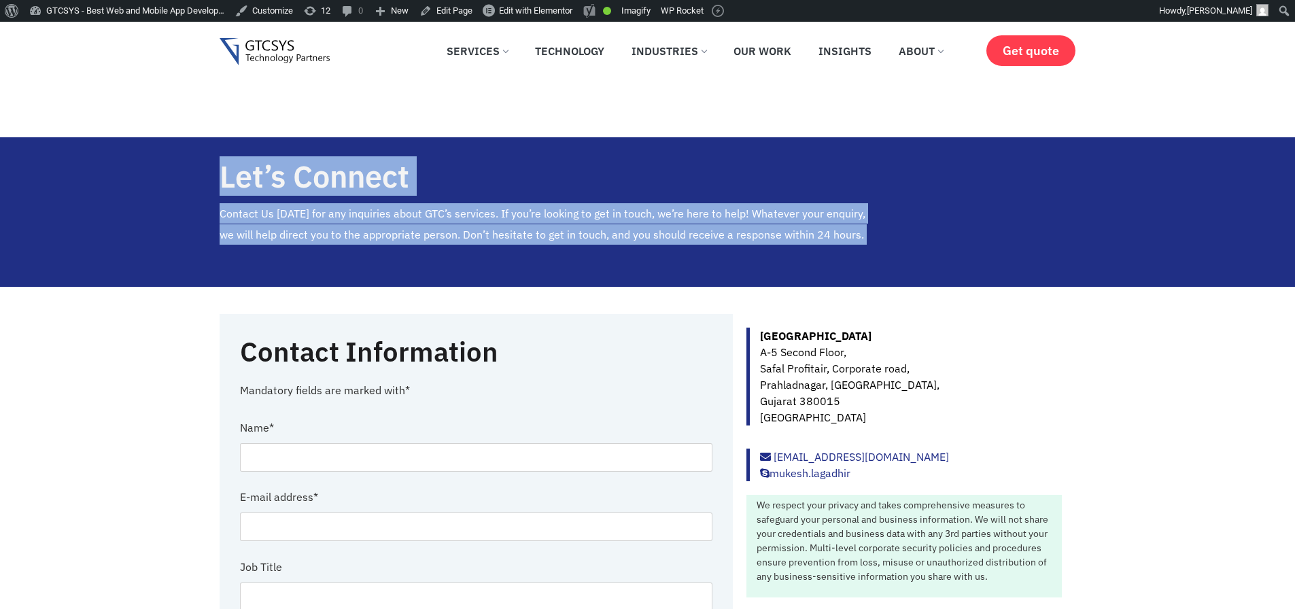
drag, startPoint x: 221, startPoint y: 175, endPoint x: 916, endPoint y: 245, distance: 698.3
click at [902, 244] on div "Let’s Connect Contact Us today for any inquiries about GTC’s services. If you’r…" at bounding box center [648, 212] width 857 height 150
click at [927, 245] on div at bounding box center [978, 212] width 196 height 150
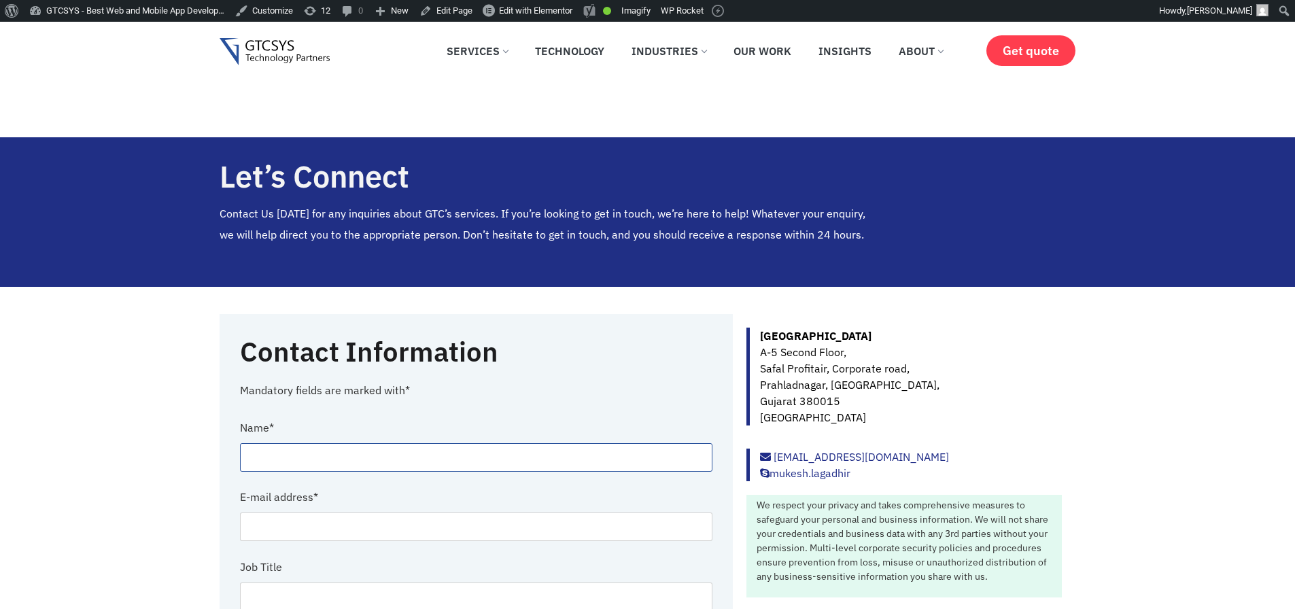
click at [314, 455] on input "Contact form" at bounding box center [476, 457] width 473 height 29
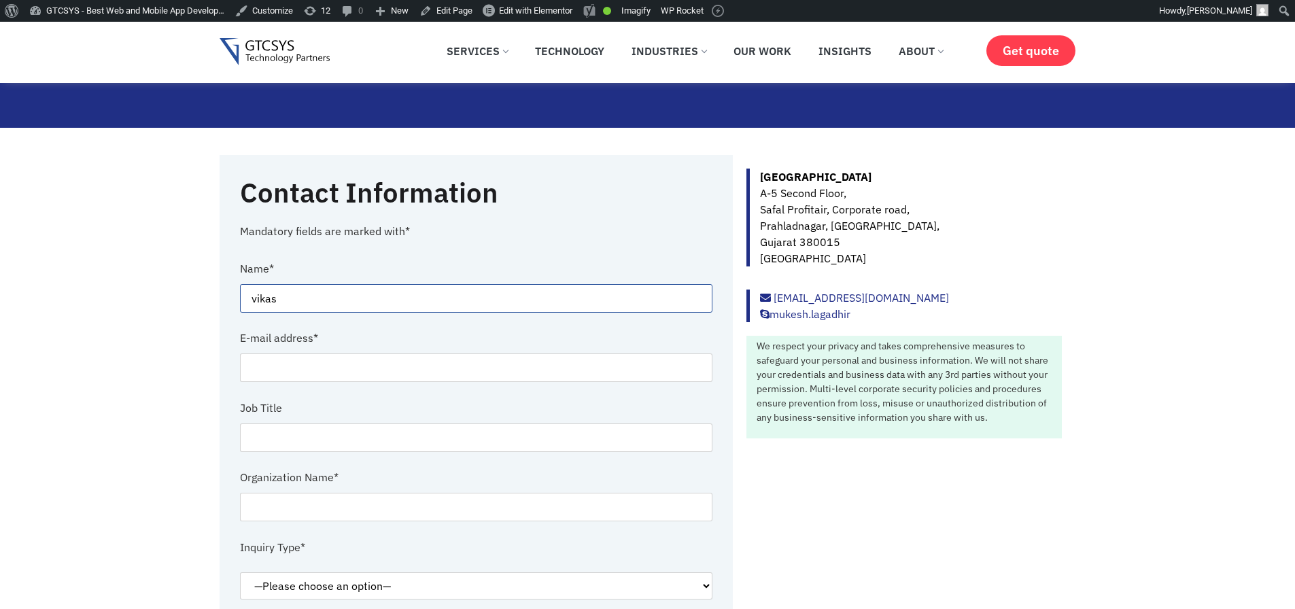
scroll to position [163, 0]
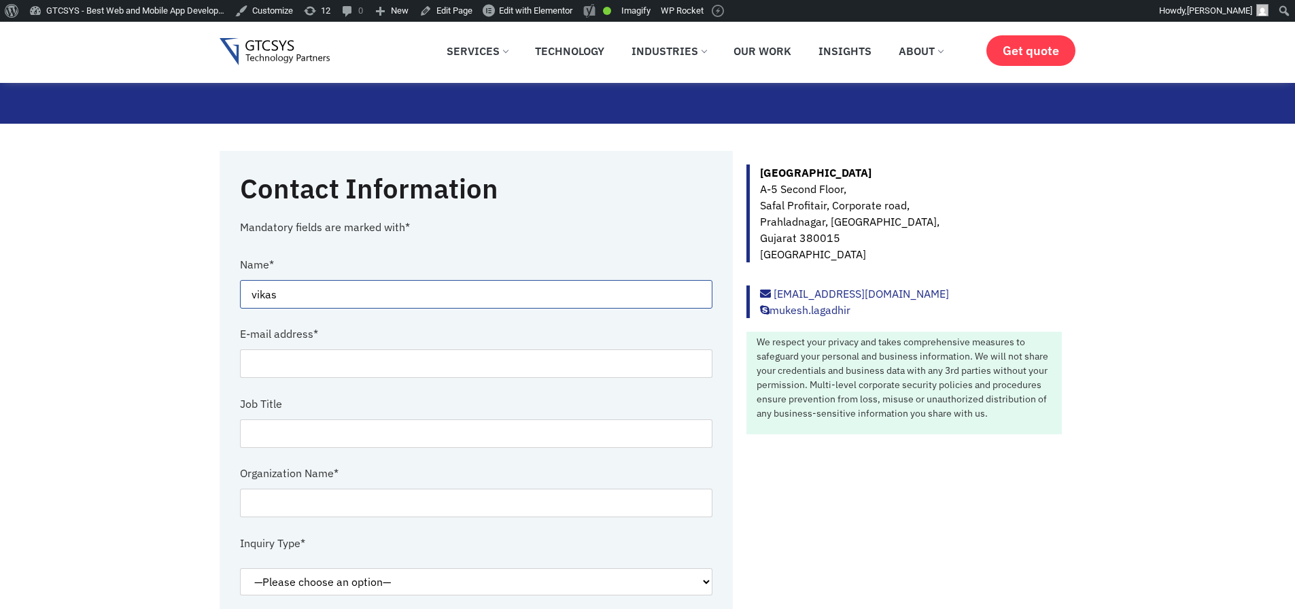
type input "vikas"
click at [292, 359] on input "Contact form" at bounding box center [476, 363] width 473 height 29
type input "vikas.patel@gtcsys.com"
click at [269, 441] on input "Contact form" at bounding box center [476, 433] width 473 height 29
type input "Frontend Developer"
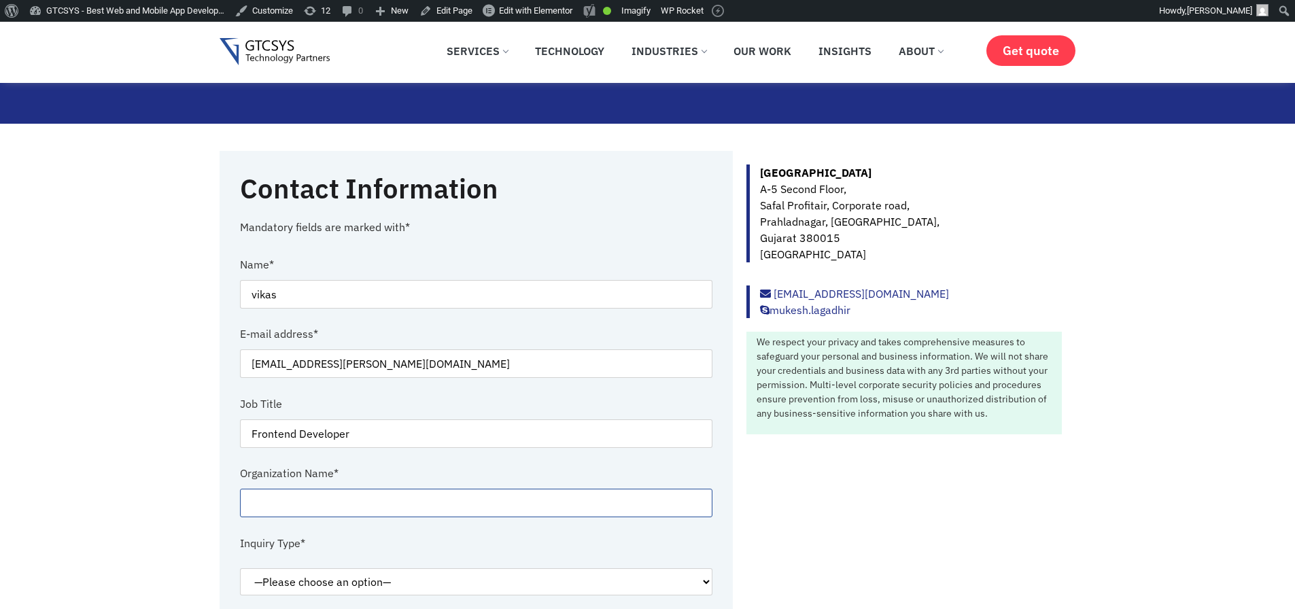
click at [475, 497] on input "Contact form" at bounding box center [476, 503] width 473 height 29
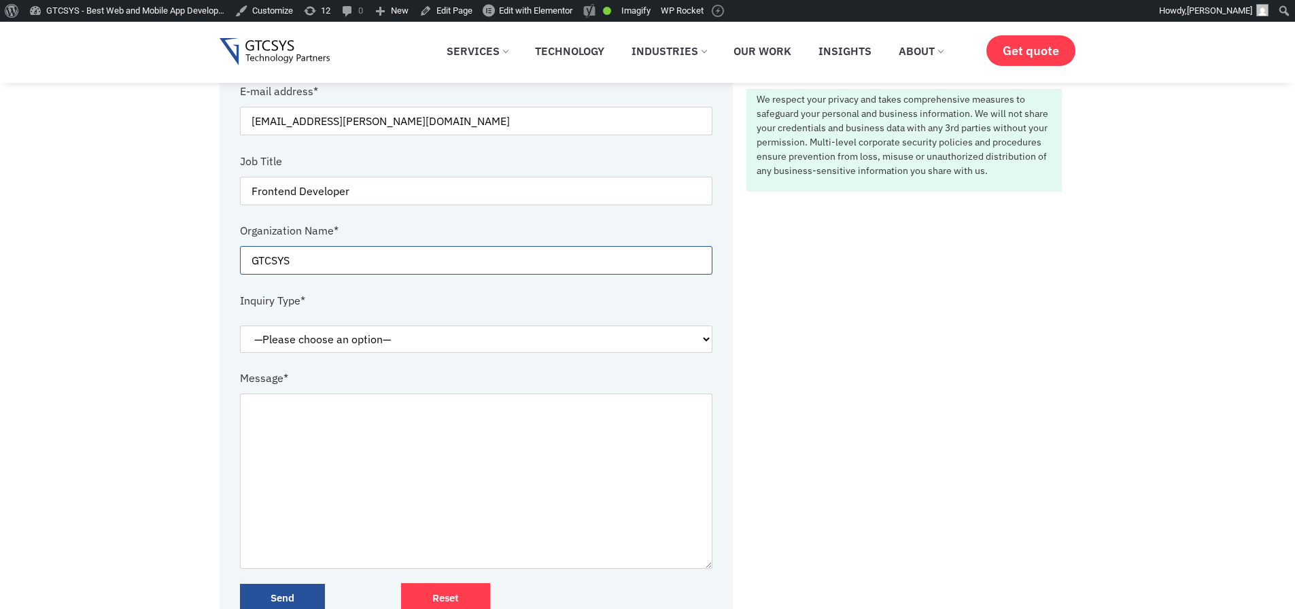
scroll to position [408, 0]
type input "GTCSYS"
select select "Others"
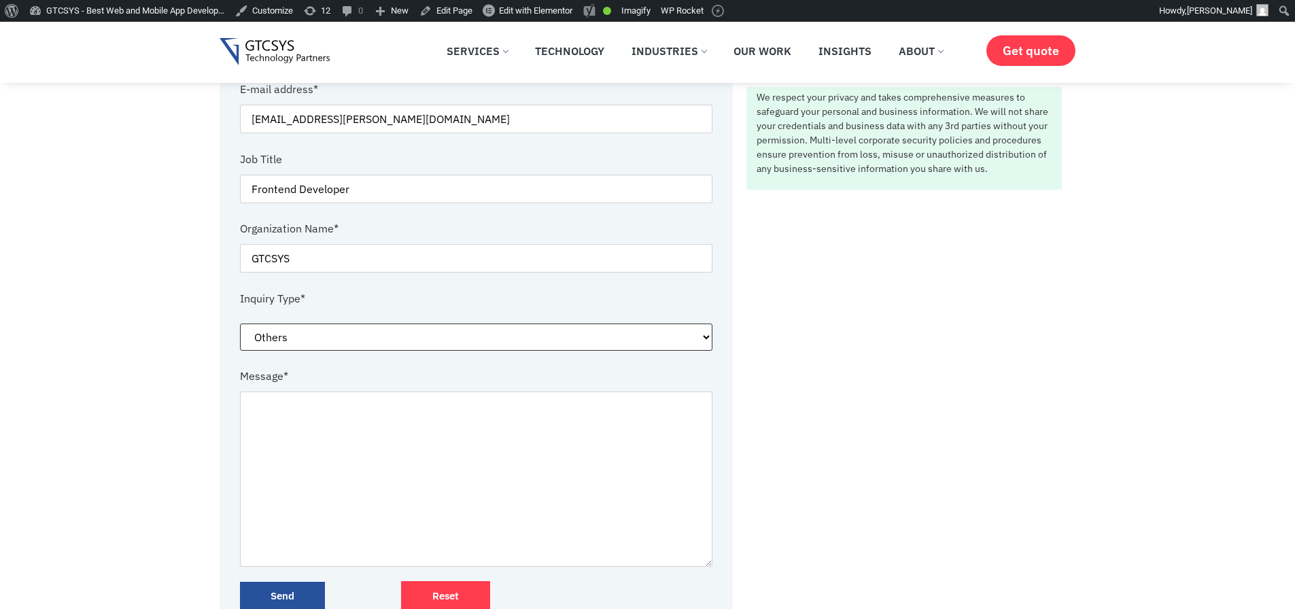
click at [240, 324] on select "—Please choose an option— Request for service Media and Public Relations Career…" at bounding box center [476, 337] width 473 height 27
click at [298, 432] on textarea "Contact form" at bounding box center [476, 479] width 473 height 175
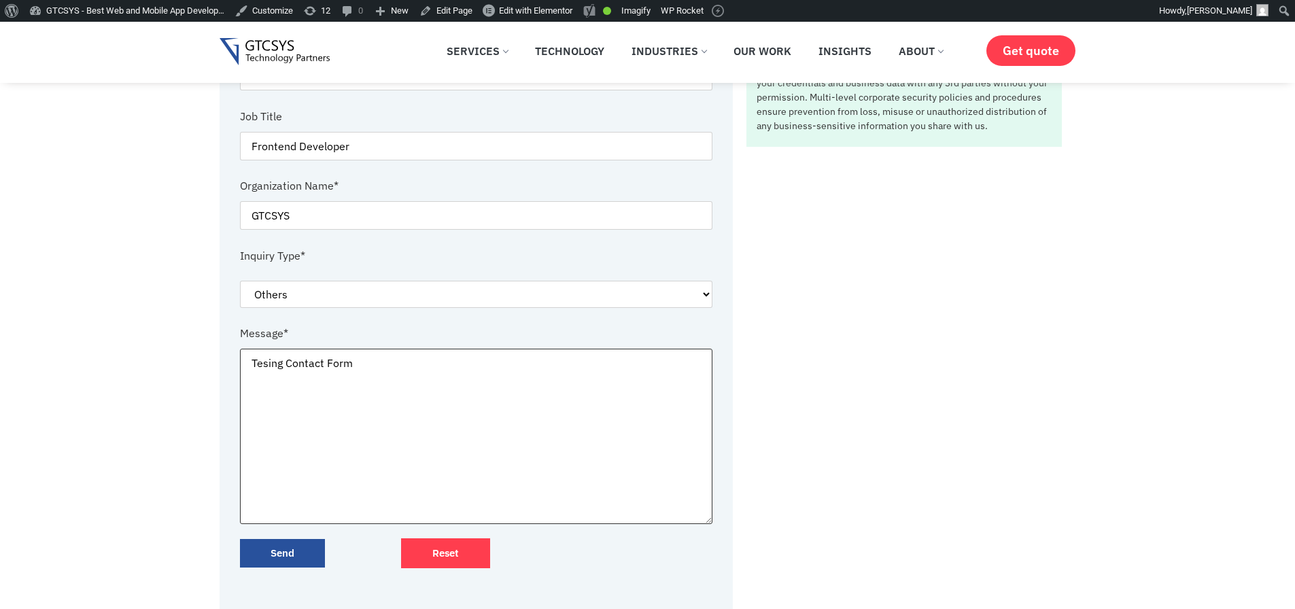
scroll to position [489, 0]
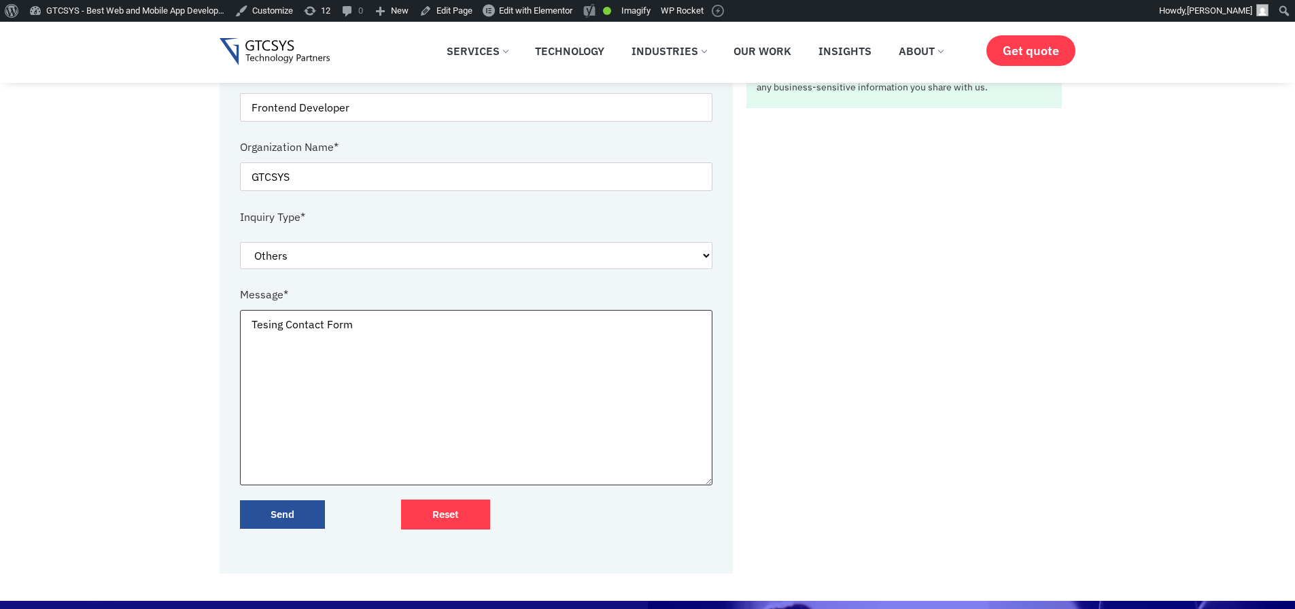
type textarea "Tesing Contact Form"
click at [309, 515] on input "Send" at bounding box center [282, 514] width 85 height 29
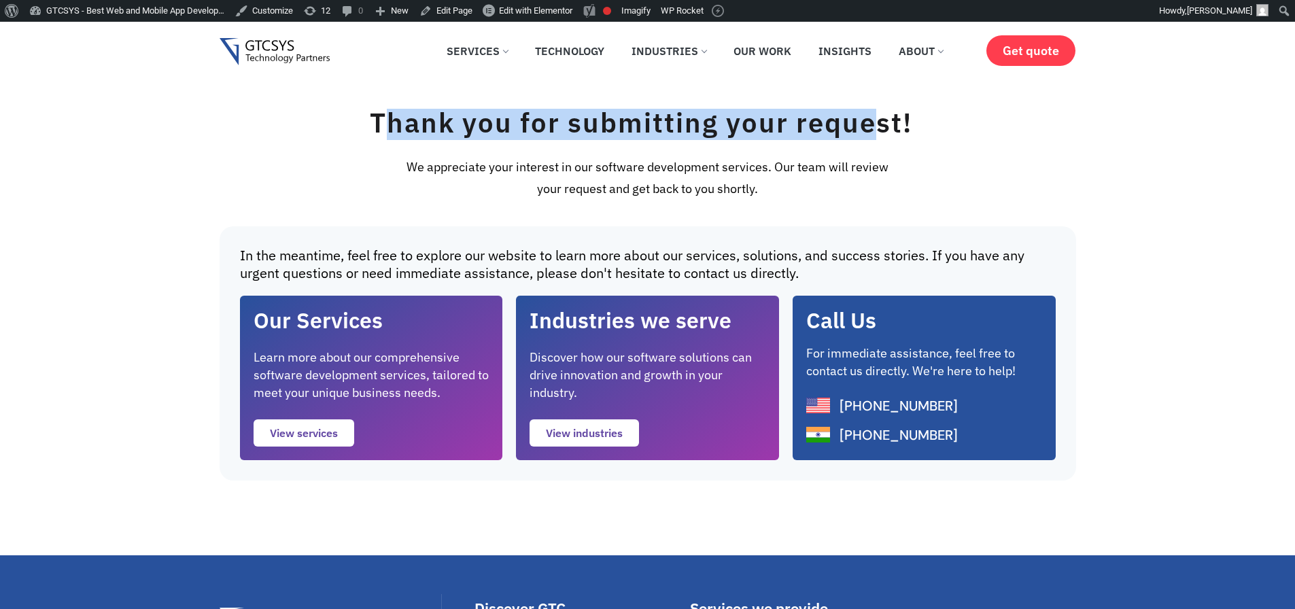
drag, startPoint x: 380, startPoint y: 122, endPoint x: 875, endPoint y: 132, distance: 495.0
click at [875, 132] on h1 "Thank you for submitting your request!" at bounding box center [641, 122] width 542 height 27
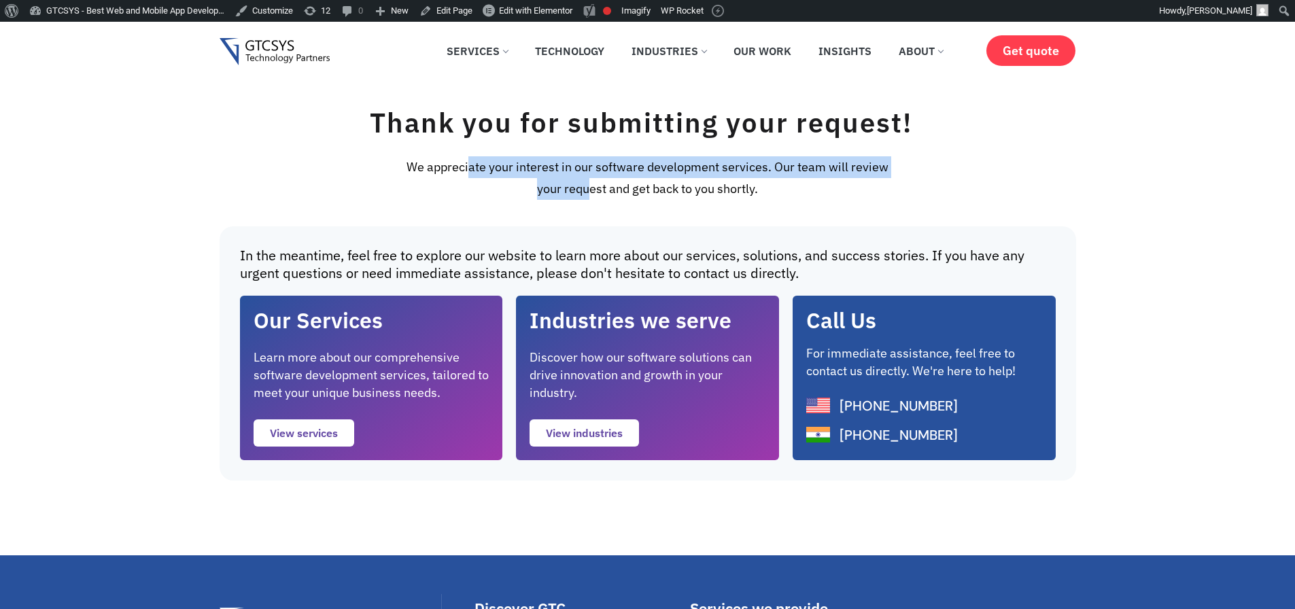
drag, startPoint x: 407, startPoint y: 167, endPoint x: 899, endPoint y: 173, distance: 492.9
click at [899, 173] on div "We appreciate your interest in our software development services. Our team will…" at bounding box center [648, 184] width 706 height 57
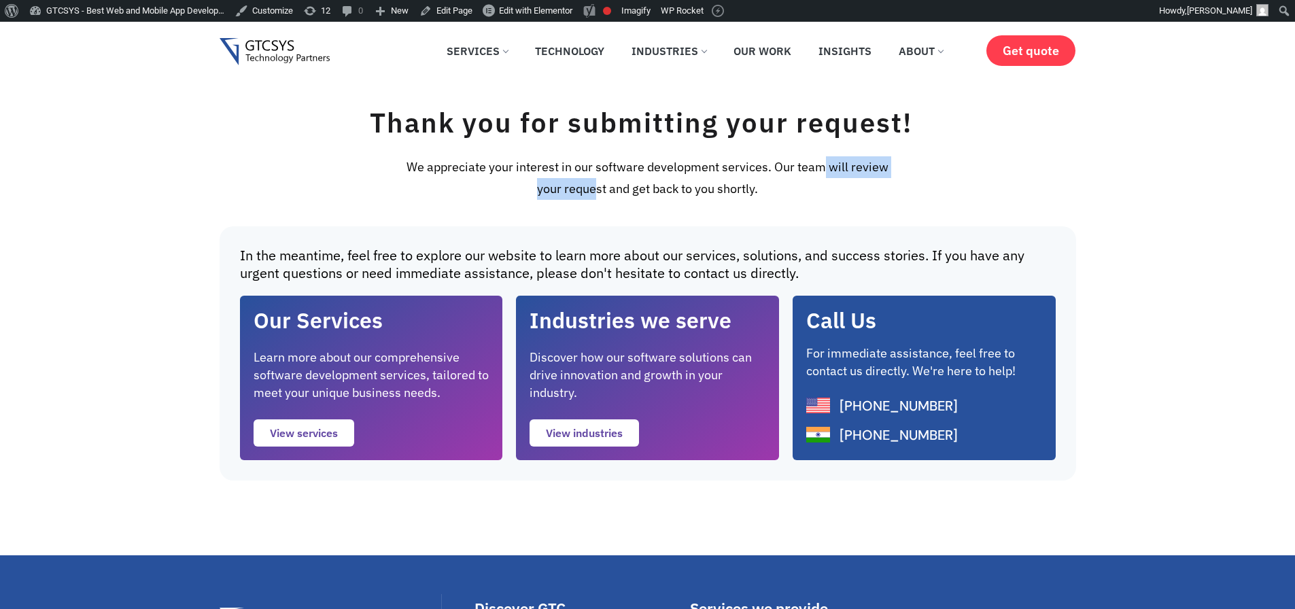
drag, startPoint x: 652, startPoint y: 181, endPoint x: 767, endPoint y: 178, distance: 114.9
click at [767, 178] on div "We appreciate your interest in our software development services. Our team will…" at bounding box center [648, 184] width 706 height 57
click at [690, 207] on div "Thank you for submitting your request! We appreciate your interest in our softw…" at bounding box center [647, 298] width 1295 height 379
